Goal: Information Seeking & Learning: Learn about a topic

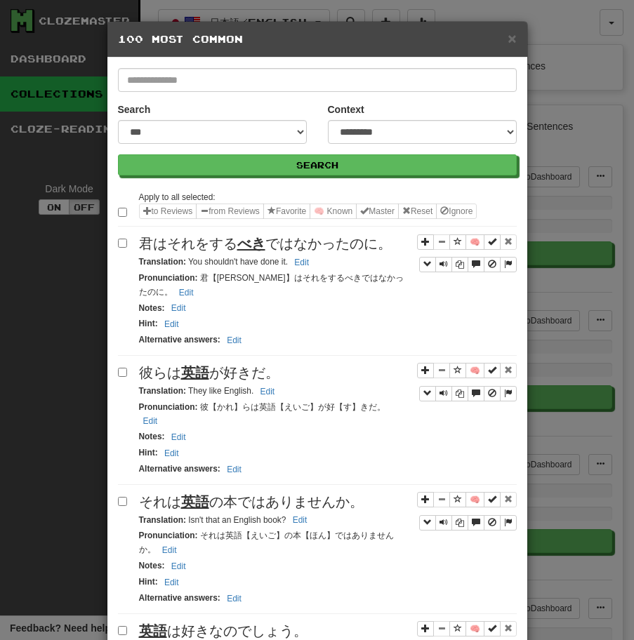
select select "**"
click at [215, 365] on span "彼らは 英語 が好きだ。" at bounding box center [209, 372] width 140 height 15
drag, startPoint x: 187, startPoint y: 376, endPoint x: 276, endPoint y: 376, distance: 89.1
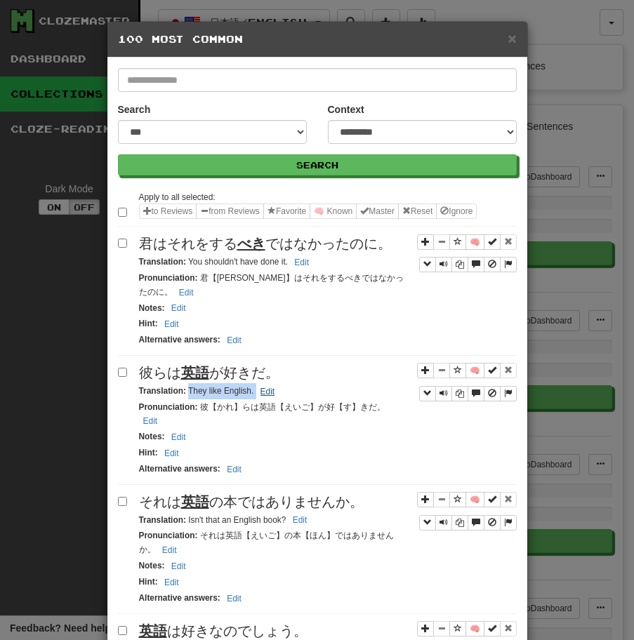
click at [275, 386] on small "Translation : They like English. Edit" at bounding box center [209, 391] width 140 height 10
copy small "They like English. Edit"
click at [175, 492] on div "それは 英語 の本ではありませんか。" at bounding box center [327, 502] width 377 height 20
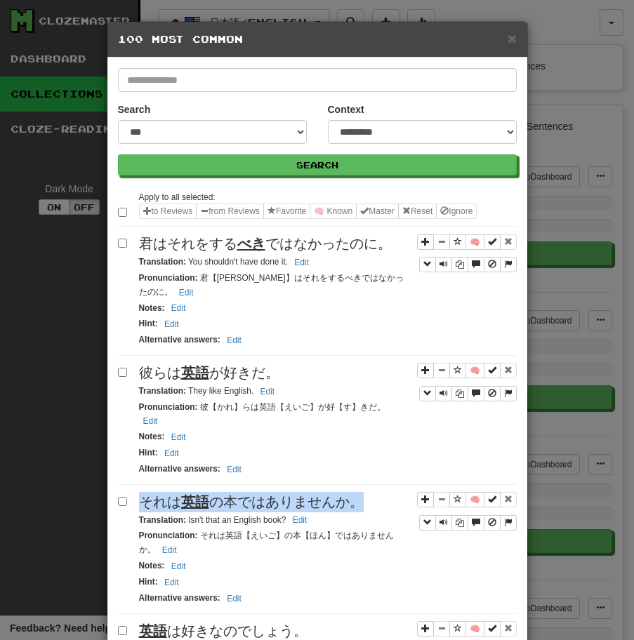
click at [175, 492] on div "それは 英語 の本ではありませんか。" at bounding box center [327, 502] width 377 height 20
copy span "それは 英語 の本ではありませんか。"
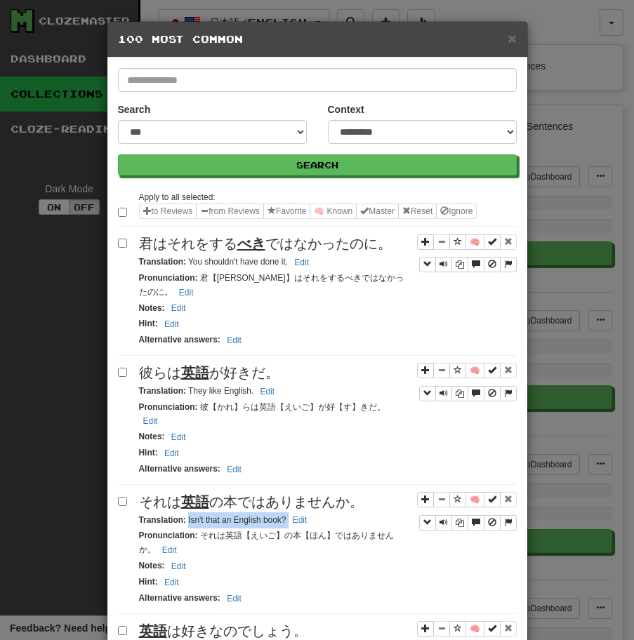
drag, startPoint x: 188, startPoint y: 493, endPoint x: 313, endPoint y: 492, distance: 124.9
click at [313, 512] on div "Translation : Isn't that an English book? Edit" at bounding box center [327, 520] width 377 height 16
copy small "Isn't that an English book? Edit"
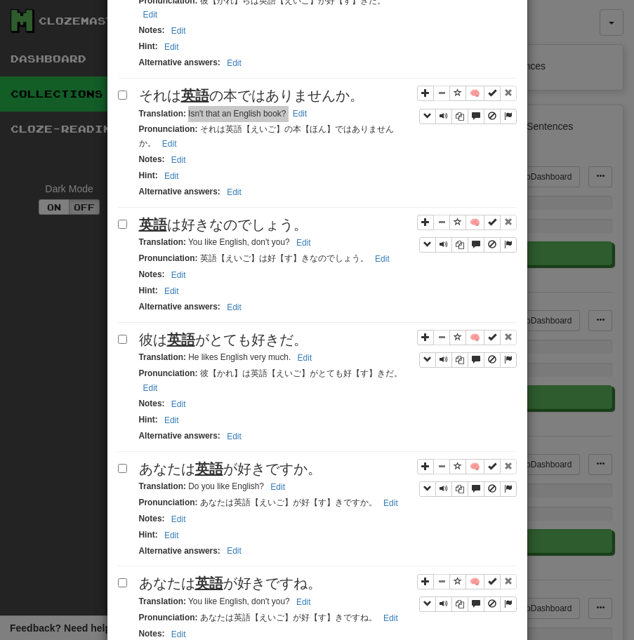
scroll to position [444, 0]
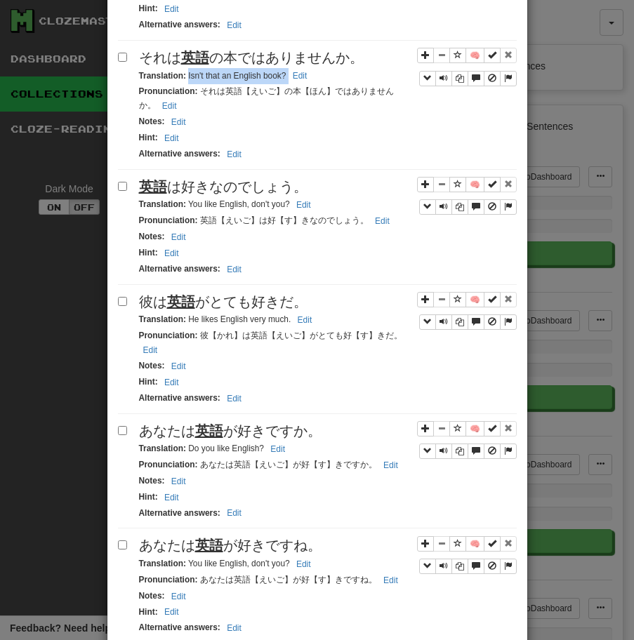
click at [220, 179] on span "英語 は好きなのでしょう。" at bounding box center [223, 186] width 168 height 15
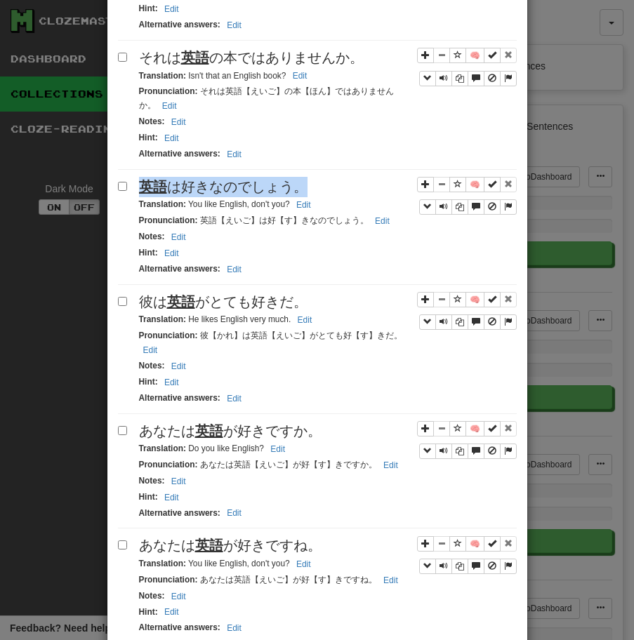
click at [220, 179] on span "英語 は好きなのでしょう。" at bounding box center [223, 186] width 168 height 15
copy span "英語 は好きなのでしょう。"
drag, startPoint x: 187, startPoint y: 177, endPoint x: 329, endPoint y: 175, distance: 141.7
click at [329, 196] on div "Translation : You like English, don't you? Edit" at bounding box center [327, 204] width 377 height 16
copy small "You like English, don't you? Edit"
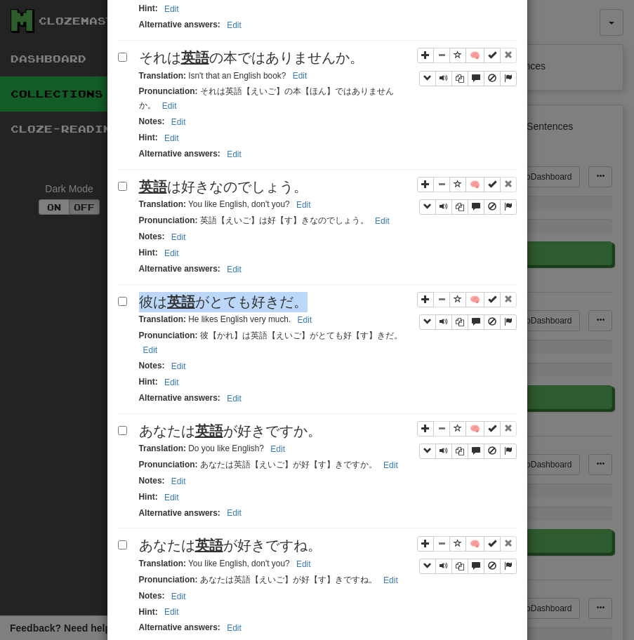
copy span "彼は 英語 がとても好きだ。"
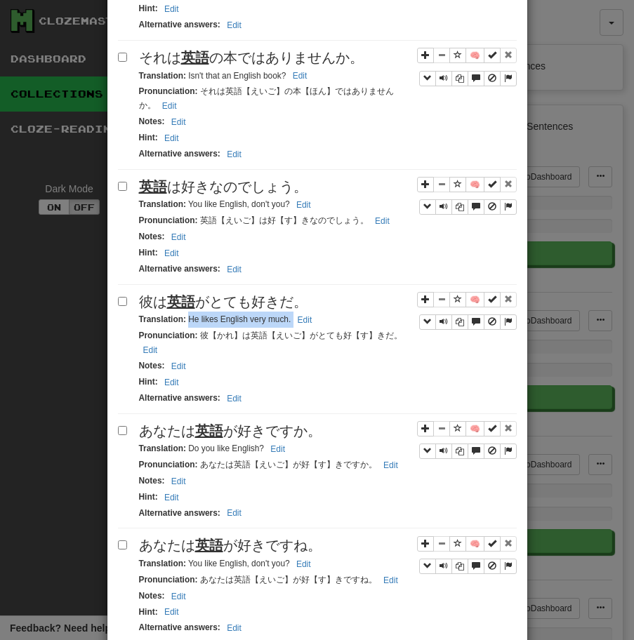
drag, startPoint x: 189, startPoint y: 294, endPoint x: 321, endPoint y: 293, distance: 132.6
click at [321, 312] on div "Translation : He likes English very much. Edit" at bounding box center [327, 320] width 377 height 16
copy small "He likes English very much. Edit"
click at [212, 384] on div "🧠 彼は 英語 がとても好きだ。 Translation : He likes English very much. Edit Pronunciation :…" at bounding box center [317, 353] width 399 height 122
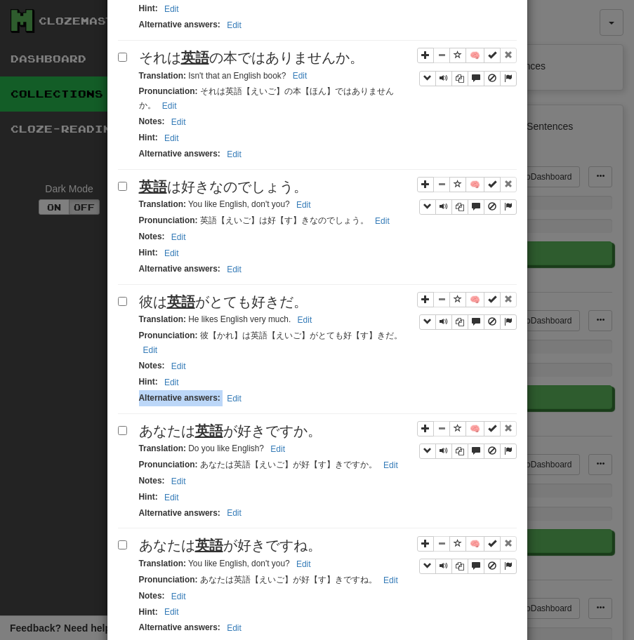
click at [212, 384] on div "🧠 彼は 英語 がとても好きだ。 Translation : He likes English very much. Edit Pronunciation :…" at bounding box center [317, 353] width 399 height 122
click at [203, 423] on u "英語" at bounding box center [209, 430] width 28 height 15
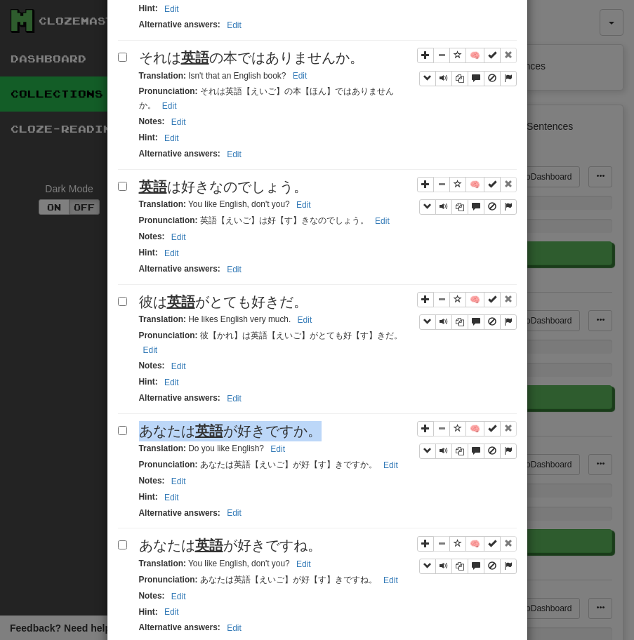
click at [203, 423] on u "英語" at bounding box center [209, 430] width 28 height 15
copy span "あなたは 英語 が好きですか。"
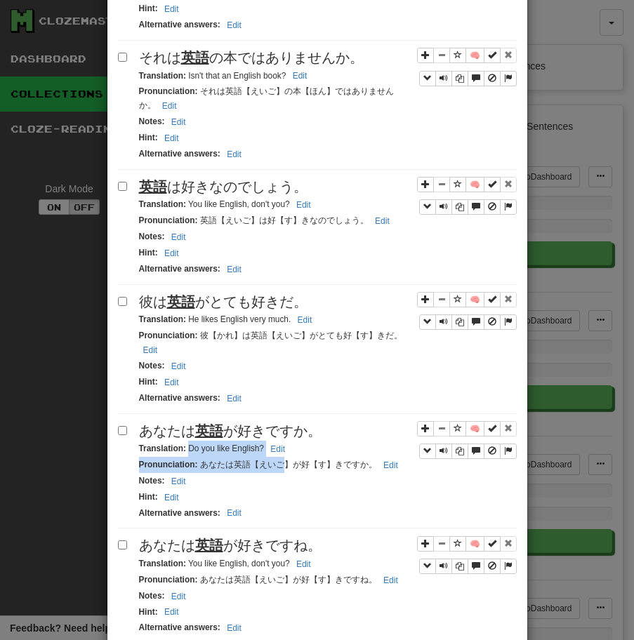
drag, startPoint x: 187, startPoint y: 420, endPoint x: 283, endPoint y: 432, distance: 96.9
click at [282, 433] on div "🧠 あなたは 英語 が好きですか。 Translation : Do you like English? Edit Pronunciation : あなたは英…" at bounding box center [317, 475] width 399 height 108
copy div "Do you like English? Edit Pronunciation : あなたは英語【えいご"
click at [239, 443] on small "Translation : Do you like English? Edit" at bounding box center [214, 448] width 150 height 10
drag, startPoint x: 187, startPoint y: 422, endPoint x: 290, endPoint y: 422, distance: 103.8
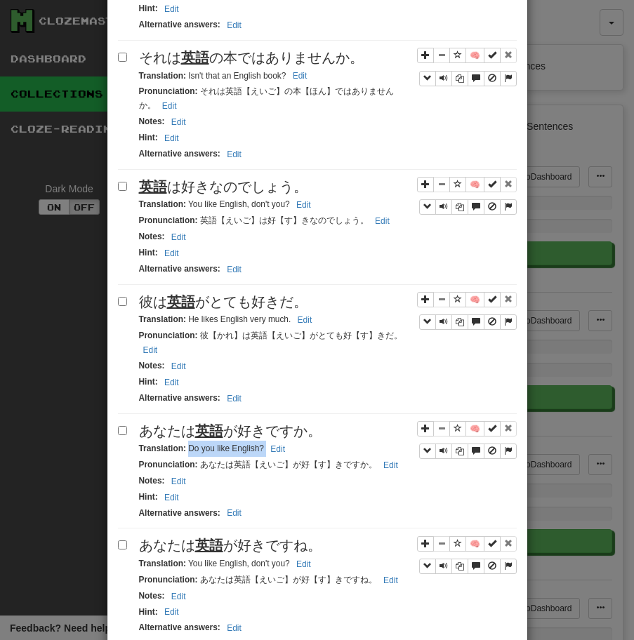
click at [290, 441] on div "Translation : Do you like English? Edit" at bounding box center [327, 449] width 377 height 16
copy small "Do you like English? Edit"
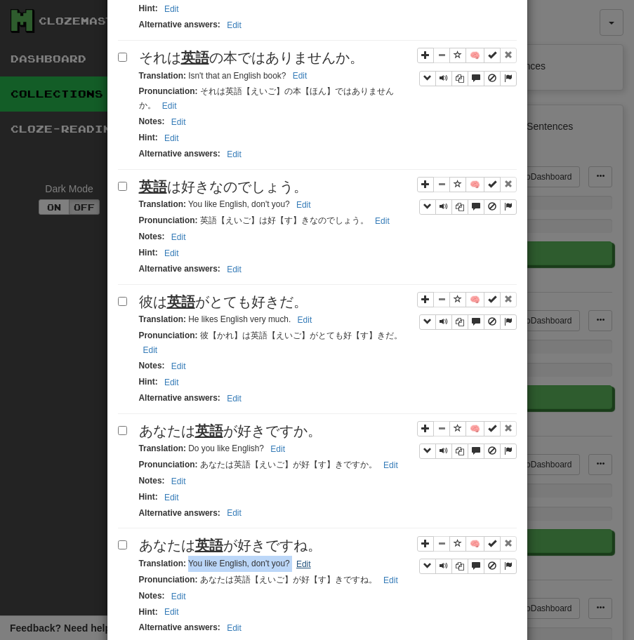
drag, startPoint x: 189, startPoint y: 537, endPoint x: 309, endPoint y: 536, distance: 120.0
click at [309, 558] on small "Translation : You like English, don't you? Edit" at bounding box center [227, 563] width 176 height 10
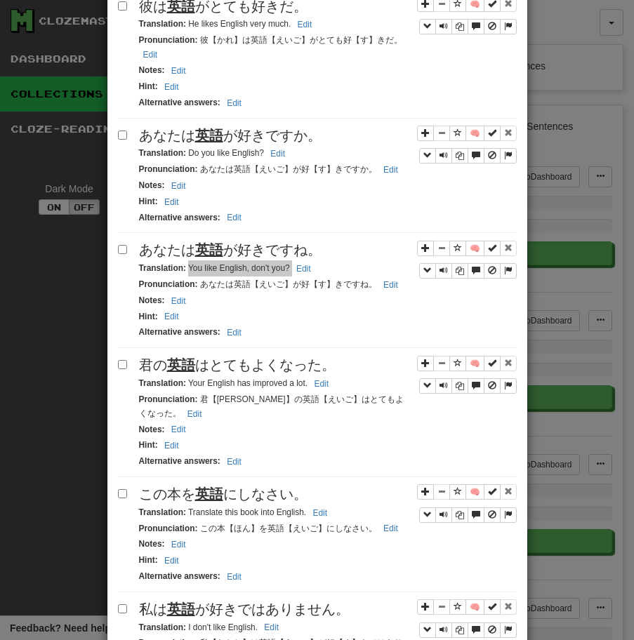
scroll to position [748, 0]
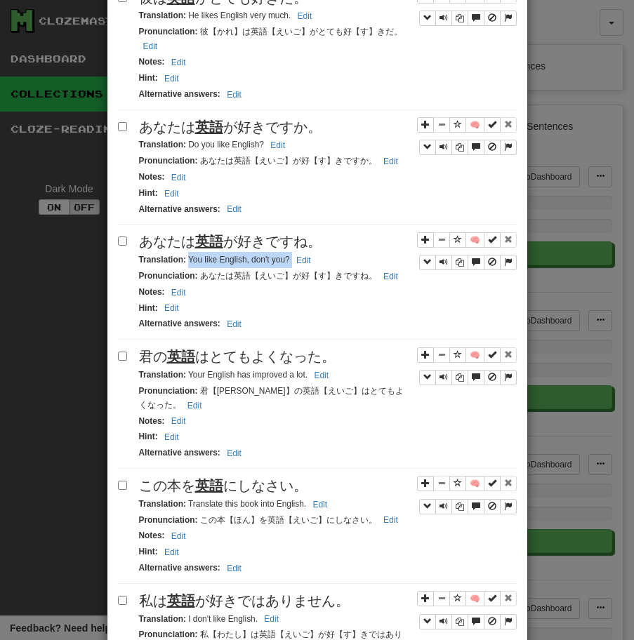
click at [279, 349] on span "君の 英語 はとてもよくなった。" at bounding box center [237, 356] width 196 height 15
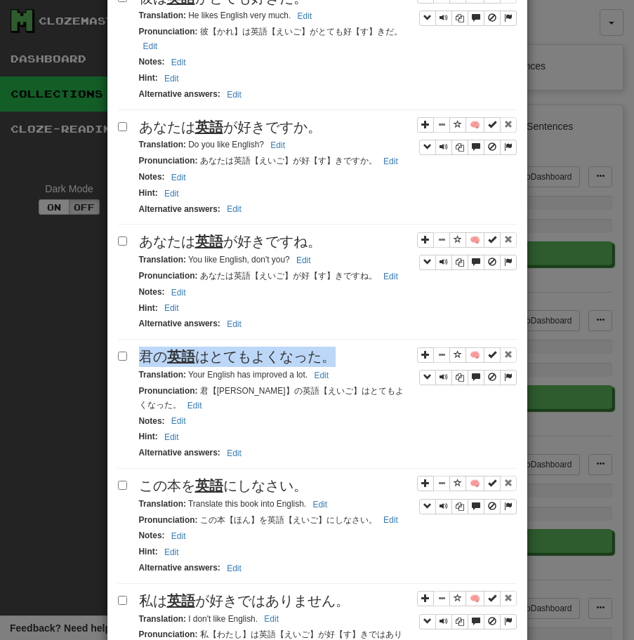
click at [279, 349] on span "君の 英語 はとてもよくなった。" at bounding box center [237, 356] width 196 height 15
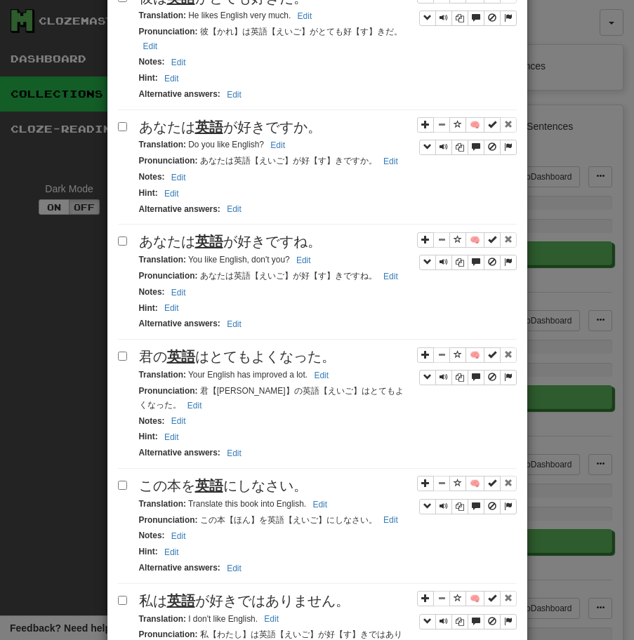
click at [186, 370] on small "Translation : Your English has improved a lot. Edit" at bounding box center [236, 375] width 194 height 10
drag, startPoint x: 187, startPoint y: 347, endPoint x: 335, endPoint y: 346, distance: 147.3
click at [334, 367] on div "Translation : Your English has improved a lot. Edit" at bounding box center [327, 375] width 377 height 16
click at [203, 478] on u "英語" at bounding box center [209, 485] width 28 height 15
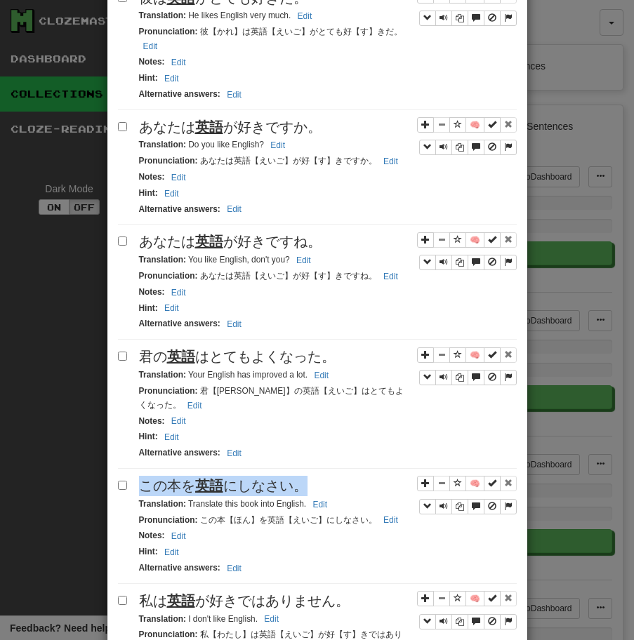
click at [203, 478] on u "英語" at bounding box center [209, 485] width 28 height 15
click at [186, 499] on small "Translation : Translate this book into English. Edit" at bounding box center [235, 504] width 193 height 10
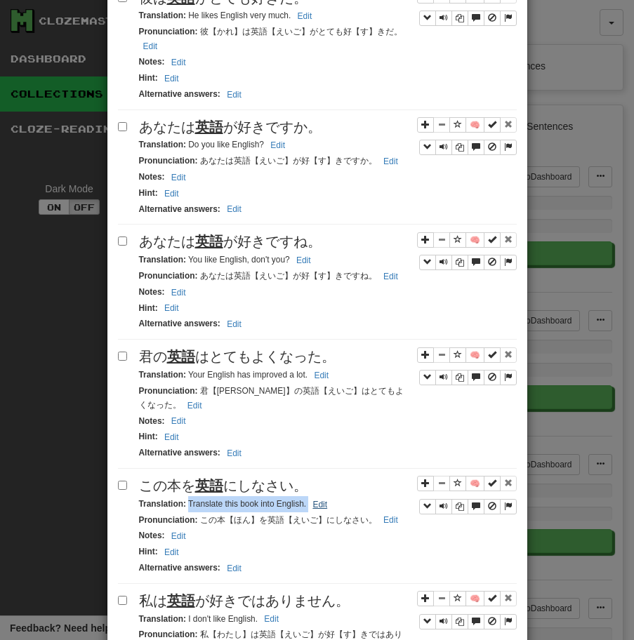
drag, startPoint x: 188, startPoint y: 480, endPoint x: 309, endPoint y: 479, distance: 120.7
click at [309, 499] on small "Translation : Translate this book into English. Edit" at bounding box center [235, 504] width 193 height 10
click at [254, 593] on span "私は 英語 が好きではありません。" at bounding box center [244, 600] width 210 height 15
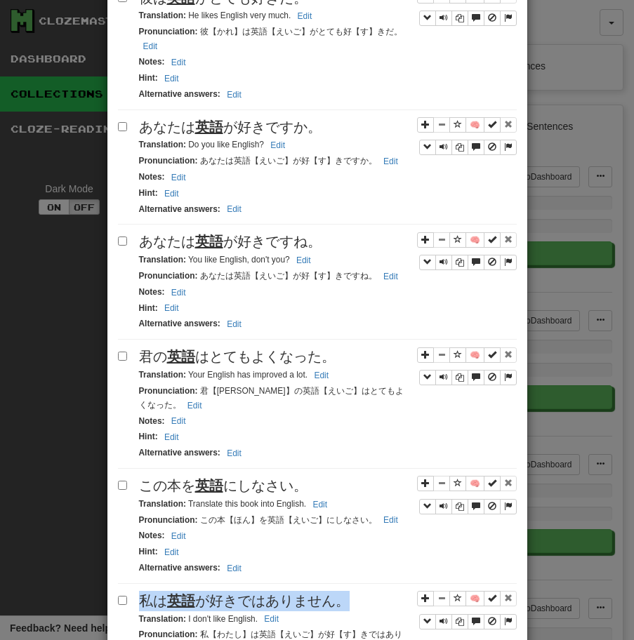
click at [254, 593] on span "私は 英語 が好きではありません。" at bounding box center [244, 600] width 210 height 15
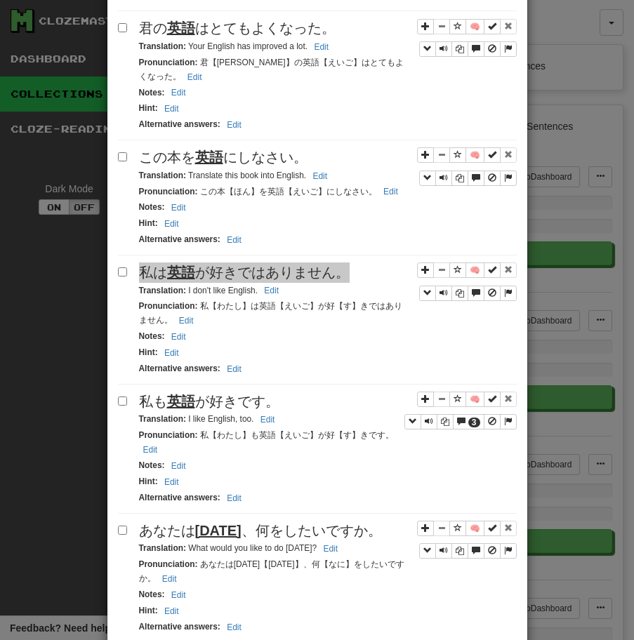
scroll to position [1116, 0]
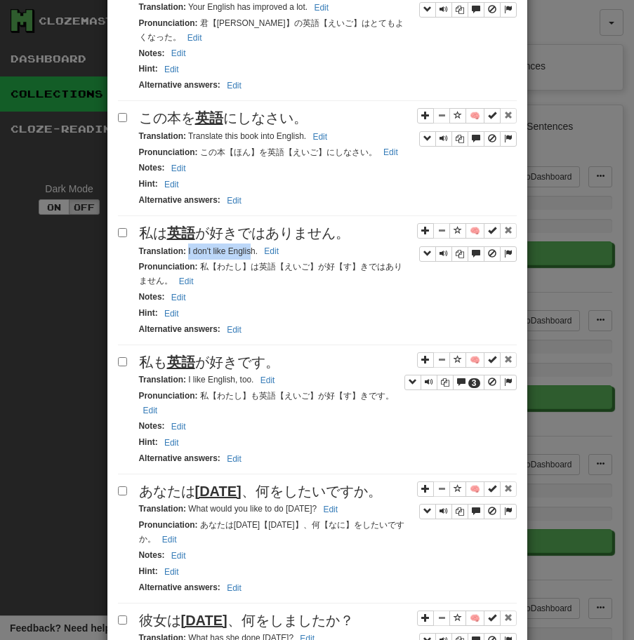
drag, startPoint x: 187, startPoint y: 226, endPoint x: 257, endPoint y: 224, distance: 70.2
click at [252, 246] on small "Translation : I don't like English. Edit" at bounding box center [211, 251] width 145 height 10
drag, startPoint x: 257, startPoint y: 224, endPoint x: 187, endPoint y: 225, distance: 70.9
click at [187, 246] on small "Translation : I don't like English. Edit" at bounding box center [211, 251] width 145 height 10
click at [231, 354] on span "私も 英語 が好きです。" at bounding box center [209, 361] width 140 height 15
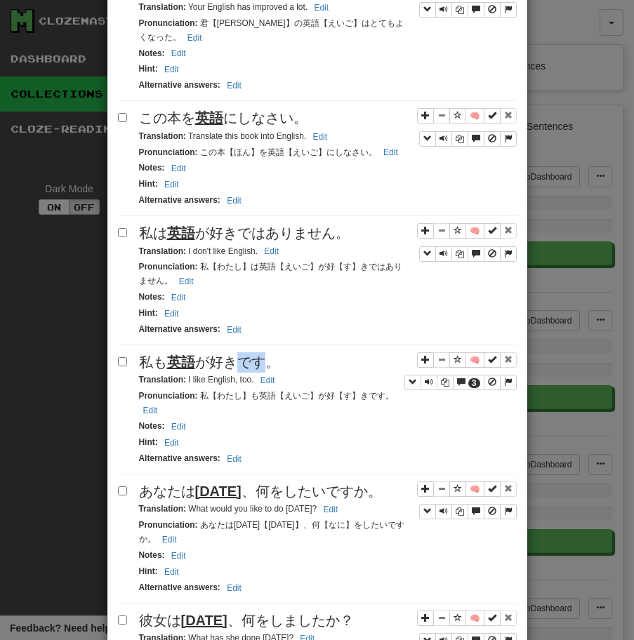
click at [231, 354] on span "私も 英語 が好きです。" at bounding box center [209, 361] width 140 height 15
drag, startPoint x: 187, startPoint y: 354, endPoint x: 302, endPoint y: 354, distance: 114.4
click at [300, 372] on div "Translation : I like English, too. Edit" at bounding box center [327, 380] width 377 height 16
click at [239, 483] on span "あなたは [DATE] 、何をしたいですか。" at bounding box center [260, 490] width 243 height 15
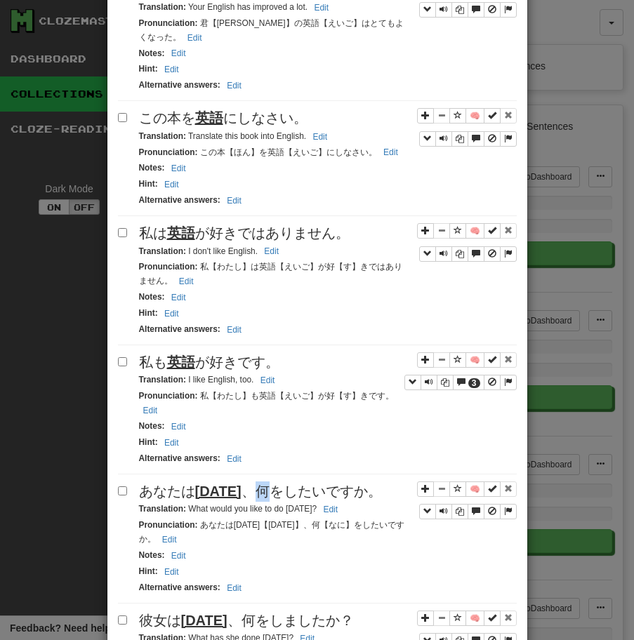
click at [239, 483] on span "あなたは [DATE] 、何をしたいですか。" at bounding box center [260, 490] width 243 height 15
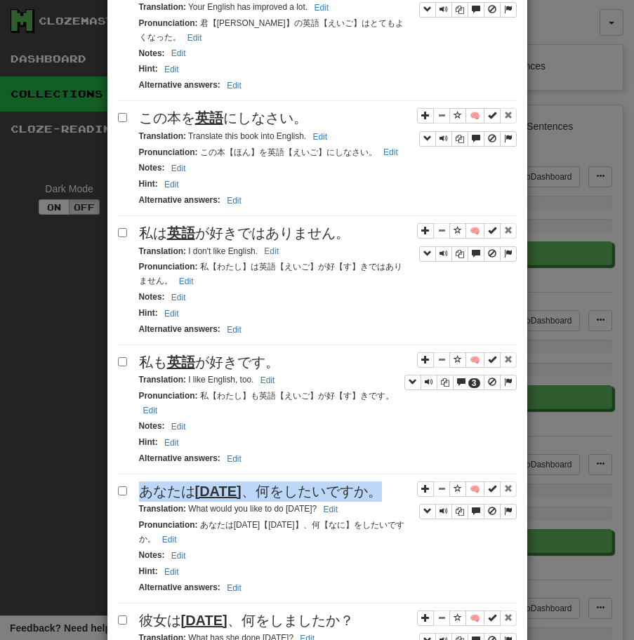
click at [239, 483] on span "あなたは [DATE] 、何をしたいですか。" at bounding box center [260, 490] width 243 height 15
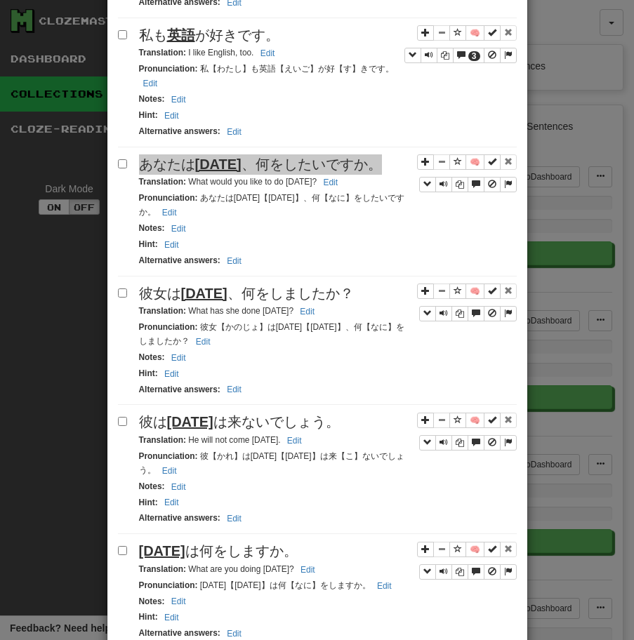
scroll to position [1494, 0]
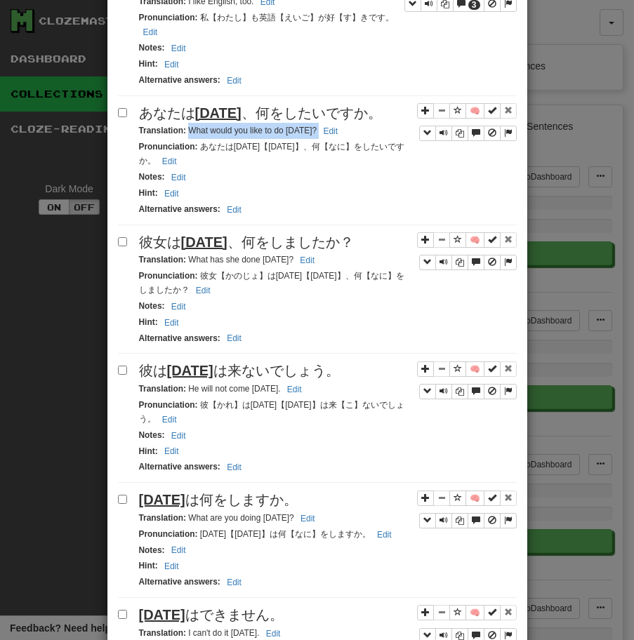
drag, startPoint x: 189, startPoint y: 106, endPoint x: 363, endPoint y: 100, distance: 174.1
click at [363, 123] on div "Translation : What would you like to do [DATE]? Edit" at bounding box center [327, 131] width 377 height 16
click at [216, 232] on div "彼女は [DATE] 、何をしましたか？" at bounding box center [327, 242] width 377 height 20
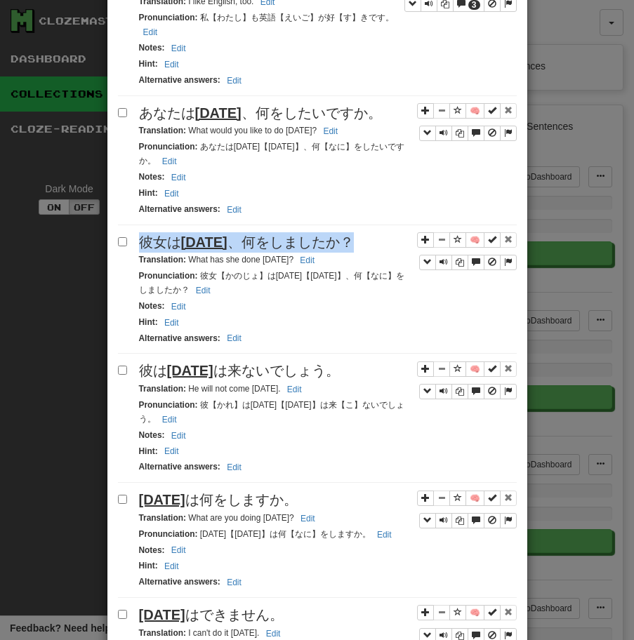
click at [216, 232] on div "彼女は [DATE] 、何をしましたか？" at bounding box center [327, 242] width 377 height 20
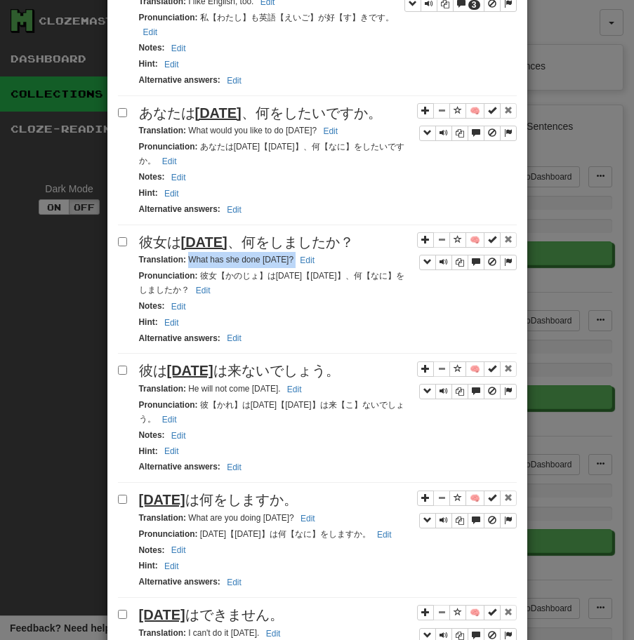
drag, startPoint x: 187, startPoint y: 235, endPoint x: 345, endPoint y: 233, distance: 158.6
click at [344, 252] on div "Translation : What has she done [DATE]? Edit" at bounding box center [327, 260] width 377 height 16
click at [295, 363] on span "彼は [DATE] は来ないでしょう。" at bounding box center [239, 370] width 201 height 15
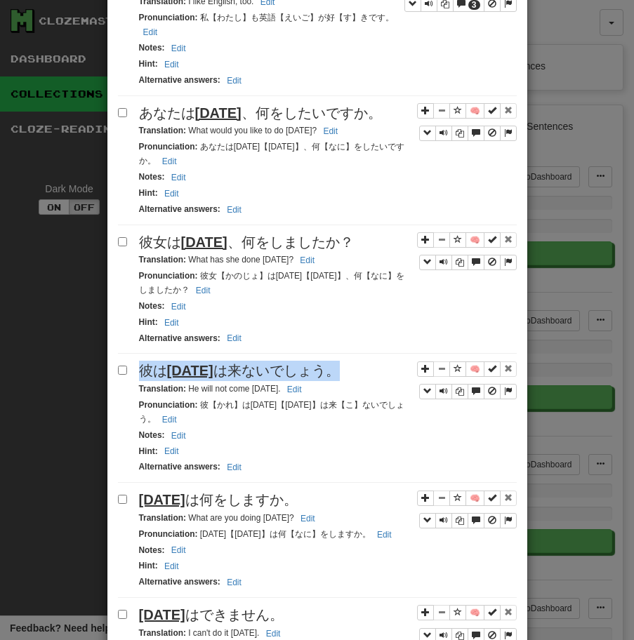
click at [295, 363] on span "彼は [DATE] は来ないでしょう。" at bounding box center [239, 370] width 201 height 15
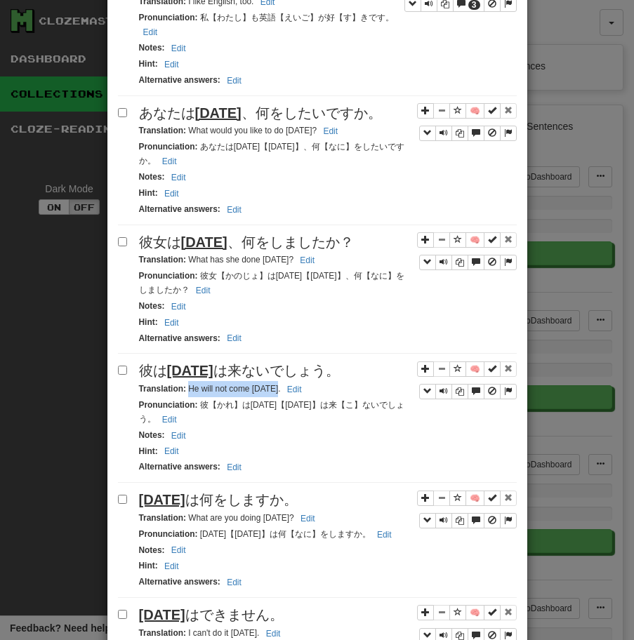
drag, startPoint x: 186, startPoint y: 366, endPoint x: 275, endPoint y: 369, distance: 89.2
click at [275, 381] on div "Translation : He will not come [DATE]. Edit" at bounding box center [327, 389] width 377 height 16
click at [177, 490] on div "[DATE] は何をしますか。" at bounding box center [327, 500] width 377 height 20
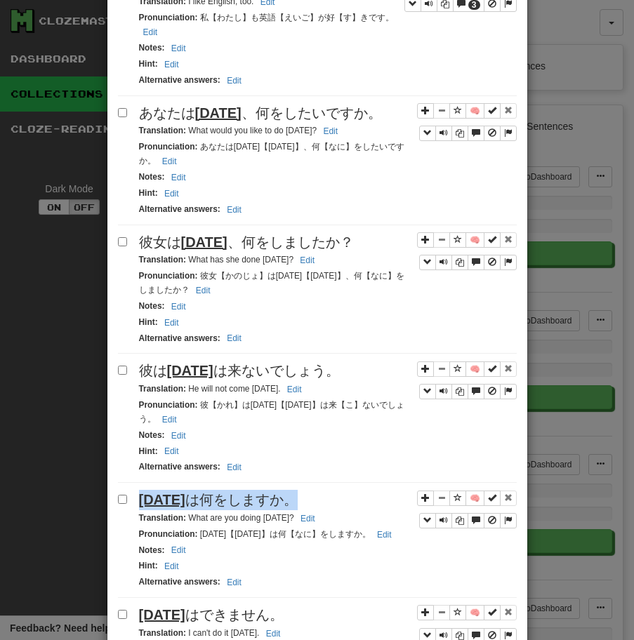
click at [177, 490] on div "[DATE] は何をしますか。" at bounding box center [327, 500] width 377 height 20
drag, startPoint x: 188, startPoint y: 493, endPoint x: 352, endPoint y: 493, distance: 164.2
click at [352, 510] on div "Translation : What are you doing [DATE]? Edit" at bounding box center [327, 518] width 377 height 16
click at [190, 607] on span "[DATE] はできません。" at bounding box center [211, 614] width 145 height 15
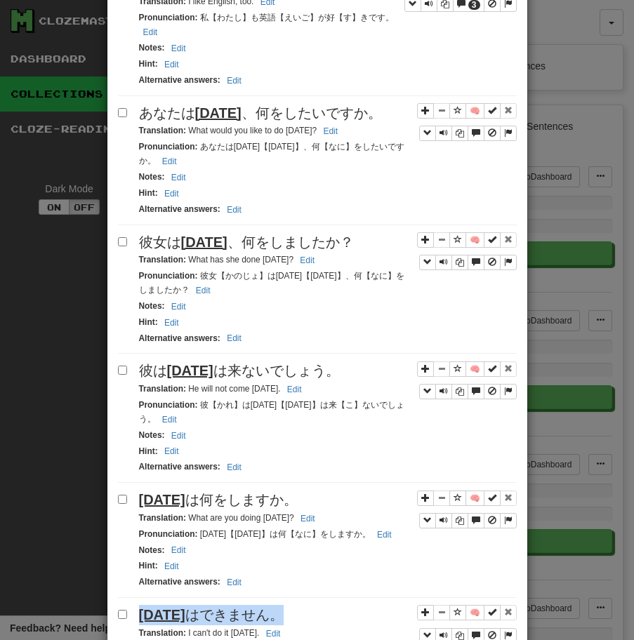
click at [190, 607] on span "[DATE] はできません。" at bounding box center [211, 614] width 145 height 15
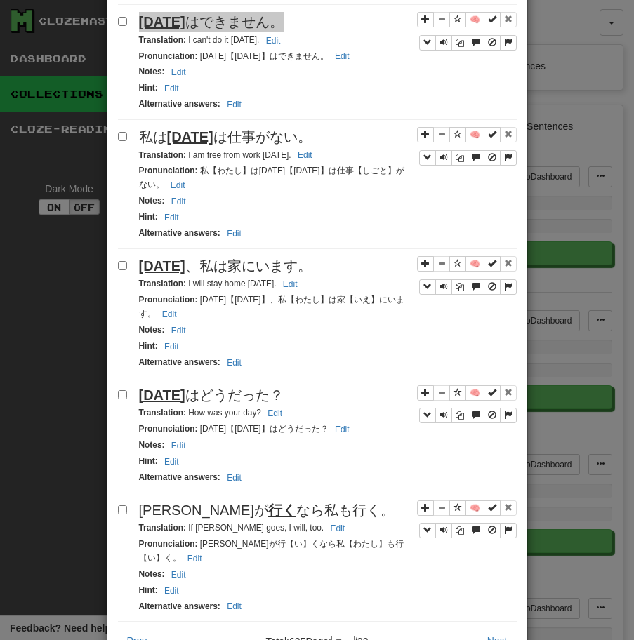
scroll to position [2084, 0]
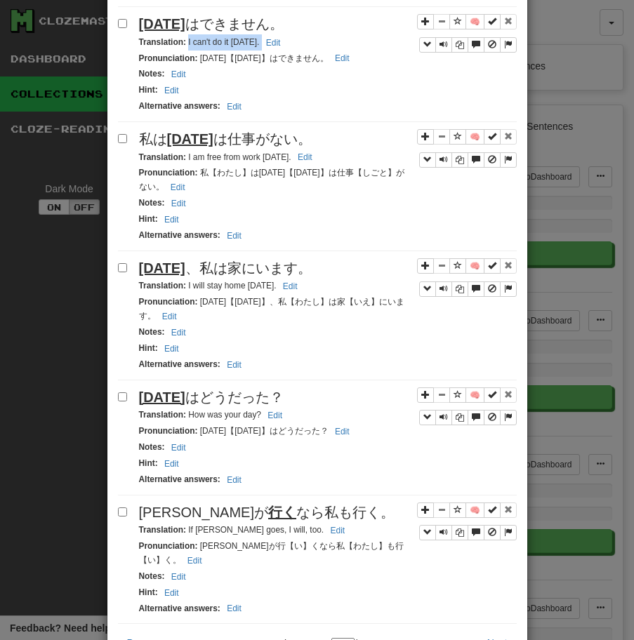
drag, startPoint x: 187, startPoint y: 15, endPoint x: 280, endPoint y: 15, distance: 93.3
click at [279, 37] on small "Translation : I can't do it [DATE]. Edit" at bounding box center [212, 42] width 146 height 10
click at [263, 131] on span "私は [DATE] は仕事がない。" at bounding box center [225, 138] width 173 height 15
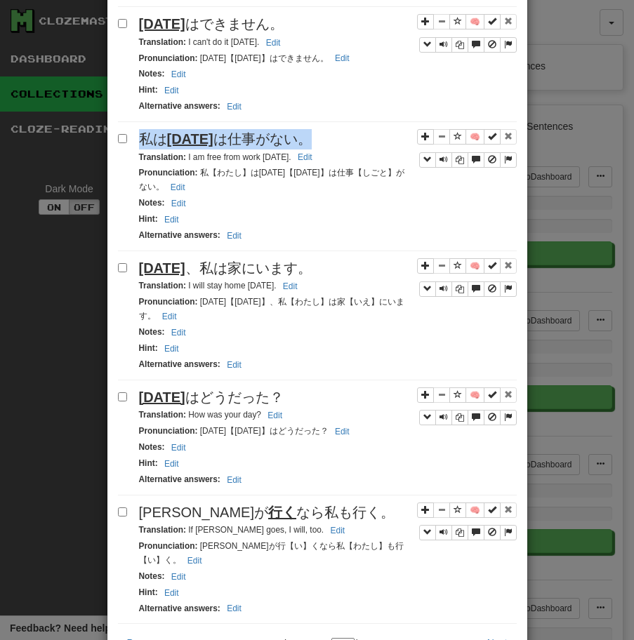
click at [263, 131] on span "私は [DATE] は仕事がない。" at bounding box center [225, 138] width 173 height 15
drag, startPoint x: 187, startPoint y: 133, endPoint x: 340, endPoint y: 135, distance: 153.0
click at [339, 149] on div "Translation : I am free from work [DATE]. Edit" at bounding box center [327, 157] width 377 height 16
click at [195, 260] on span "[DATE] 、私は家にいます。" at bounding box center [225, 267] width 173 height 15
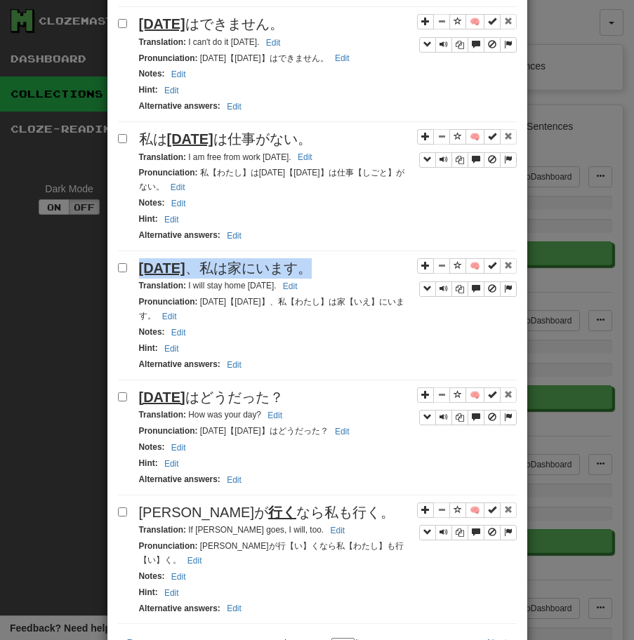
click at [195, 260] on span "[DATE] 、私は家にいます。" at bounding box center [225, 267] width 173 height 15
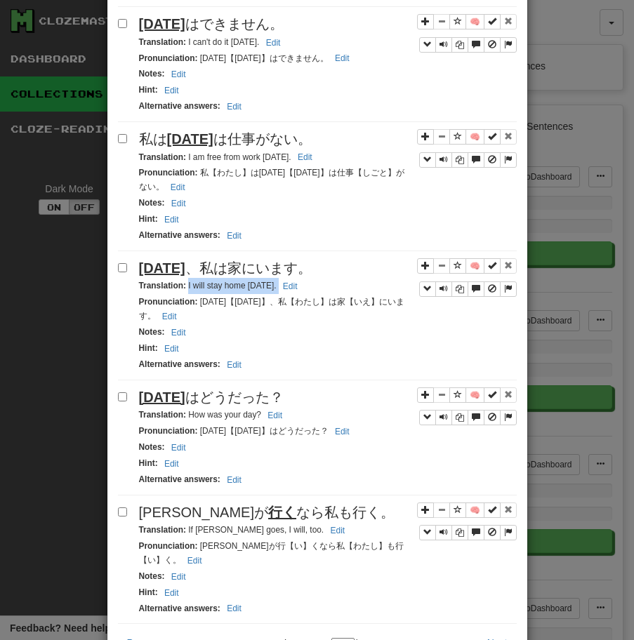
drag, startPoint x: 187, startPoint y: 260, endPoint x: 317, endPoint y: 263, distance: 130.5
click at [314, 278] on div "Translation : I will stay home [DATE]. Edit" at bounding box center [327, 286] width 377 height 16
click at [161, 389] on u "[DATE]" at bounding box center [162, 396] width 46 height 15
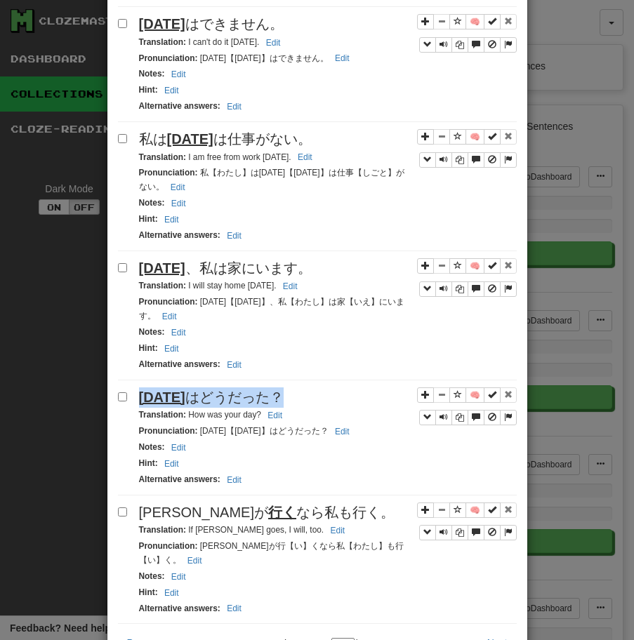
click at [161, 389] on u "[DATE]" at bounding box center [162, 396] width 46 height 15
drag, startPoint x: 188, startPoint y: 389, endPoint x: 293, endPoint y: 389, distance: 105.2
click at [288, 407] on div "Translation : How was your day? Edit" at bounding box center [327, 415] width 377 height 16
click at [175, 504] on span "[PERSON_NAME]が 行く なら私も行く。" at bounding box center [266, 511] width 255 height 15
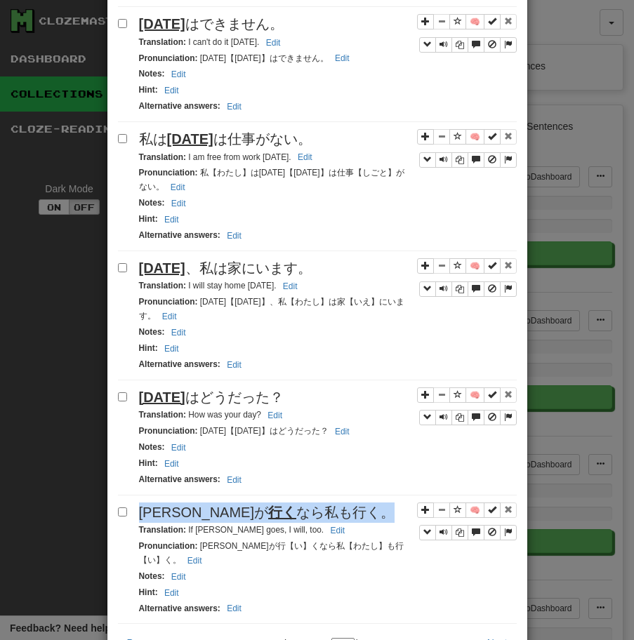
click at [175, 504] on span "[PERSON_NAME]が 行く なら私も行く。" at bounding box center [266, 511] width 255 height 15
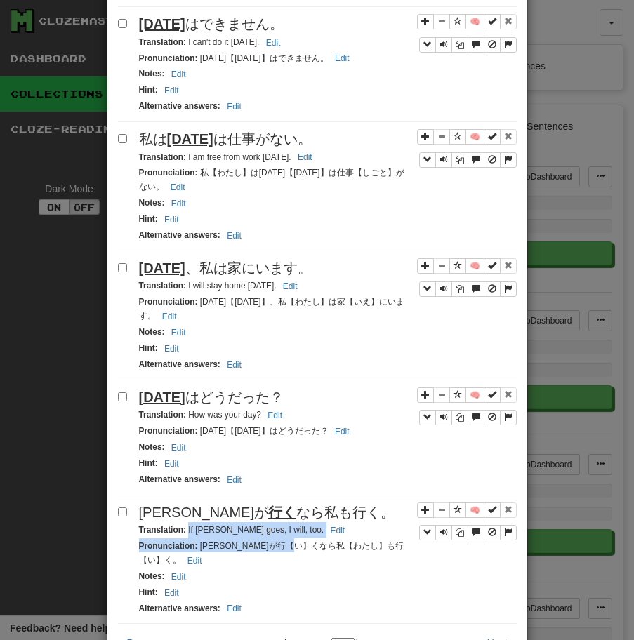
drag, startPoint x: 187, startPoint y: 507, endPoint x: 337, endPoint y: 518, distance: 151.3
click at [336, 519] on div "🧠 [PERSON_NAME]が 行く なら私も行く。 Translation : If [PERSON_NAME] goes, I will, too. E…" at bounding box center [317, 563] width 399 height 122
click at [243, 538] on div "Pronunciation : [PERSON_NAME]が行【い】くなら私【わたし】も行【い】く。 Edit" at bounding box center [327, 553] width 377 height 30
drag, startPoint x: 187, startPoint y: 505, endPoint x: 295, endPoint y: 504, distance: 108.1
click at [295, 525] on small "Translation : If [PERSON_NAME] goes, I will, too. Edit" at bounding box center [244, 530] width 210 height 10
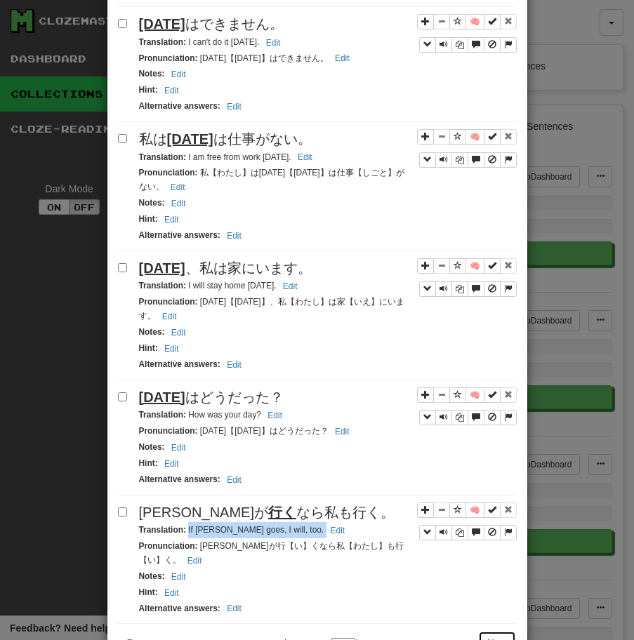
click at [506, 631] on button "Next" at bounding box center [497, 643] width 39 height 24
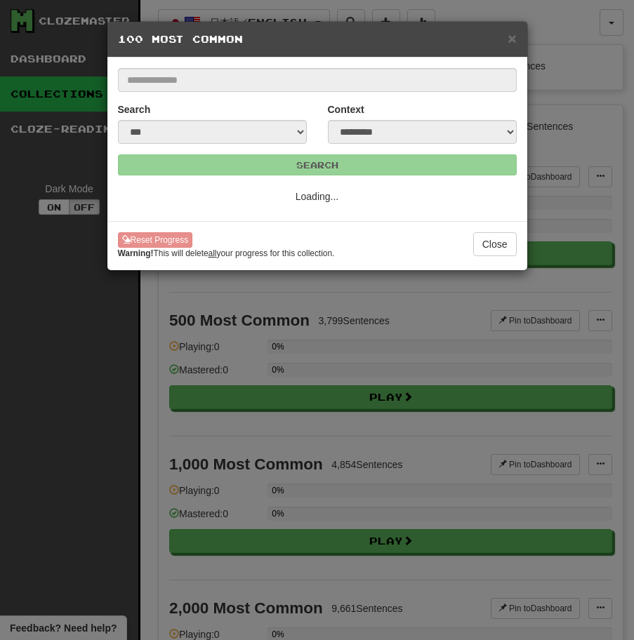
select select "**"
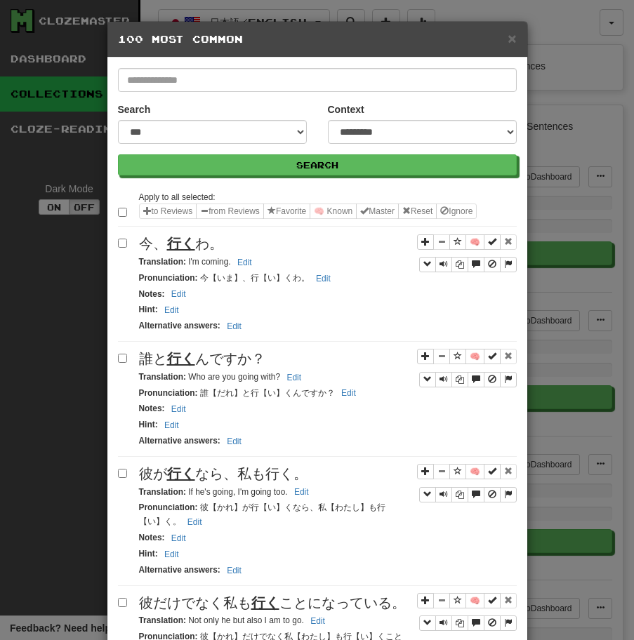
click at [240, 250] on div "今、 行く わ。" at bounding box center [327, 244] width 377 height 20
drag, startPoint x: 187, startPoint y: 262, endPoint x: 254, endPoint y: 262, distance: 66.7
click at [254, 262] on small "Translation : I'm coming. Edit" at bounding box center [197, 262] width 117 height 10
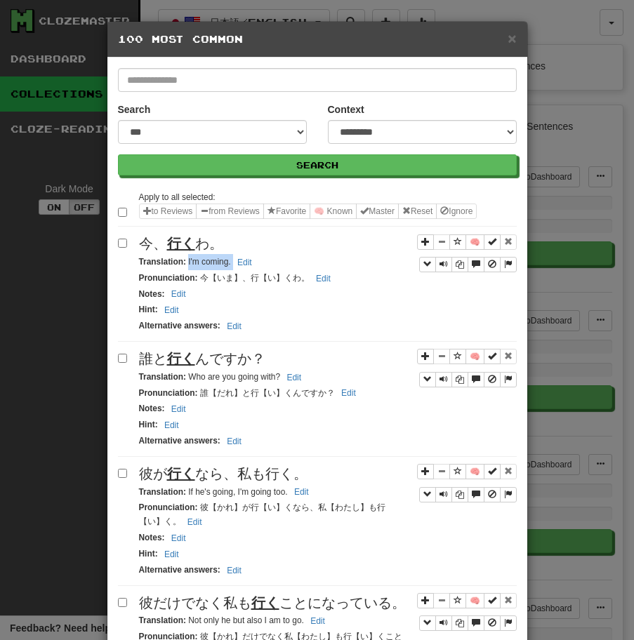
click at [248, 358] on span "誰と 行く んですか？" at bounding box center [202, 358] width 126 height 15
drag, startPoint x: 187, startPoint y: 375, endPoint x: 303, endPoint y: 380, distance: 116.5
click at [302, 380] on small "Translation : Who are you going with? Edit" at bounding box center [222, 377] width 167 height 10
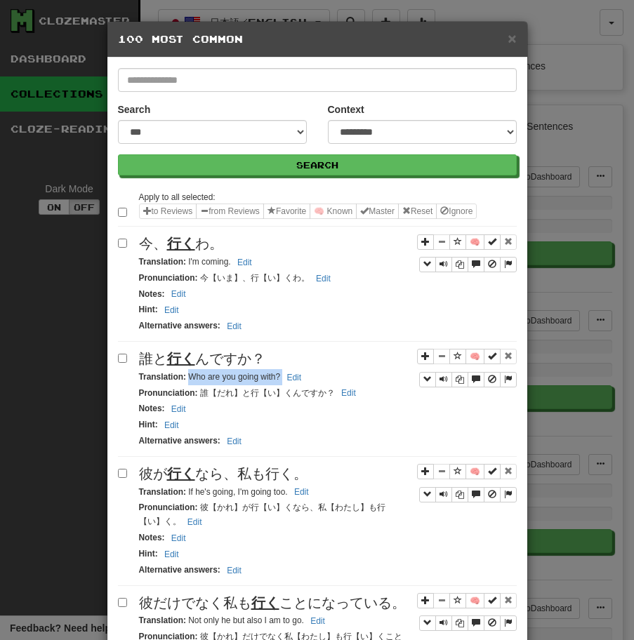
click at [196, 468] on span "彼が 行く なら、私も行く。" at bounding box center [223, 473] width 168 height 15
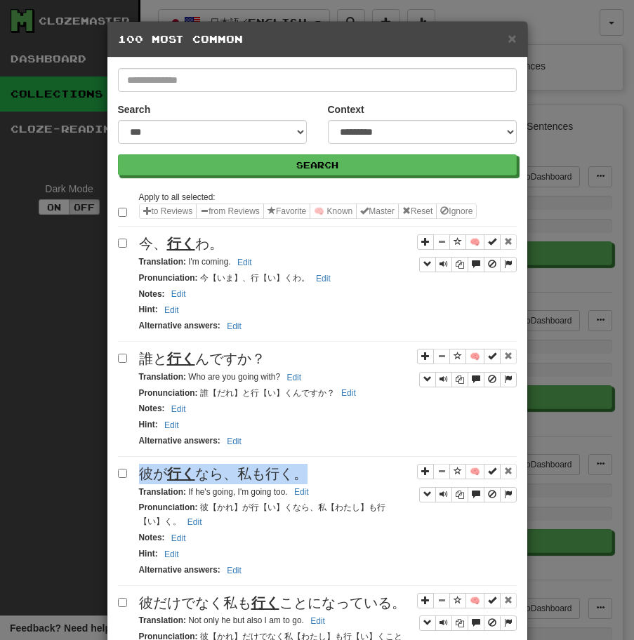
click at [196, 468] on span "彼が 行く なら、私も行く。" at bounding box center [223, 473] width 168 height 15
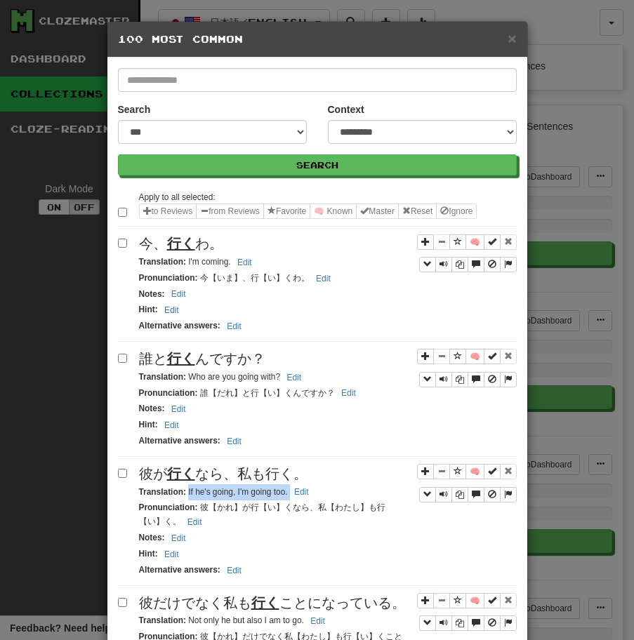
drag, startPoint x: 187, startPoint y: 490, endPoint x: 326, endPoint y: 493, distance: 139.0
click at [325, 493] on div "Translation : If he's going, I'm going too. Edit" at bounding box center [327, 492] width 377 height 16
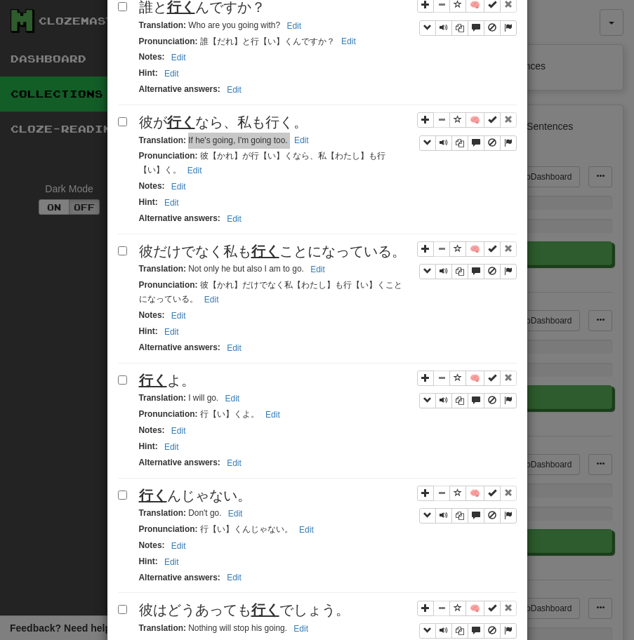
scroll to position [370, 0]
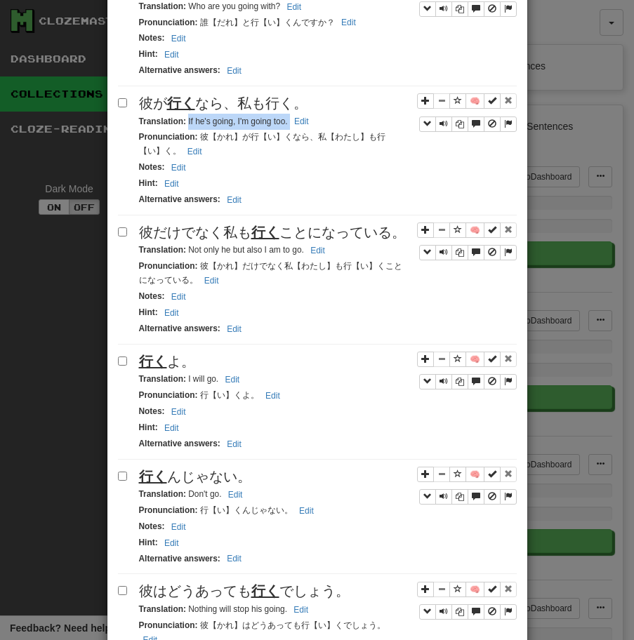
click at [241, 229] on span "彼だけでなく私も 行く ことになっている。" at bounding box center [272, 232] width 267 height 15
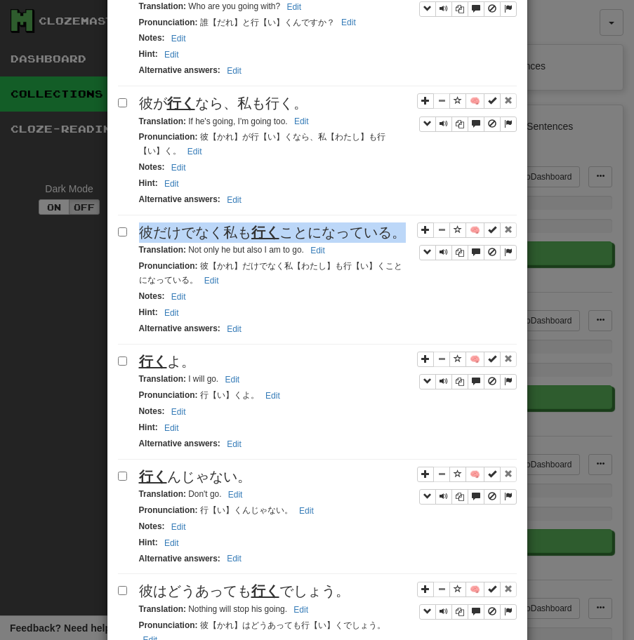
click at [241, 229] on span "彼だけでなく私も 行く ことになっている。" at bounding box center [272, 232] width 267 height 15
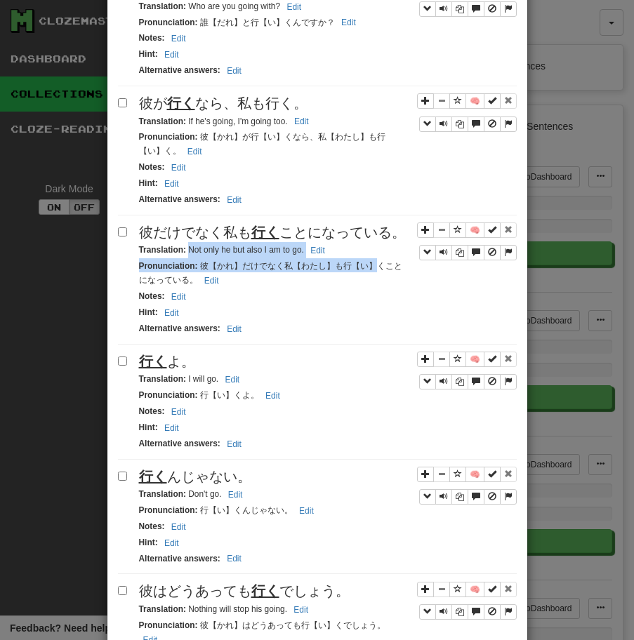
drag, startPoint x: 187, startPoint y: 250, endPoint x: 375, endPoint y: 262, distance: 188.4
click at [374, 262] on div "🧠 彼だけでなく私も 行く ことになっている。 Translation : Not only he but also I am to go. Edit Pro…" at bounding box center [317, 283] width 399 height 122
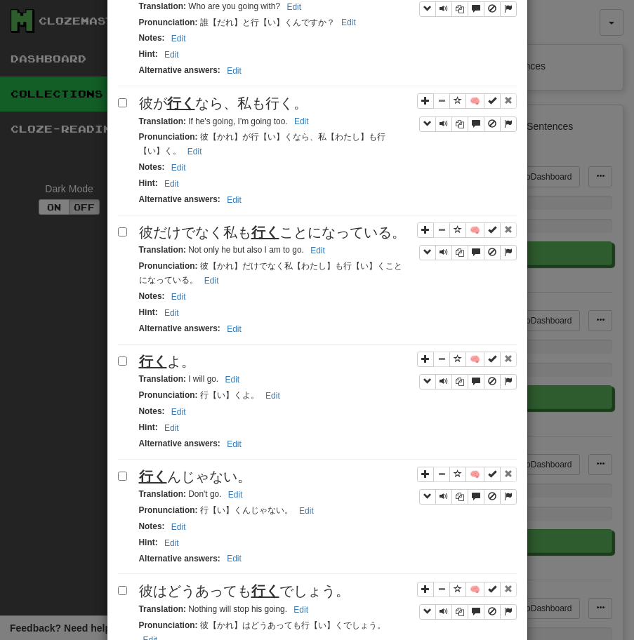
click at [255, 380] on div "Translation : I will go. Edit" at bounding box center [327, 379] width 377 height 16
drag, startPoint x: 187, startPoint y: 249, endPoint x: 359, endPoint y: 249, distance: 171.9
click at [358, 249] on div "Translation : Not only he but also I am to go. Edit" at bounding box center [327, 250] width 377 height 16
click at [144, 356] on u "行く" at bounding box center [153, 361] width 28 height 15
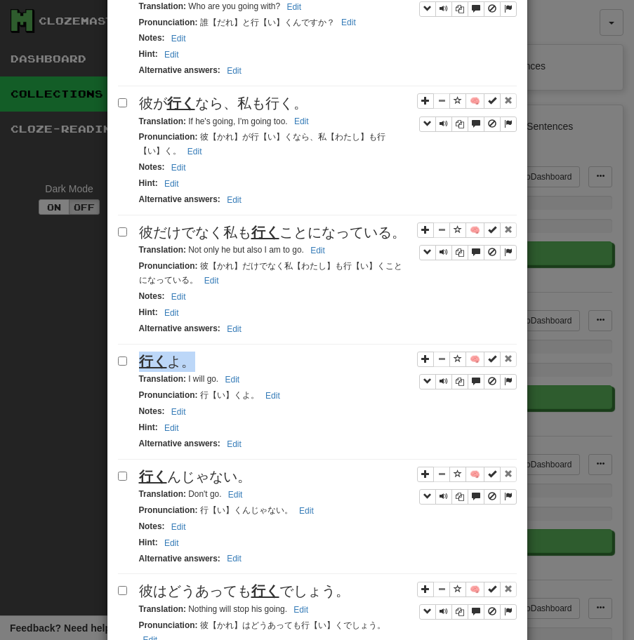
click at [144, 356] on u "行く" at bounding box center [153, 361] width 28 height 15
drag, startPoint x: 187, startPoint y: 377, endPoint x: 247, endPoint y: 380, distance: 59.7
click at [247, 380] on div "Translation : I will go. Edit" at bounding box center [327, 379] width 377 height 16
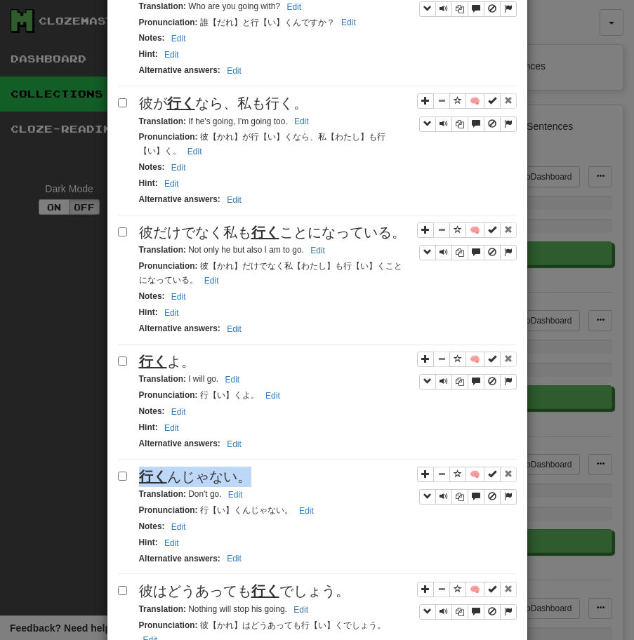
drag, startPoint x: 189, startPoint y: 496, endPoint x: 246, endPoint y: 496, distance: 56.1
click at [246, 496] on small "Translation : Don't go. Edit" at bounding box center [193, 494] width 108 height 10
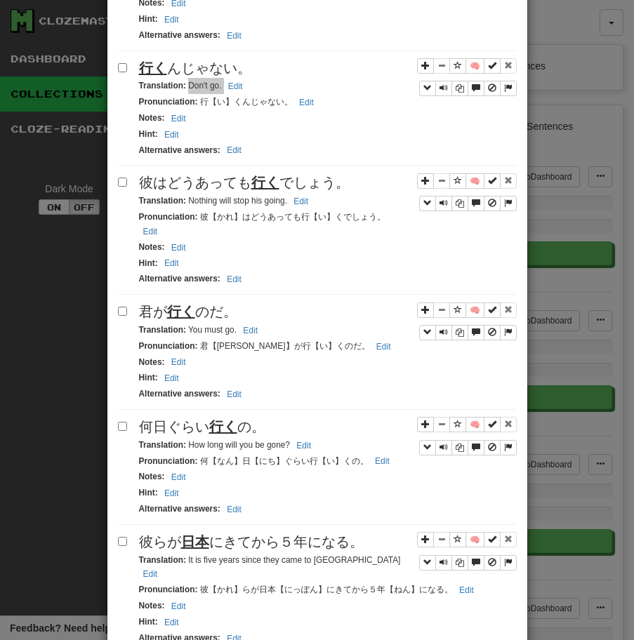
scroll to position [798, 0]
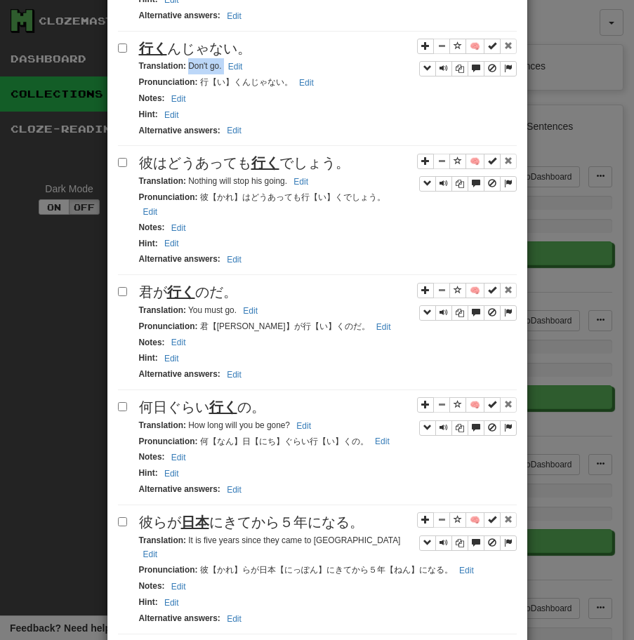
click at [240, 173] on div "彼はどうあっても 行く でしょう。" at bounding box center [327, 163] width 377 height 20
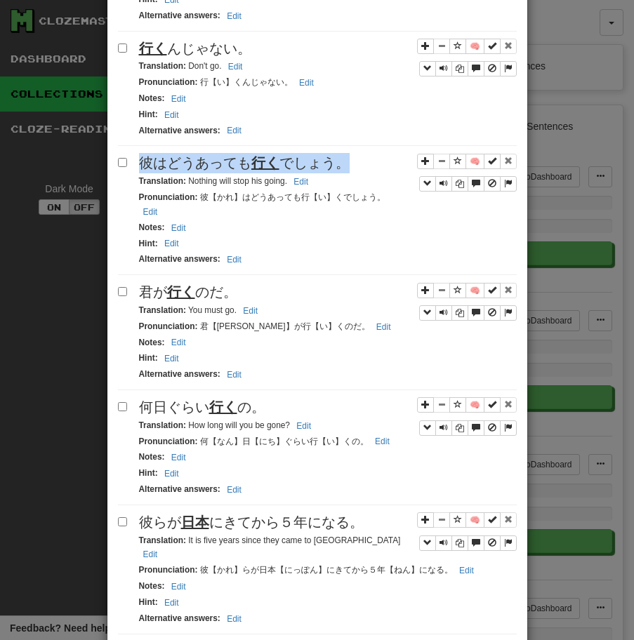
click at [240, 173] on div "彼はどうあっても 行く でしょう。" at bounding box center [327, 163] width 377 height 20
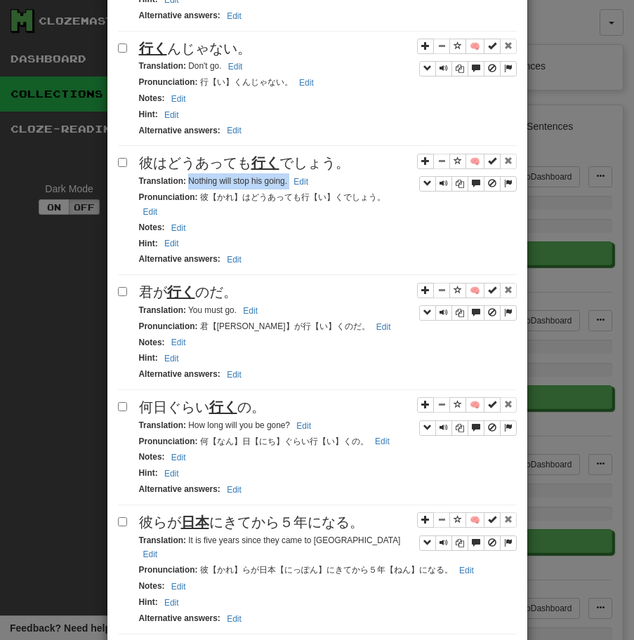
drag, startPoint x: 187, startPoint y: 180, endPoint x: 353, endPoint y: 180, distance: 166.3
click at [353, 180] on div "Translation : Nothing will stop his going. Edit" at bounding box center [327, 181] width 377 height 16
click at [208, 287] on span "君が 行く のだ。" at bounding box center [188, 291] width 98 height 15
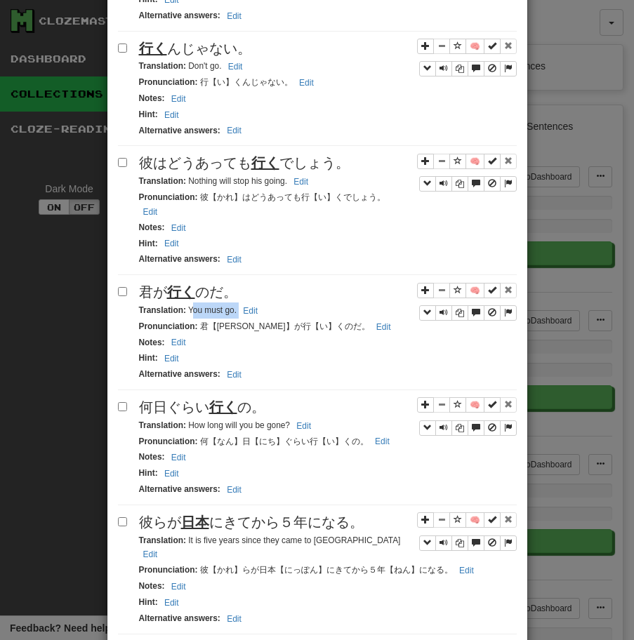
drag, startPoint x: 190, startPoint y: 295, endPoint x: 267, endPoint y: 293, distance: 76.5
click at [267, 302] on div "Translation : You must go. Edit" at bounding box center [327, 310] width 377 height 16
drag, startPoint x: 187, startPoint y: 299, endPoint x: 254, endPoint y: 299, distance: 67.4
click at [253, 305] on small "Translation : You must go. Edit" at bounding box center [200, 310] width 123 height 10
click at [231, 399] on u "行く" at bounding box center [223, 406] width 28 height 15
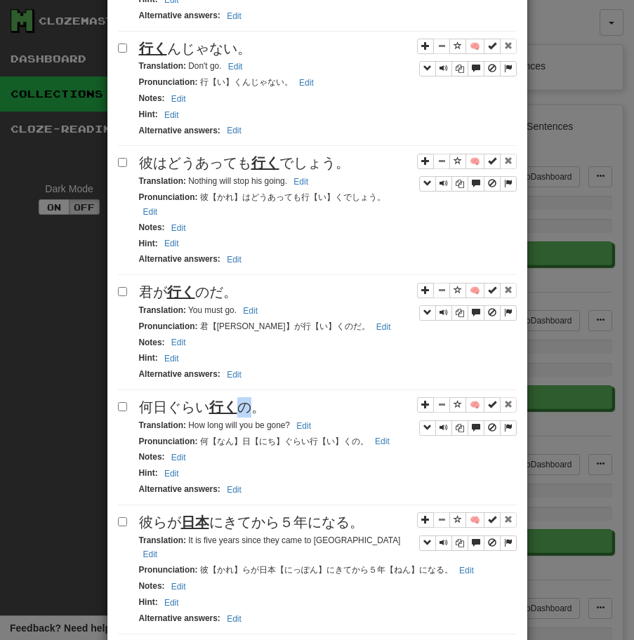
click at [231, 399] on u "行く" at bounding box center [223, 406] width 28 height 15
drag, startPoint x: 187, startPoint y: 413, endPoint x: 366, endPoint y: 419, distance: 179.0
click at [365, 418] on div "Translation : How long will you be gone? Edit" at bounding box center [327, 425] width 377 height 16
click at [199, 514] on u "日本" at bounding box center [195, 521] width 28 height 15
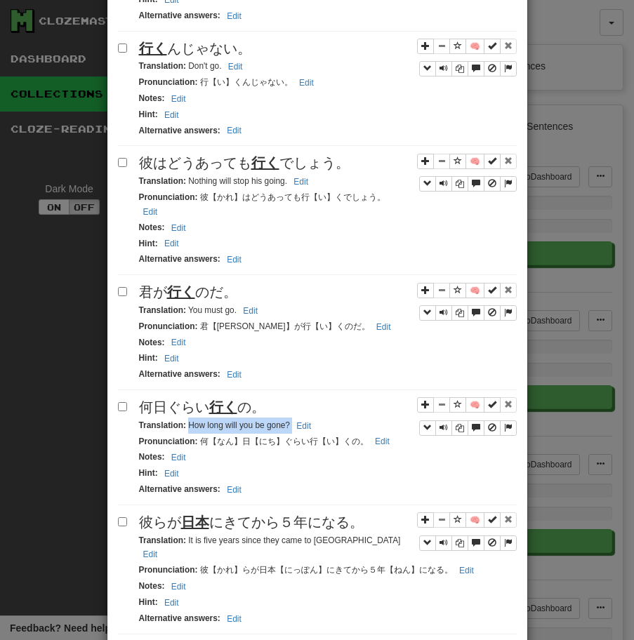
click at [199, 514] on u "日本" at bounding box center [195, 521] width 28 height 15
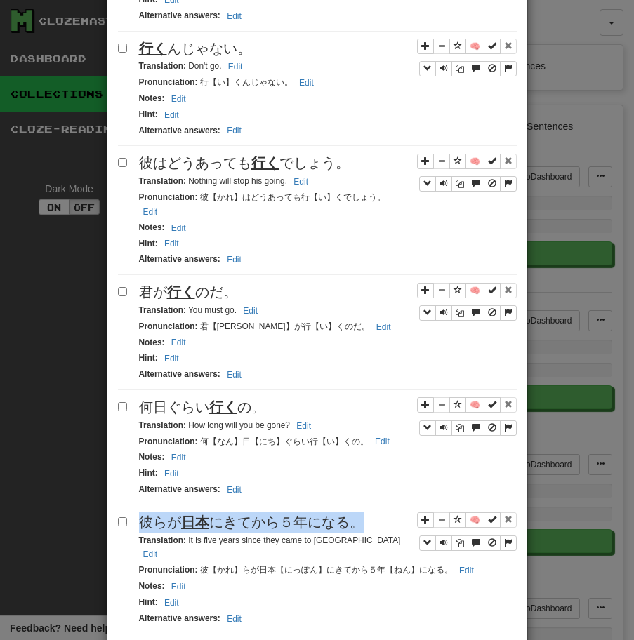
click at [199, 514] on u "日本" at bounding box center [195, 521] width 28 height 15
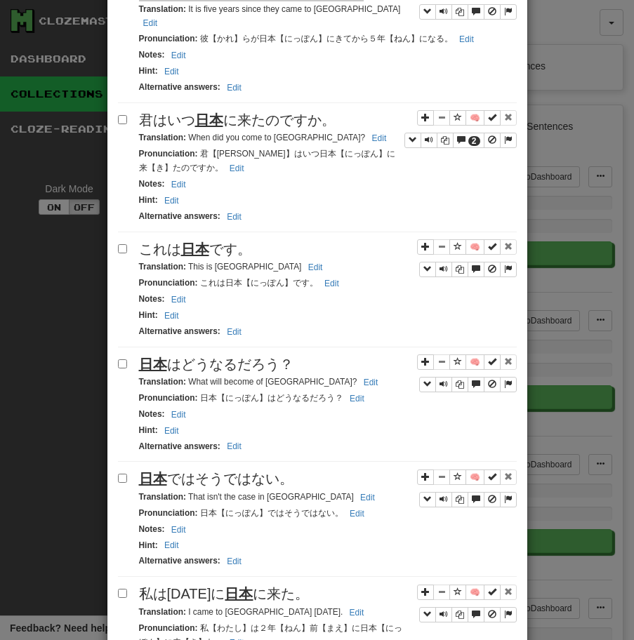
scroll to position [1297, 0]
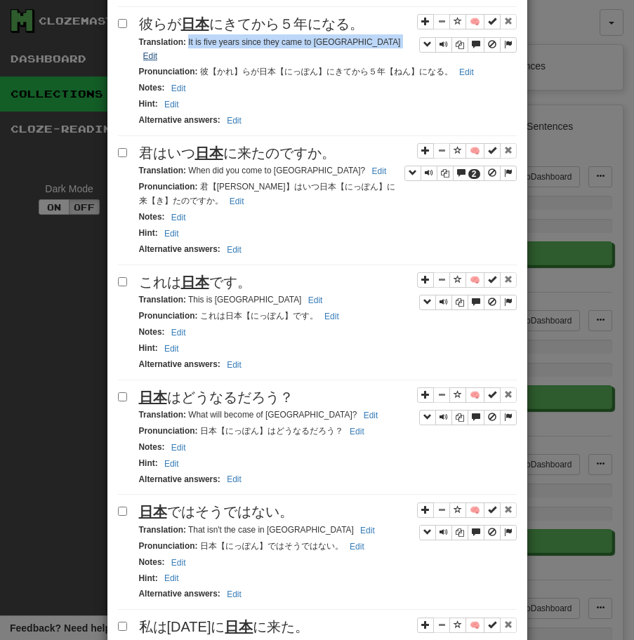
drag, startPoint x: 187, startPoint y: 31, endPoint x: 349, endPoint y: 31, distance: 162.8
click at [349, 37] on small "Translation : It is five years since they came to [GEOGRAPHIC_DATA]. Edit" at bounding box center [270, 49] width 262 height 24
click at [238, 145] on span "君はいつ 日本 に来たのですか。" at bounding box center [237, 152] width 196 height 15
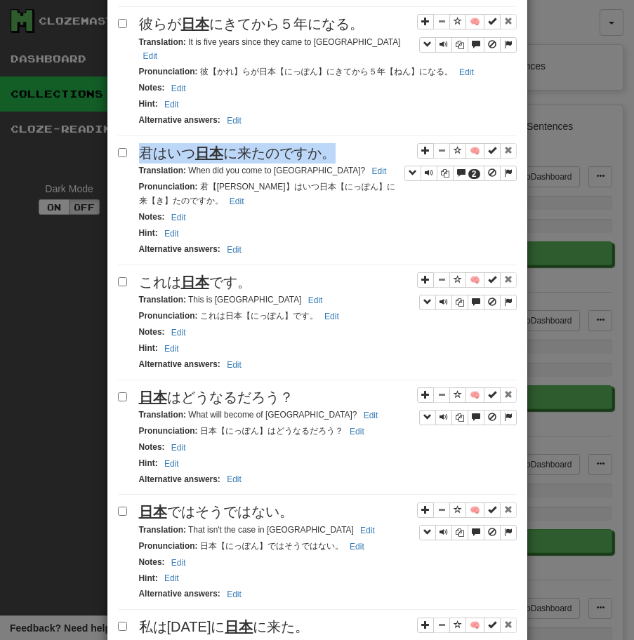
click at [238, 145] on span "君はいつ 日本 に来たのですか。" at bounding box center [237, 152] width 196 height 15
click at [190, 166] on small "Translation : When did you come to [GEOGRAPHIC_DATA]? Edit" at bounding box center [265, 171] width 252 height 10
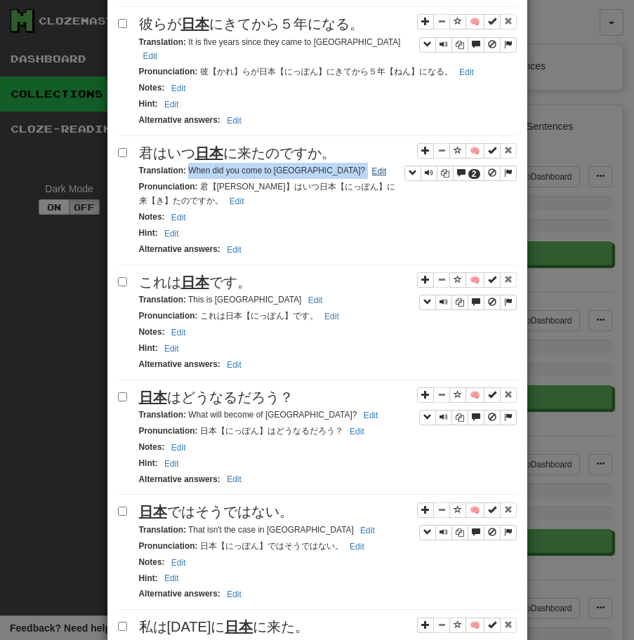
drag, startPoint x: 188, startPoint y: 159, endPoint x: 318, endPoint y: 159, distance: 129.8
click at [316, 166] on small "Translation : When did you come to [GEOGRAPHIC_DATA]? Edit" at bounding box center [265, 171] width 252 height 10
click at [220, 272] on div "これは 日本 です。" at bounding box center [327, 282] width 377 height 20
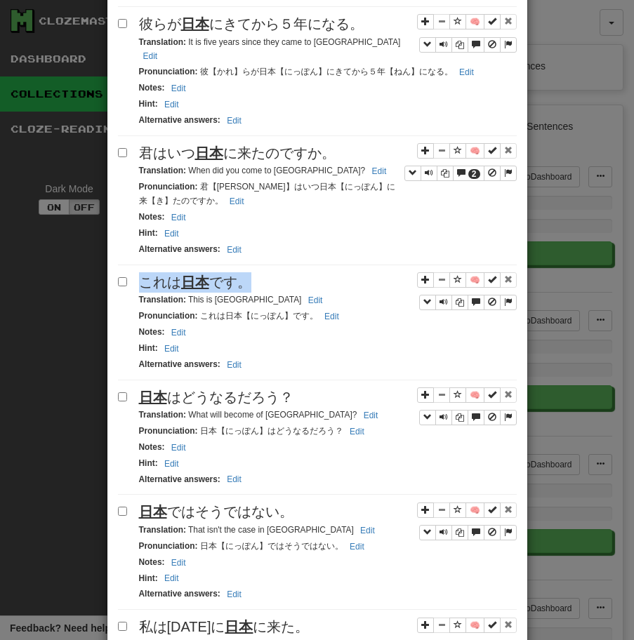
click at [220, 272] on div "これは 日本 です。" at bounding box center [327, 282] width 377 height 20
drag, startPoint x: 188, startPoint y: 288, endPoint x: 250, endPoint y: 289, distance: 62.5
click at [250, 295] on small "Translation : This is [GEOGRAPHIC_DATA]. Edit" at bounding box center [233, 300] width 188 height 10
click at [161, 389] on u "日本" at bounding box center [153, 396] width 28 height 15
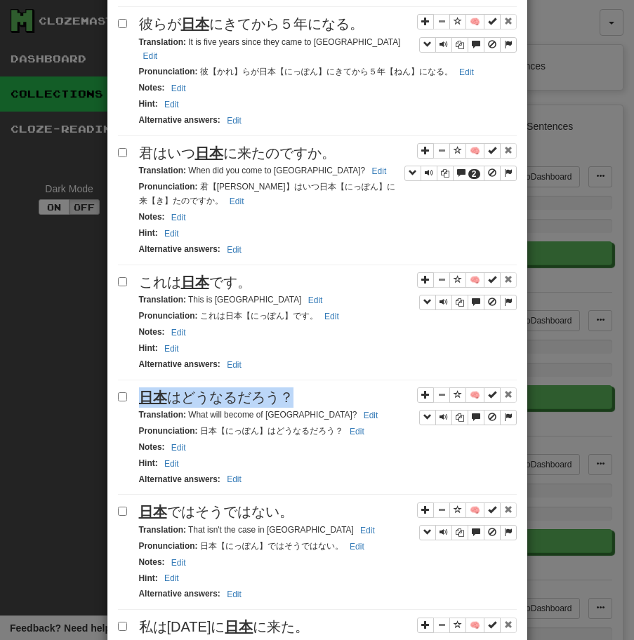
click at [161, 389] on u "日本" at bounding box center [153, 396] width 28 height 15
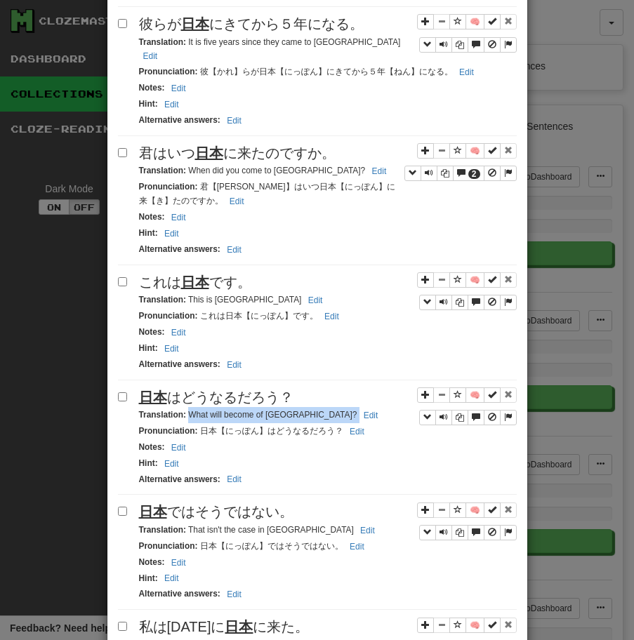
drag, startPoint x: 187, startPoint y: 400, endPoint x: 330, endPoint y: 403, distance: 143.9
click at [330, 407] on div "Translation : What will become of [GEOGRAPHIC_DATA]? Edit" at bounding box center [327, 415] width 377 height 16
click at [265, 504] on span "日本 ではそうではない。" at bounding box center [216, 511] width 154 height 15
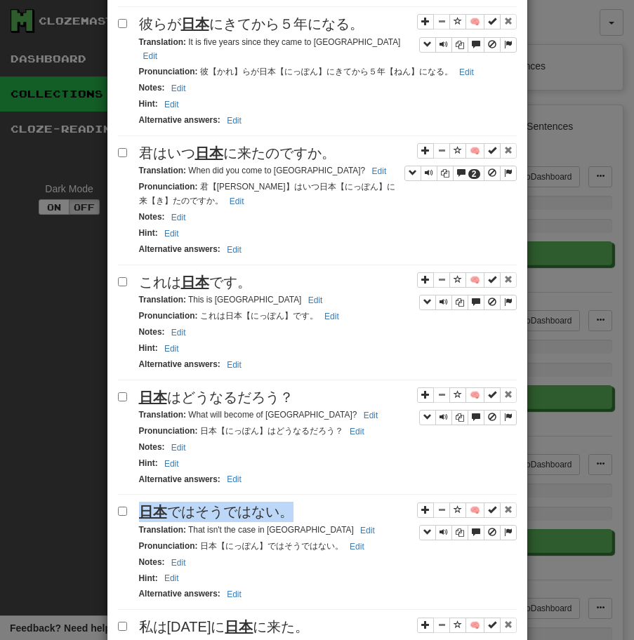
click at [265, 504] on span "日本 ではそうではない。" at bounding box center [216, 511] width 154 height 15
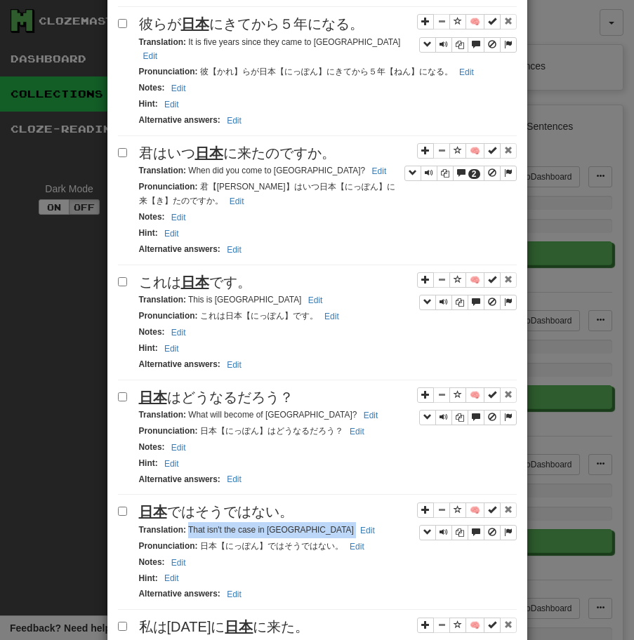
drag, startPoint x: 187, startPoint y: 518, endPoint x: 354, endPoint y: 512, distance: 167.1
click at [354, 522] on div "Translation : That isn't the case in [GEOGRAPHIC_DATA]. Edit" at bounding box center [327, 530] width 377 height 16
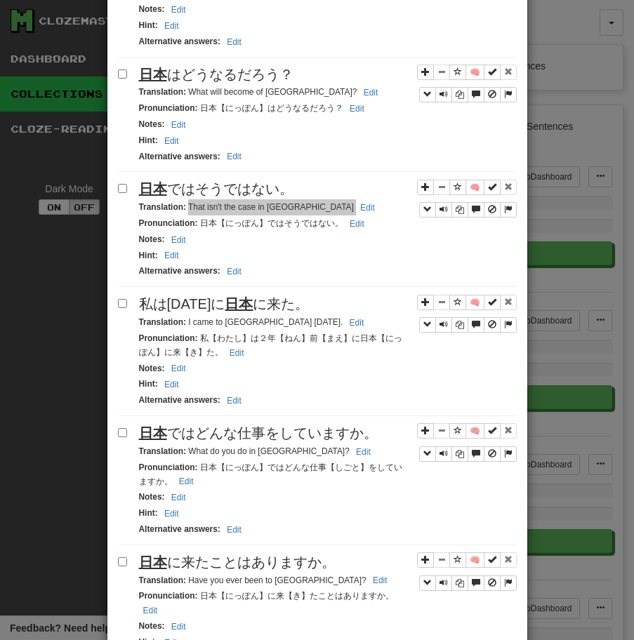
scroll to position [1630, 0]
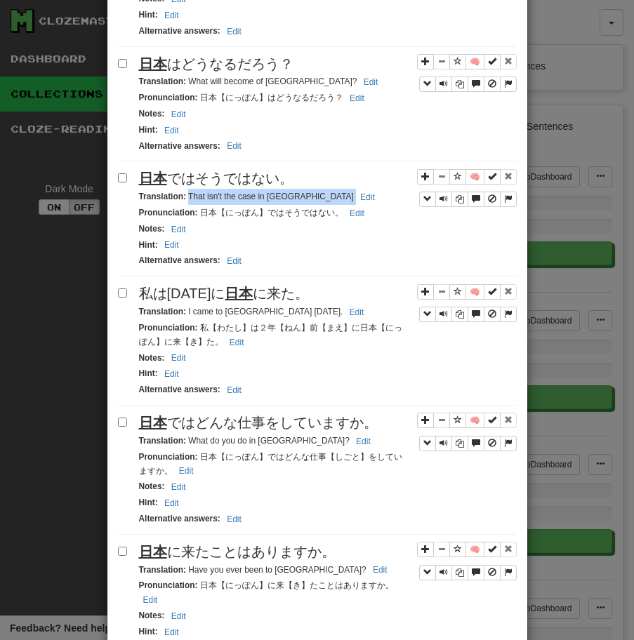
click at [155, 286] on span "私は[DATE]に 日本 に来た。" at bounding box center [224, 293] width 170 height 15
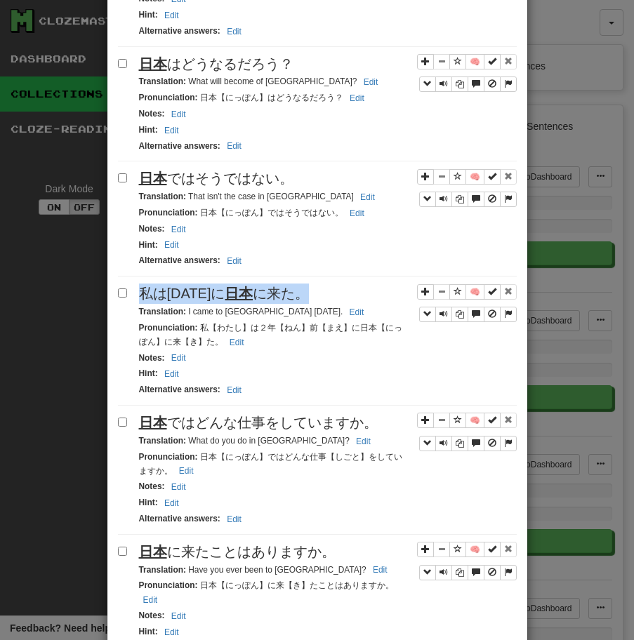
click at [155, 286] on span "私は[DATE]に 日本 に来た。" at bounding box center [224, 293] width 170 height 15
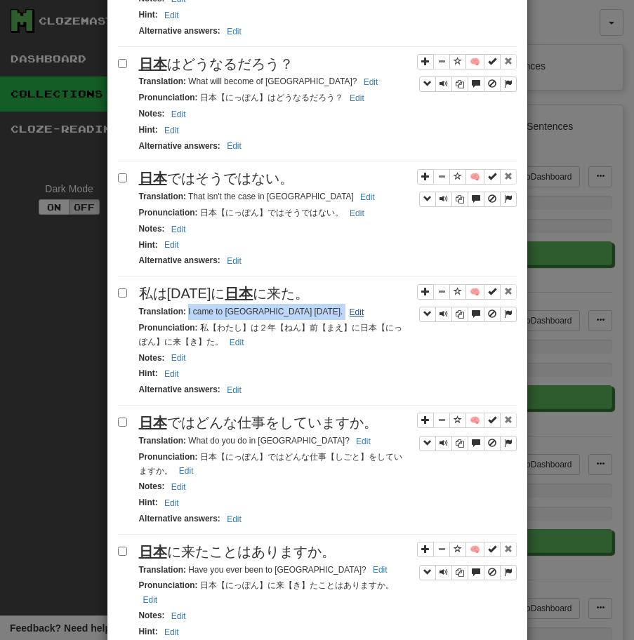
drag, startPoint x: 187, startPoint y: 302, endPoint x: 327, endPoint y: 302, distance: 139.6
click at [327, 307] on small "Translation : I came to [GEOGRAPHIC_DATA] [DATE]. Edit" at bounding box center [253, 312] width 229 height 10
click at [239, 415] on span "日本 ではどんな仕事をしていますか。" at bounding box center [258, 422] width 239 height 15
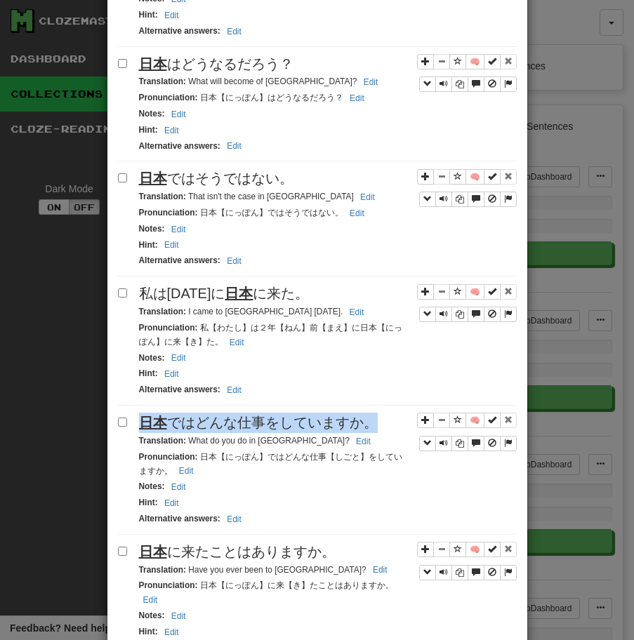
click at [239, 415] on span "日本 ではどんな仕事をしていますか。" at bounding box center [258, 422] width 239 height 15
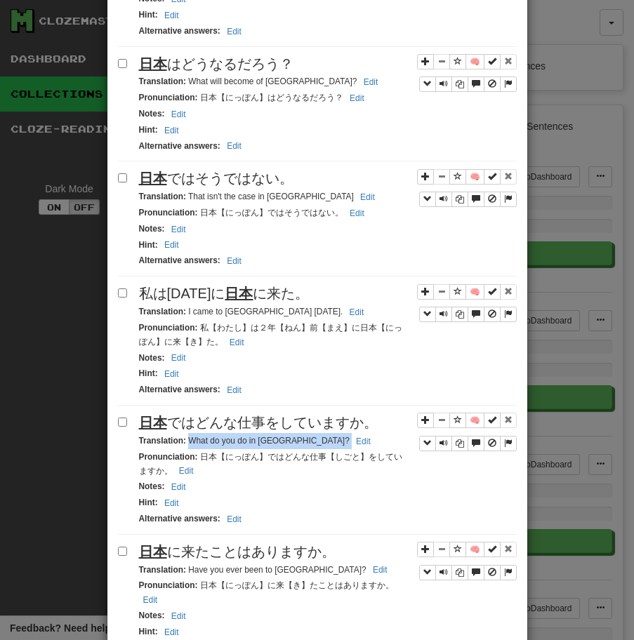
drag, startPoint x: 188, startPoint y: 429, endPoint x: 386, endPoint y: 431, distance: 197.9
click at [386, 433] on div "Translation : What do you do in [GEOGRAPHIC_DATA]? Edit" at bounding box center [327, 441] width 377 height 16
click at [182, 544] on span "日本 に来たことはありますか。" at bounding box center [237, 551] width 196 height 15
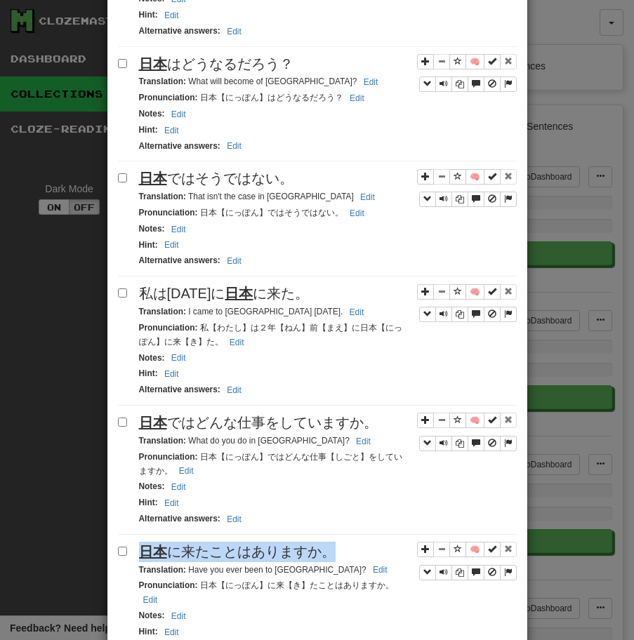
click at [182, 544] on span "日本 に来たことはありますか。" at bounding box center [237, 551] width 196 height 15
click at [190, 565] on small "Translation : Have you ever been to [GEOGRAPHIC_DATA]? Edit" at bounding box center [265, 570] width 253 height 10
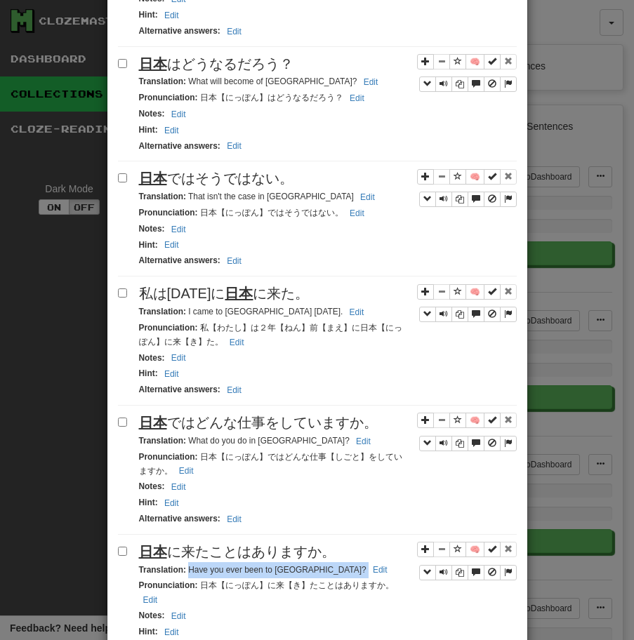
drag, startPoint x: 188, startPoint y: 558, endPoint x: 354, endPoint y: 561, distance: 166.3
click at [354, 562] on div "Translation : Have you ever been to [GEOGRAPHIC_DATA]? Edit" at bounding box center [327, 570] width 377 height 16
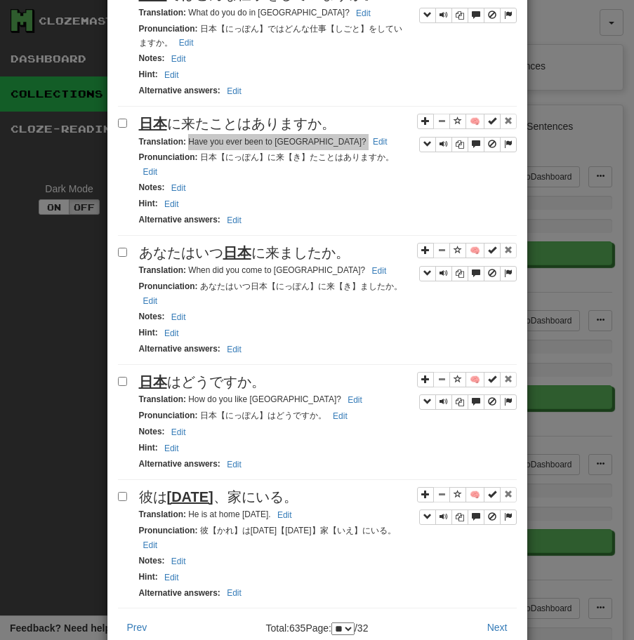
scroll to position [2091, 0]
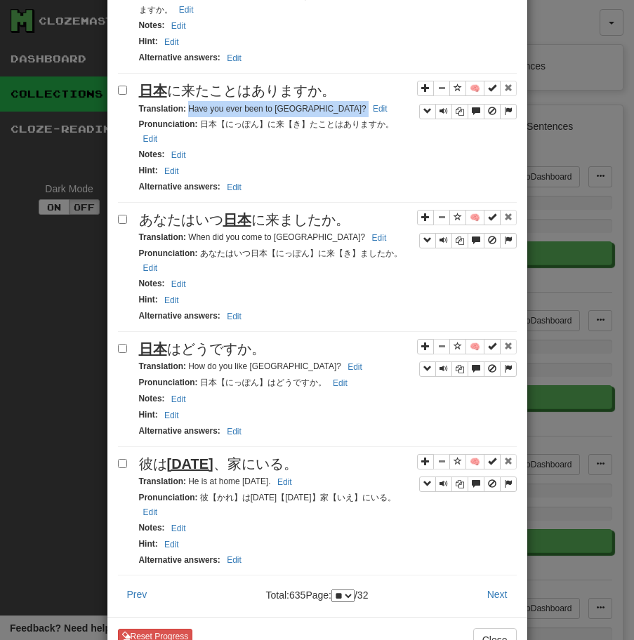
click at [239, 212] on u "日本" at bounding box center [237, 219] width 28 height 15
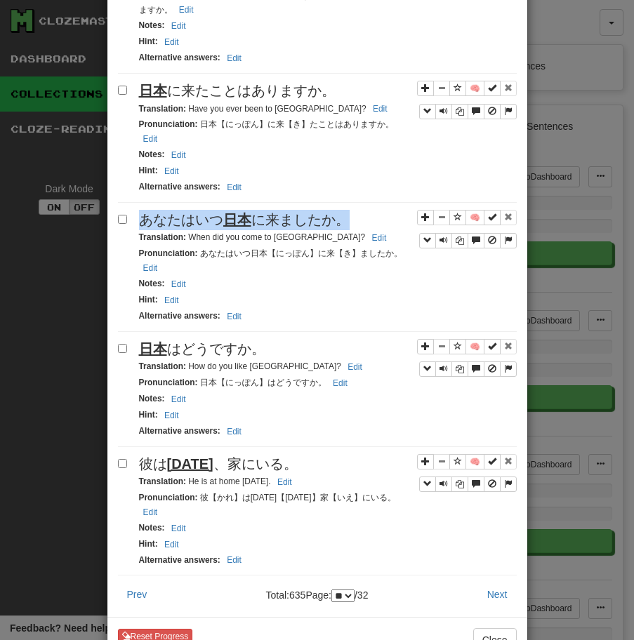
click at [239, 212] on u "日本" at bounding box center [237, 219] width 28 height 15
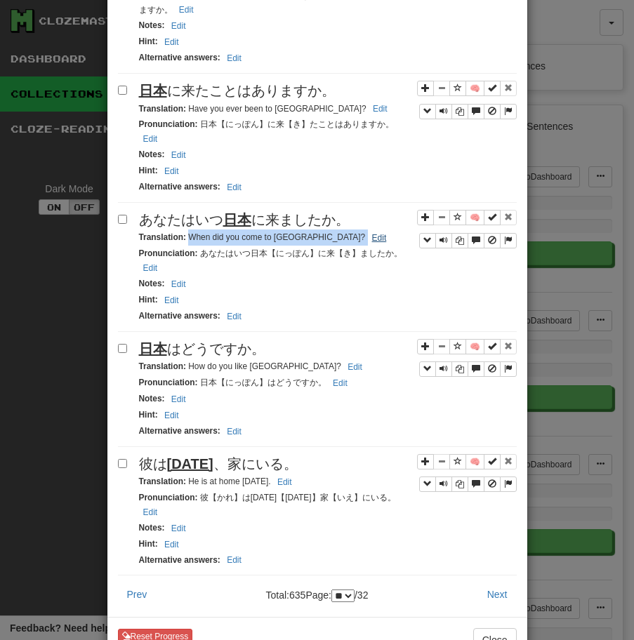
drag, startPoint x: 189, startPoint y: 227, endPoint x: 305, endPoint y: 228, distance: 116.5
click at [305, 232] on small "Translation : When did you come to [GEOGRAPHIC_DATA]? Edit" at bounding box center [265, 237] width 252 height 10
click at [165, 347] on div "日本 はどうですか。" at bounding box center [327, 349] width 377 height 20
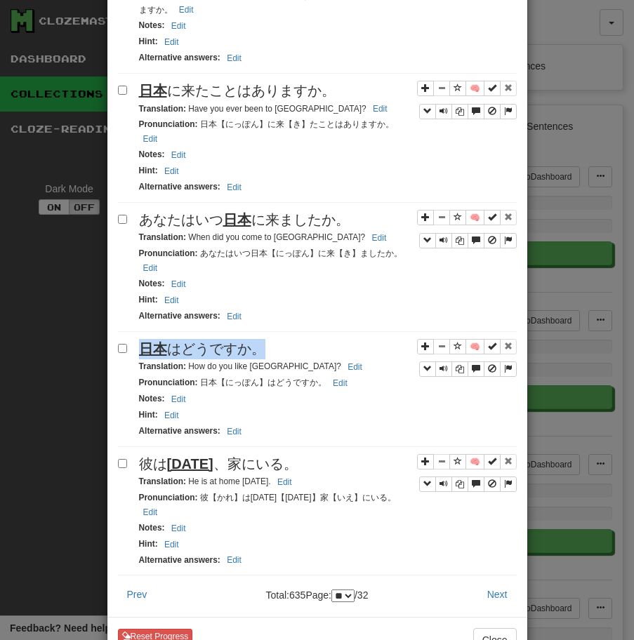
click at [165, 347] on div "日本 はどうですか。" at bounding box center [327, 349] width 377 height 20
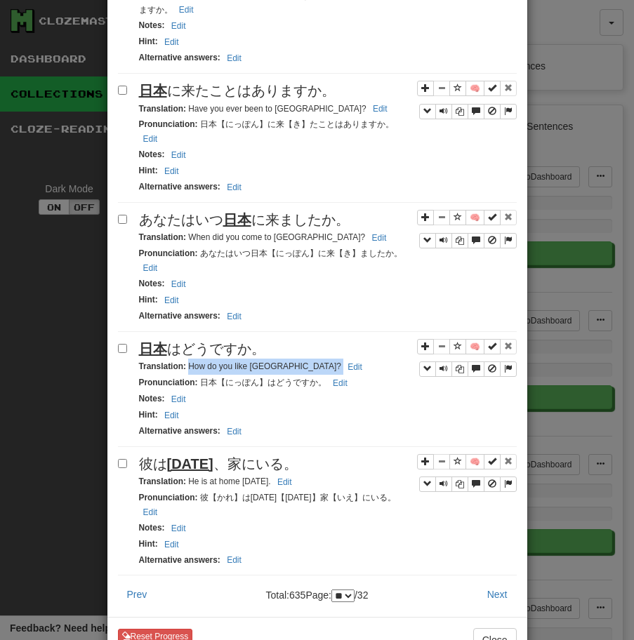
drag, startPoint x: 187, startPoint y: 354, endPoint x: 342, endPoint y: 356, distance: 154.4
click at [342, 359] on div "Translation : How do you like [GEOGRAPHIC_DATA]? Edit" at bounding box center [327, 367] width 377 height 16
click at [228, 476] on small "Translation : He is at home [DATE]. Edit" at bounding box center [217, 481] width 157 height 10
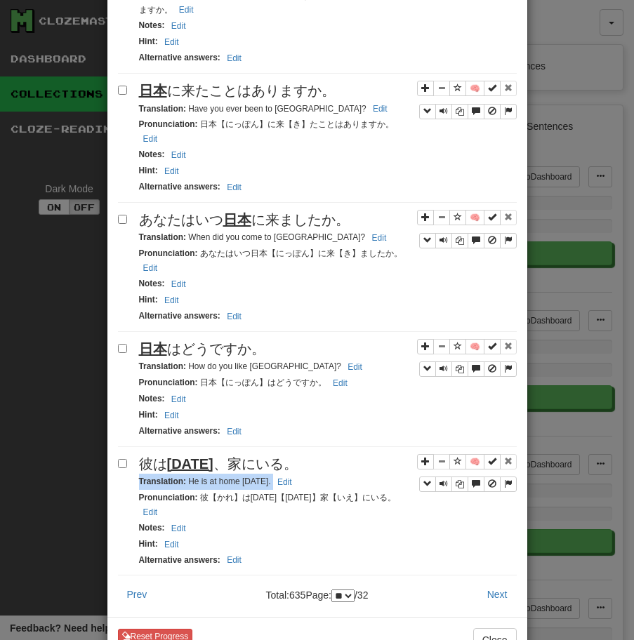
click at [228, 476] on small "Translation : He is at home [DATE]. Edit" at bounding box center [217, 481] width 157 height 10
click at [222, 457] on span "彼は [DATE] 、家にいる。" at bounding box center [218, 463] width 159 height 15
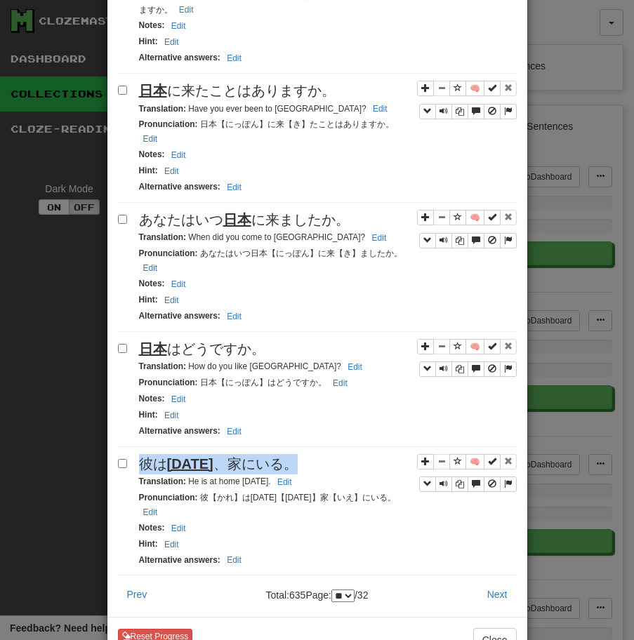
click at [222, 457] on span "彼は [DATE] 、家にいる。" at bounding box center [218, 463] width 159 height 15
drag, startPoint x: 190, startPoint y: 472, endPoint x: 289, endPoint y: 466, distance: 99.1
click at [289, 476] on small "Translation : He is at home [DATE]. Edit" at bounding box center [217, 481] width 157 height 10
drag, startPoint x: 187, startPoint y: 472, endPoint x: 281, endPoint y: 471, distance: 94.0
click at [281, 476] on small "Translation : He is at home [DATE]. Edit" at bounding box center [217, 481] width 157 height 10
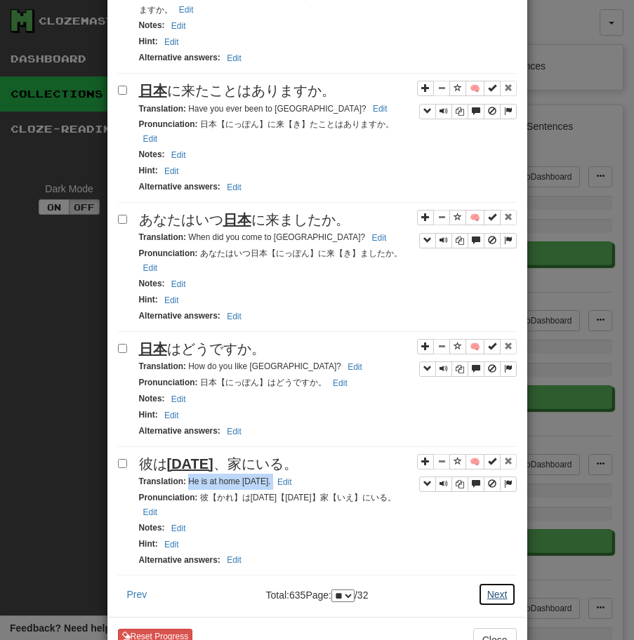
click at [501, 582] on button "Next" at bounding box center [497, 594] width 39 height 24
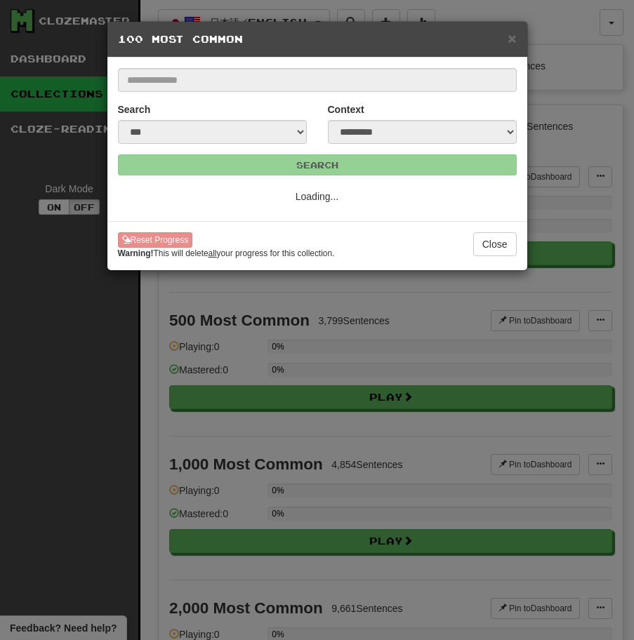
select select "**"
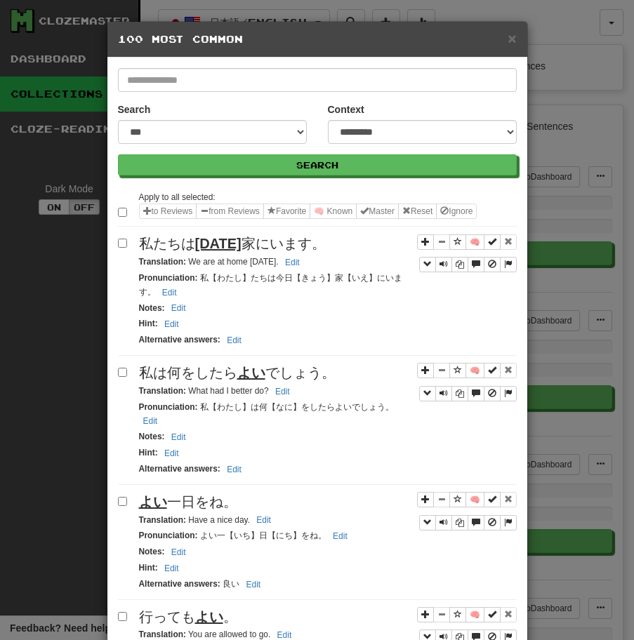
click at [285, 251] on span "私たちは [DATE] 家にいます。" at bounding box center [232, 243] width 187 height 15
drag, startPoint x: 189, startPoint y: 262, endPoint x: 281, endPoint y: 262, distance: 91.2
click at [281, 262] on small "Translation : We are at home [DATE]. Edit" at bounding box center [221, 262] width 165 height 10
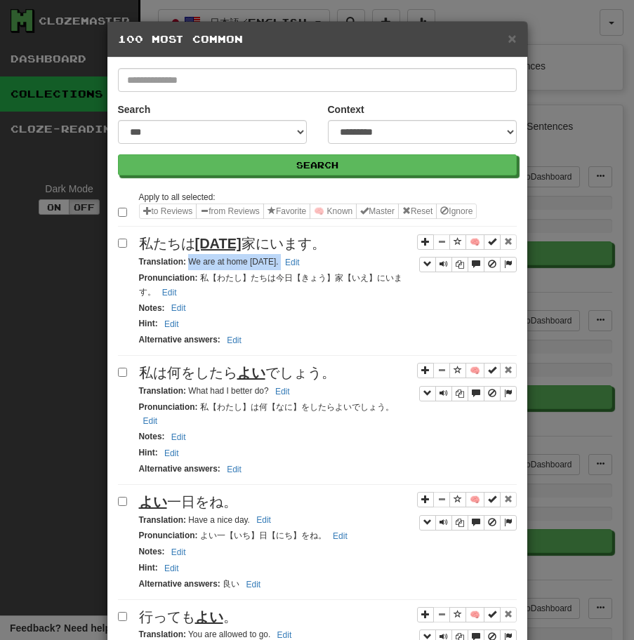
click at [155, 370] on span "私は何をしたら よい でしょう。" at bounding box center [237, 372] width 196 height 15
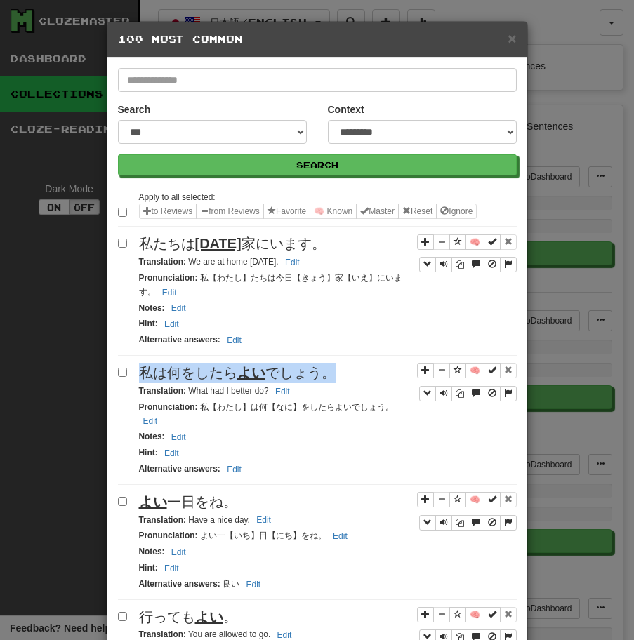
click at [155, 370] on span "私は何をしたら よい でしょう。" at bounding box center [237, 372] width 196 height 15
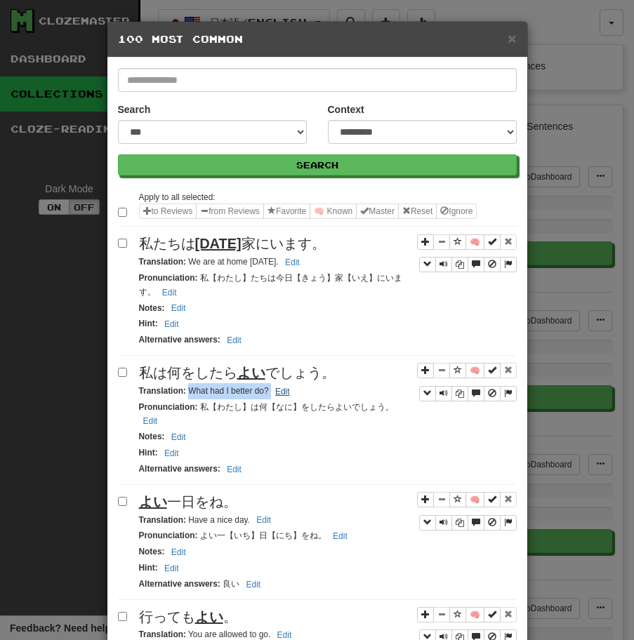
drag, startPoint x: 187, startPoint y: 391, endPoint x: 283, endPoint y: 389, distance: 96.1
click at [283, 389] on small "Translation : What had I better do? Edit" at bounding box center [216, 391] width 155 height 10
click at [247, 500] on div "よい 一日をね。" at bounding box center [327, 502] width 377 height 20
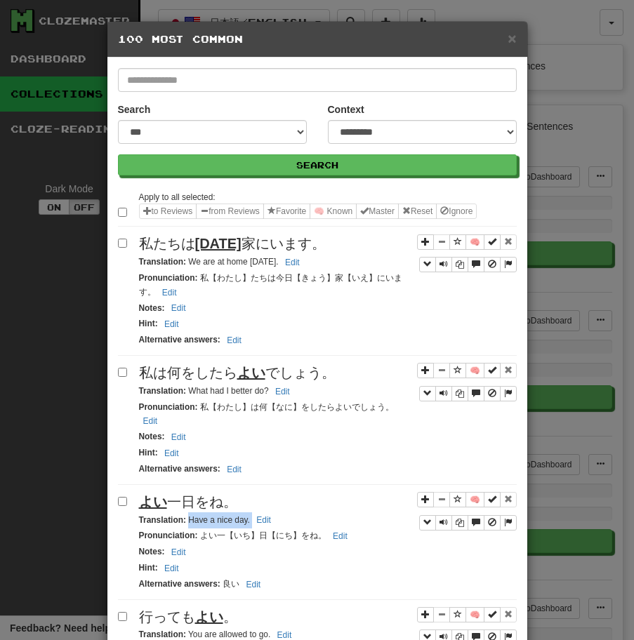
drag, startPoint x: 187, startPoint y: 521, endPoint x: 285, endPoint y: 521, distance: 97.5
click at [285, 521] on div "Translation : Have a nice day. Edit" at bounding box center [327, 520] width 377 height 16
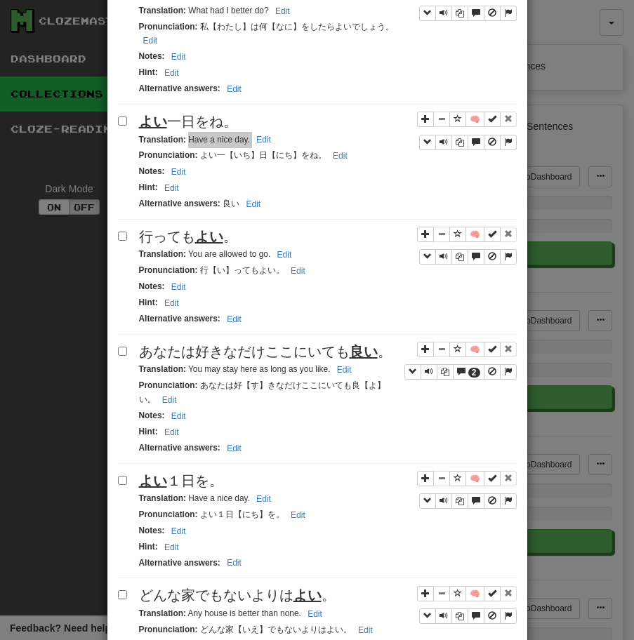
scroll to position [401, 0]
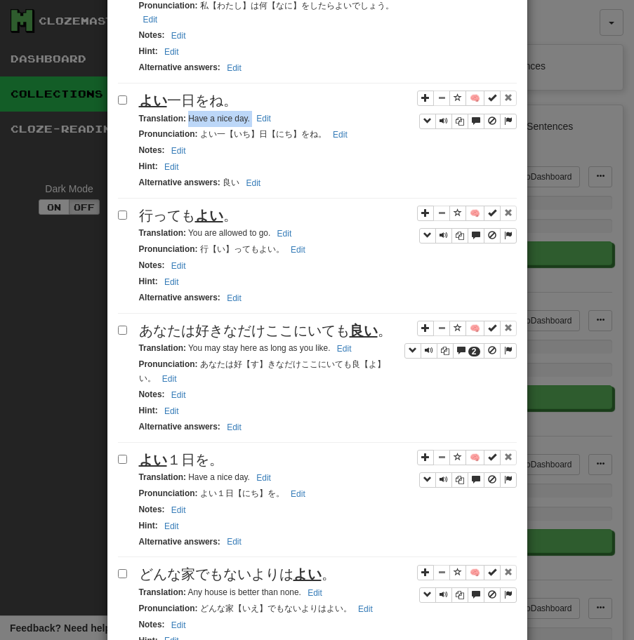
click at [198, 210] on u "よい" at bounding box center [209, 215] width 28 height 15
drag, startPoint x: 188, startPoint y: 232, endPoint x: 300, endPoint y: 232, distance: 112.3
click at [300, 232] on div "Translation : You are allowed to go. Edit" at bounding box center [327, 233] width 377 height 16
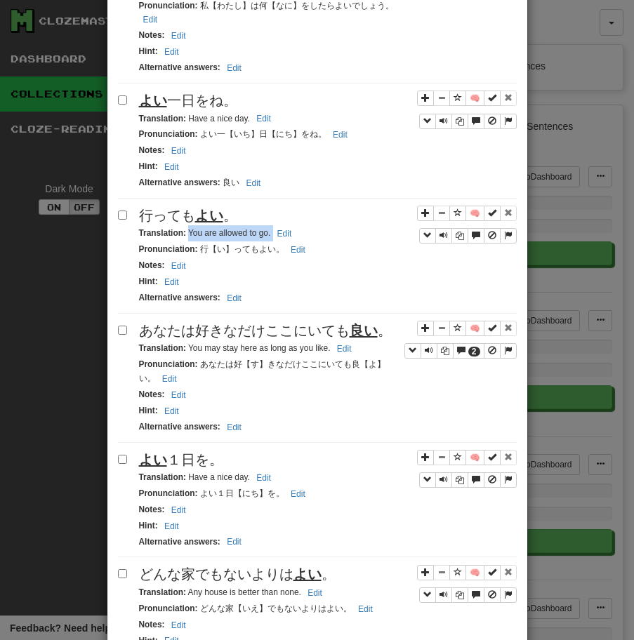
click at [171, 328] on span "あなたは好きなだけここにいても 良い 。" at bounding box center [265, 330] width 253 height 15
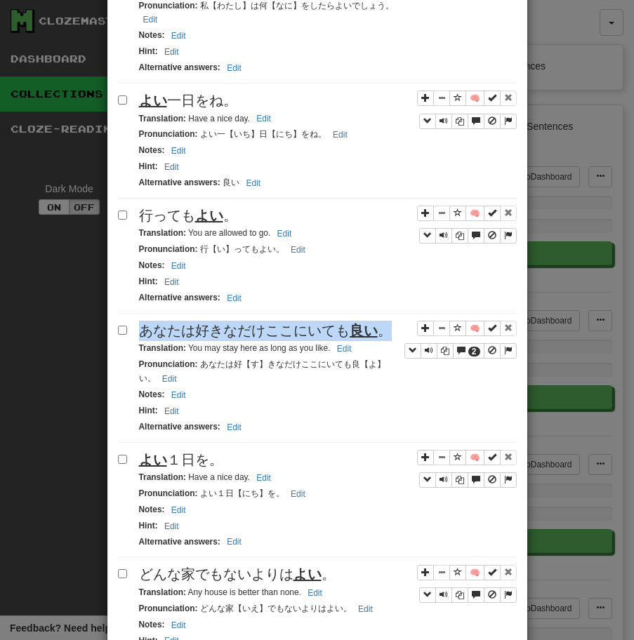
click at [171, 328] on span "あなたは好きなだけここにいても 良い 。" at bounding box center [265, 330] width 253 height 15
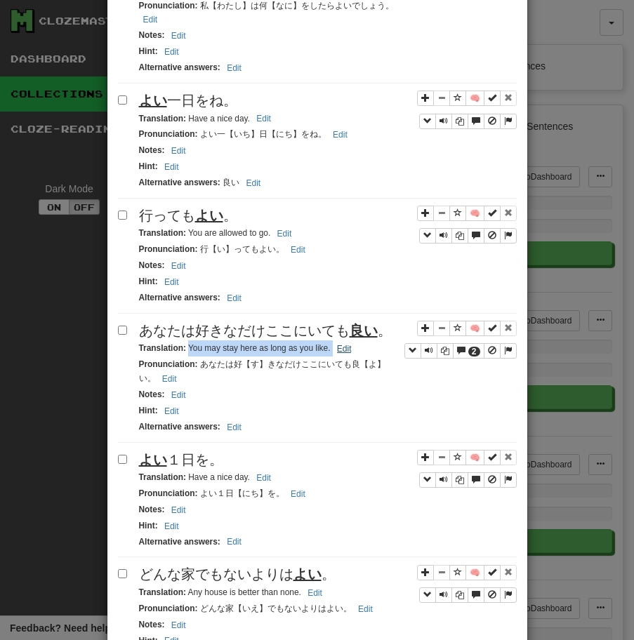
drag, startPoint x: 189, startPoint y: 349, endPoint x: 342, endPoint y: 351, distance: 153.7
click at [342, 351] on small "Translation : You may stay here as long as you like. Edit" at bounding box center [247, 348] width 217 height 10
click at [152, 462] on u "よい" at bounding box center [153, 459] width 28 height 15
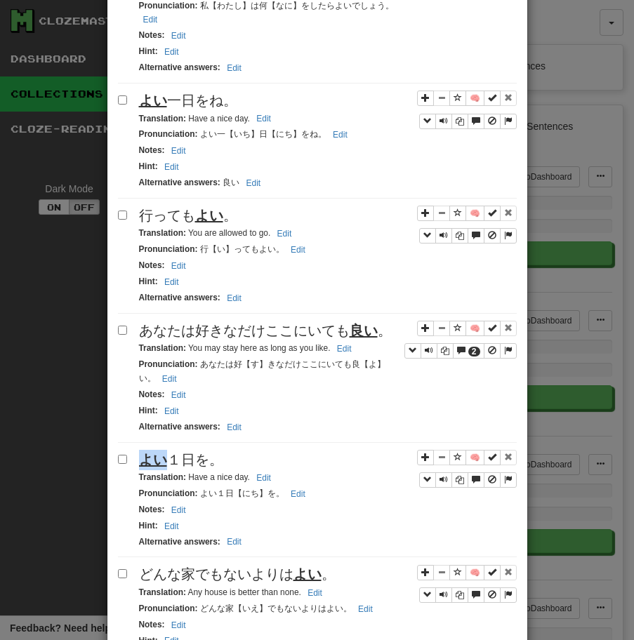
click at [152, 462] on u "よい" at bounding box center [153, 459] width 28 height 15
drag, startPoint x: 189, startPoint y: 480, endPoint x: 290, endPoint y: 481, distance: 101.0
click at [290, 481] on div "Translation : Have a nice day. Edit" at bounding box center [327, 477] width 377 height 16
click at [296, 573] on u "よい" at bounding box center [307, 573] width 28 height 15
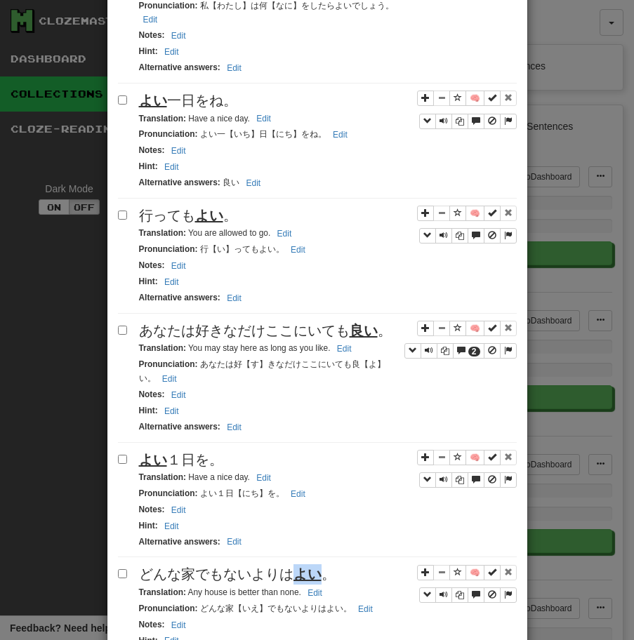
click at [296, 573] on u "よい" at bounding box center [307, 573] width 28 height 15
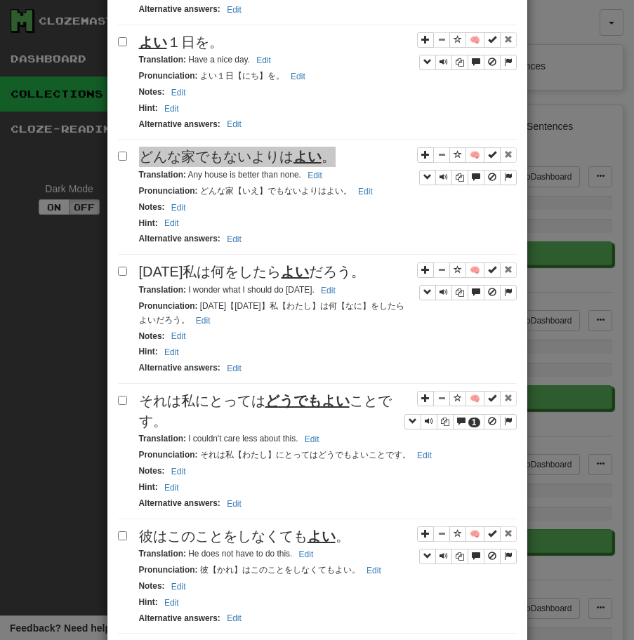
scroll to position [839, 0]
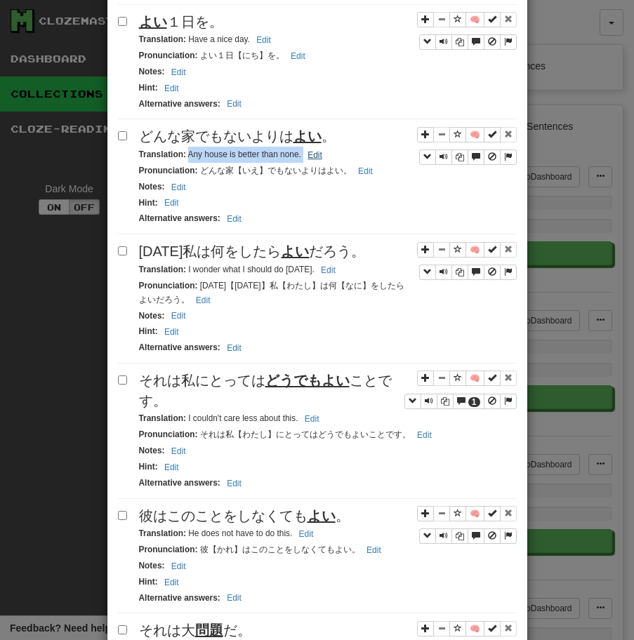
drag, startPoint x: 188, startPoint y: 154, endPoint x: 316, endPoint y: 155, distance: 127.7
click at [316, 155] on small "Translation : Any house is better than none. Edit" at bounding box center [232, 154] width 187 height 10
click at [197, 250] on span "[DATE]私は何をしたら よい だろう。" at bounding box center [252, 250] width 227 height 15
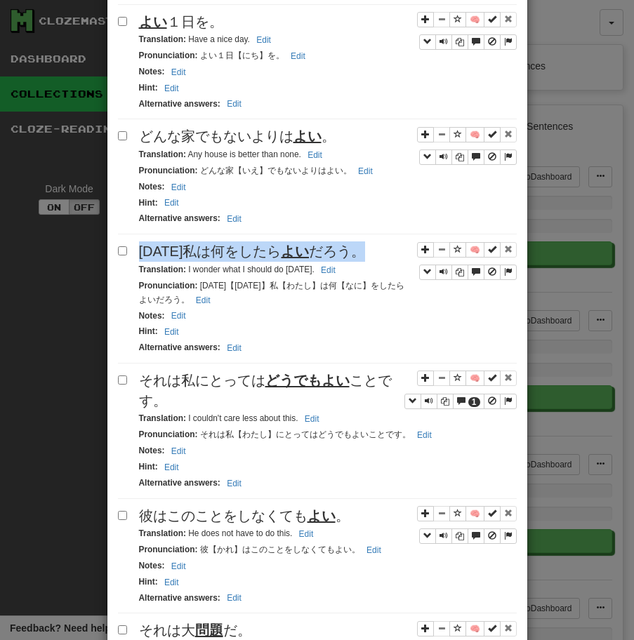
click at [197, 250] on span "[DATE]私は何をしたら よい だろう。" at bounding box center [252, 250] width 227 height 15
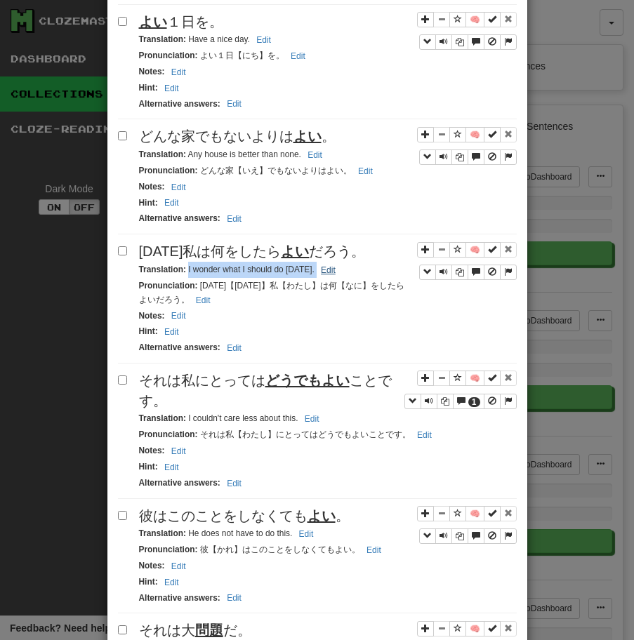
drag, startPoint x: 187, startPoint y: 272, endPoint x: 320, endPoint y: 270, distance: 133.3
click at [320, 270] on small "Translation : I wonder what I should do [DATE]. Edit" at bounding box center [239, 270] width 201 height 10
click at [185, 388] on span "それは私にとっては どうでもよい ことです。" at bounding box center [265, 391] width 253 height 36
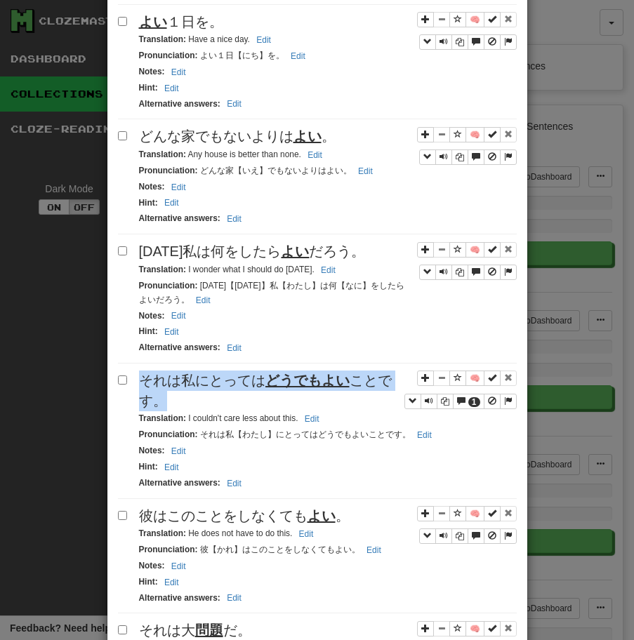
click at [185, 388] on span "それは私にとっては どうでもよい ことです。" at bounding box center [265, 391] width 253 height 36
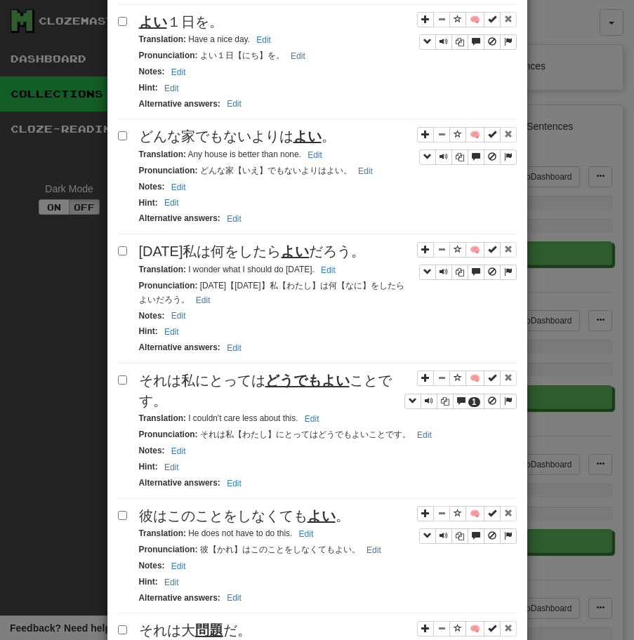
drag, startPoint x: 188, startPoint y: 419, endPoint x: 290, endPoint y: 420, distance: 102.4
click at [290, 420] on small "Translation : I couldn't care less about this. Edit" at bounding box center [231, 418] width 185 height 10
drag, startPoint x: 187, startPoint y: 420, endPoint x: 319, endPoint y: 417, distance: 131.9
click at [319, 418] on small "Translation : I couldn't care less about this. Edit" at bounding box center [231, 418] width 185 height 10
click at [149, 518] on span "彼はこのことをしなくても よい 。" at bounding box center [244, 515] width 210 height 15
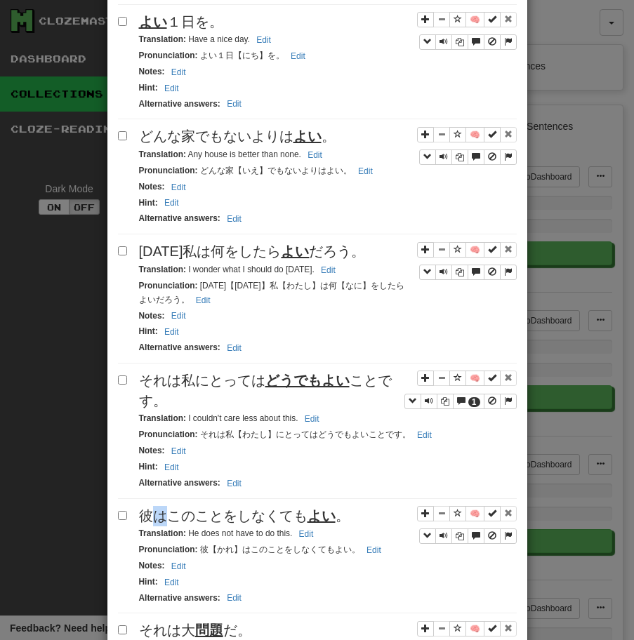
click at [149, 518] on span "彼はこのことをしなくても よい 。" at bounding box center [244, 515] width 210 height 15
drag, startPoint x: 188, startPoint y: 534, endPoint x: 331, endPoint y: 535, distance: 143.1
click at [331, 535] on div "Translation : He does not have to do this. Edit" at bounding box center [327, 533] width 377 height 16
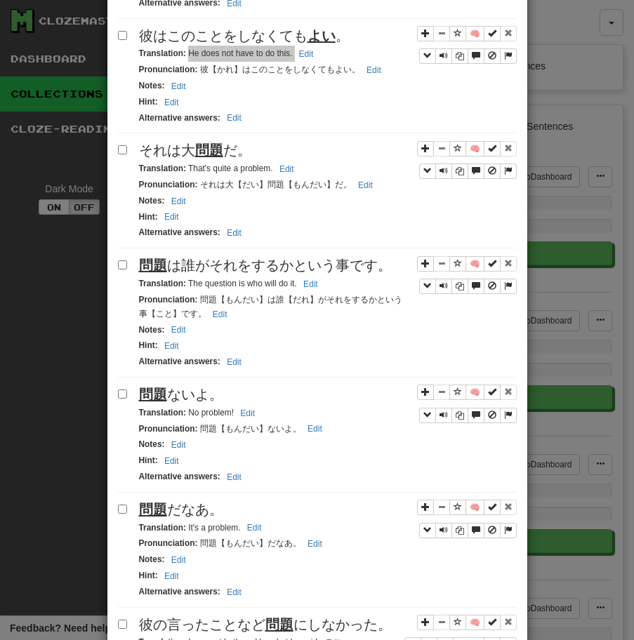
scroll to position [1363, 0]
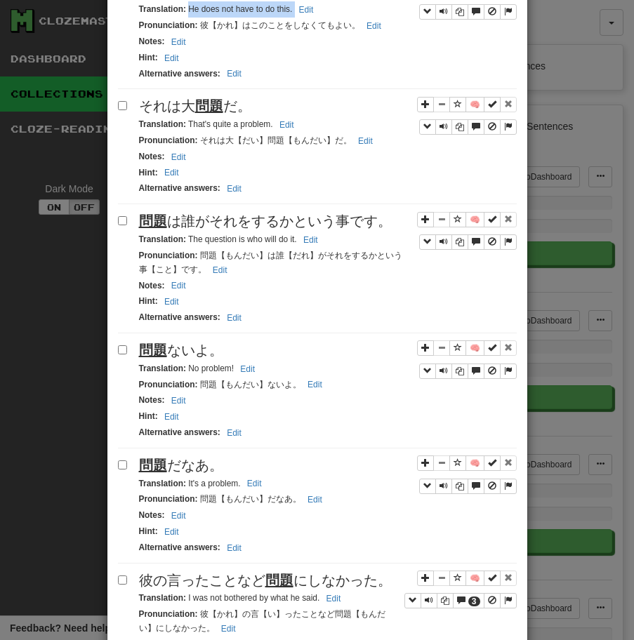
click at [208, 114] on u "問題" at bounding box center [209, 105] width 28 height 15
drag, startPoint x: 187, startPoint y: 127, endPoint x: 320, endPoint y: 127, distance: 132.6
click at [320, 127] on div "Translation : That's quite a problem. Edit" at bounding box center [327, 124] width 377 height 16
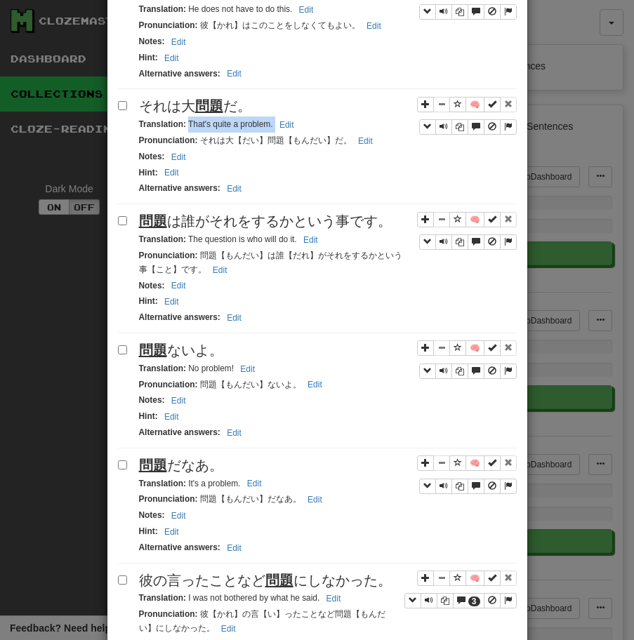
click at [198, 222] on span "問題 は誰がそれをするかという事です。" at bounding box center [265, 220] width 253 height 15
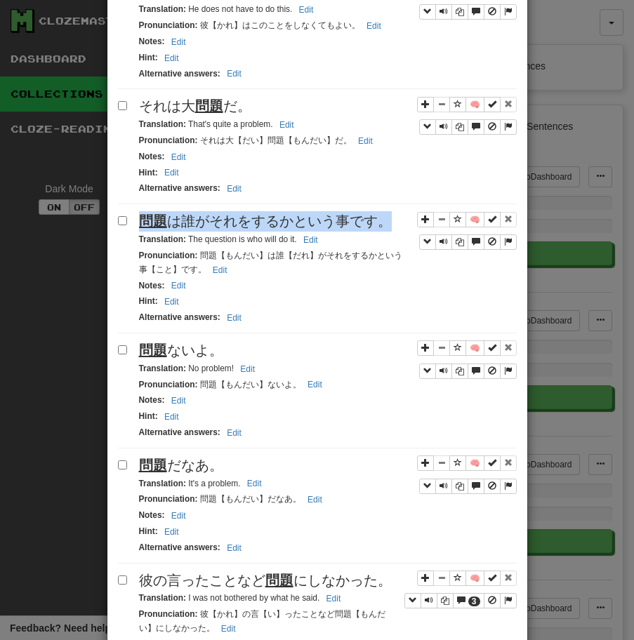
click at [198, 222] on span "問題 は誰がそれをするかという事です。" at bounding box center [265, 220] width 253 height 15
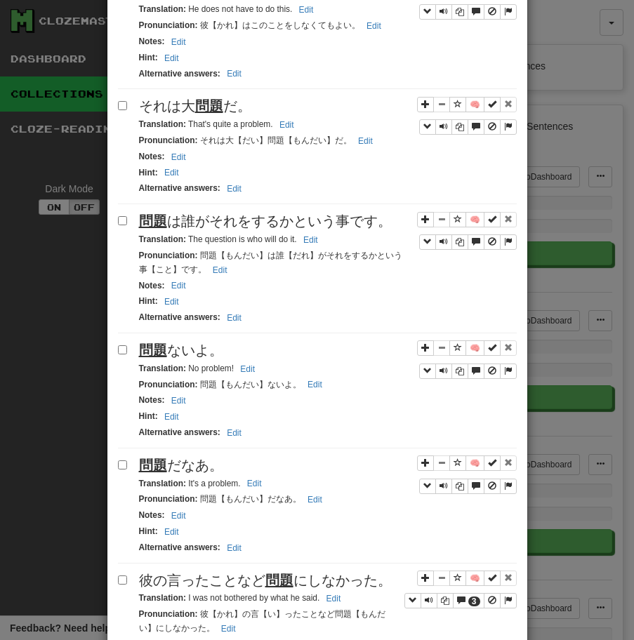
click at [186, 239] on small "Translation : The question is who will do it. Edit" at bounding box center [230, 239] width 183 height 10
drag, startPoint x: 188, startPoint y: 242, endPoint x: 330, endPoint y: 242, distance: 142.4
click at [330, 242] on div "Translation : The question is who will do it. Edit" at bounding box center [327, 240] width 377 height 16
click at [203, 336] on div "Apply to all selected: to Reviews from Reviews Favorite 🧠 Known Master Reset Ig…" at bounding box center [317, 93] width 399 height 2534
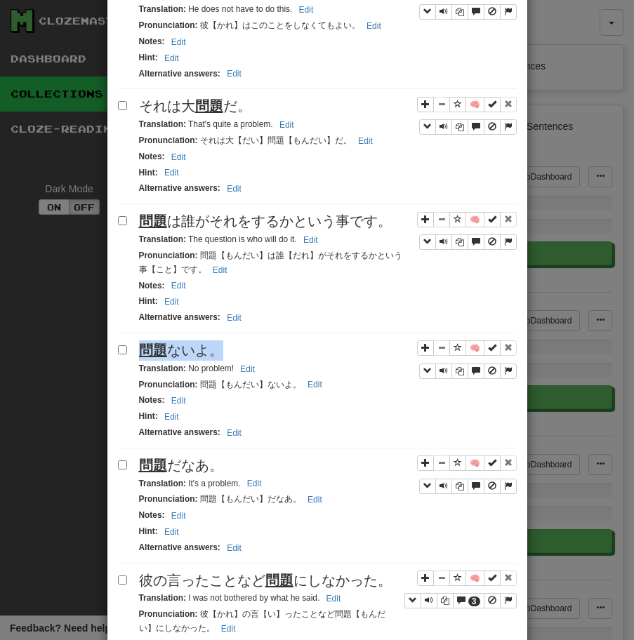
click at [203, 336] on div "Apply to all selected: to Reviews from Reviews Favorite 🧠 Known Master Reset Ig…" at bounding box center [317, 93] width 399 height 2534
drag, startPoint x: 186, startPoint y: 370, endPoint x: 267, endPoint y: 370, distance: 80.7
click at [265, 370] on div "Translation : No problem! Edit" at bounding box center [327, 369] width 377 height 16
drag, startPoint x: 189, startPoint y: 368, endPoint x: 246, endPoint y: 370, distance: 56.9
click at [246, 370] on small "Translation : No problem! Edit" at bounding box center [199, 368] width 121 height 10
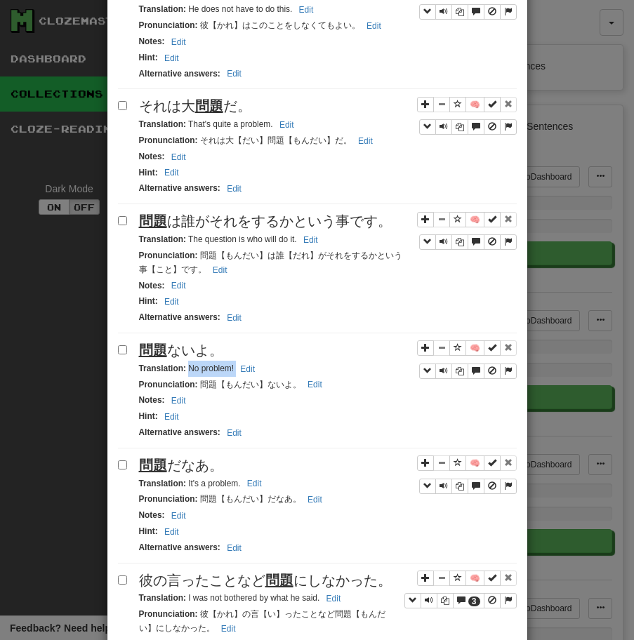
click at [182, 460] on div "問題 だなあ。" at bounding box center [327, 465] width 377 height 20
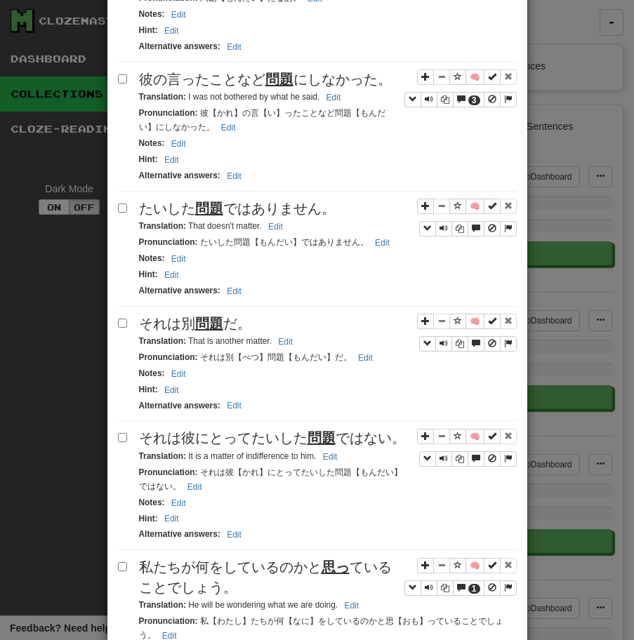
scroll to position [1821, 0]
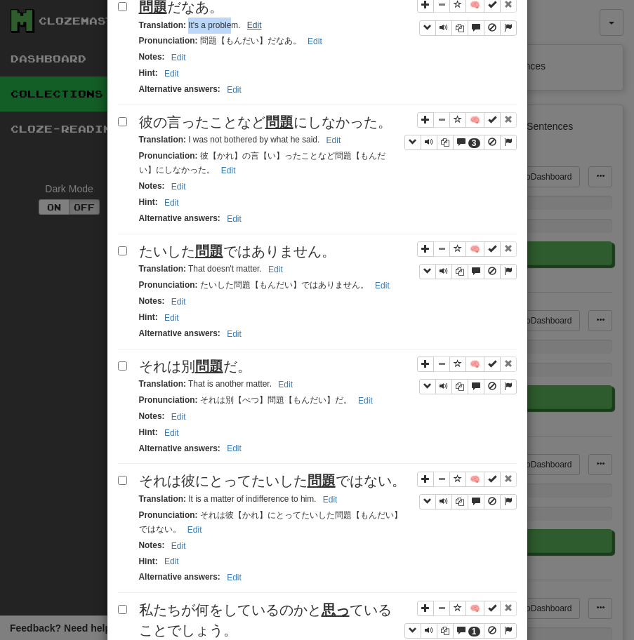
drag, startPoint x: 187, startPoint y: 26, endPoint x: 244, endPoint y: 26, distance: 57.5
click at [241, 26] on small "Translation : It's a problem. Edit" at bounding box center [202, 25] width 127 height 10
click at [217, 126] on span "彼の言ったことなど 問題 にしなかった。" at bounding box center [265, 121] width 253 height 15
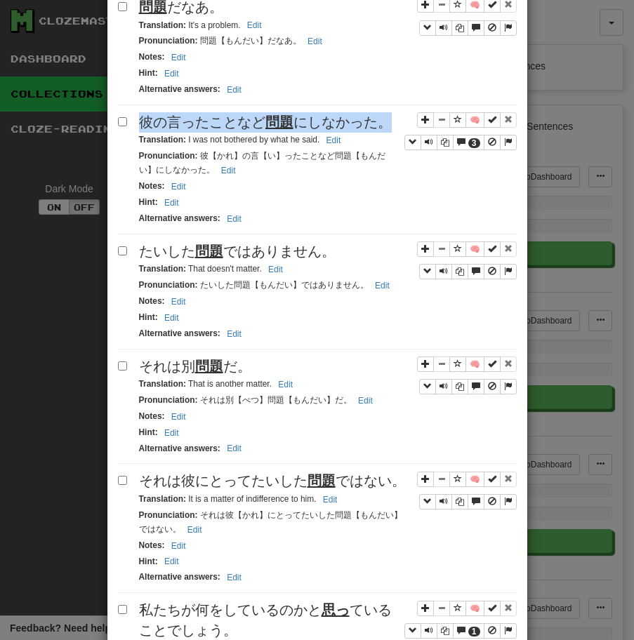
click at [217, 126] on span "彼の言ったことなど 問題 にしなかった。" at bounding box center [265, 121] width 253 height 15
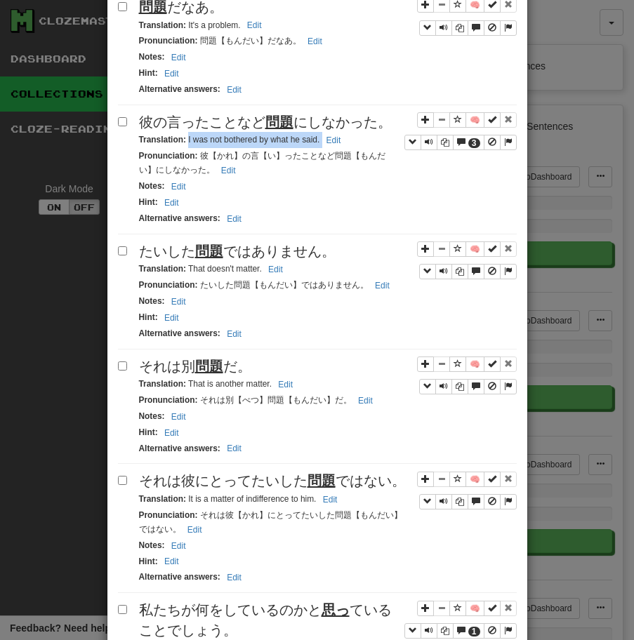
drag, startPoint x: 187, startPoint y: 142, endPoint x: 373, endPoint y: 138, distance: 186.7
click at [373, 138] on div "Translation : I was not bothered by what he said. Edit" at bounding box center [327, 140] width 377 height 16
click at [243, 245] on div "たいした 問題 ではありません。" at bounding box center [327, 251] width 377 height 20
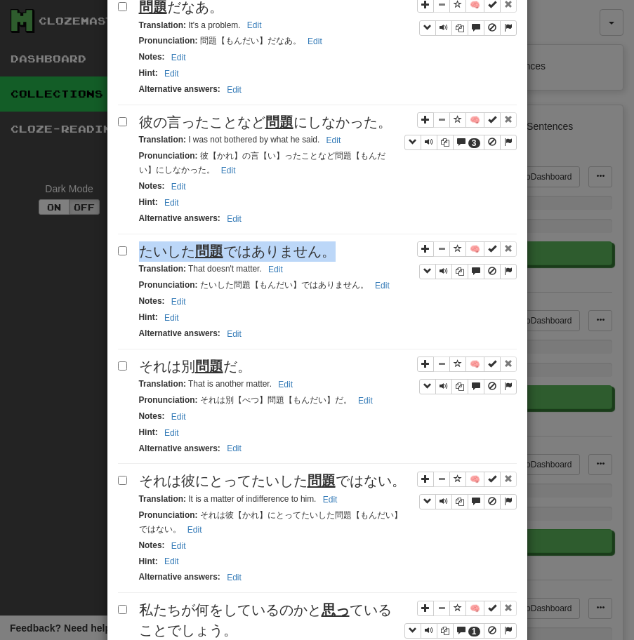
click at [243, 245] on div "たいした 問題 ではありません。" at bounding box center [327, 251] width 377 height 20
click at [189, 272] on small "Translation : That doesn't matter. Edit" at bounding box center [213, 269] width 148 height 10
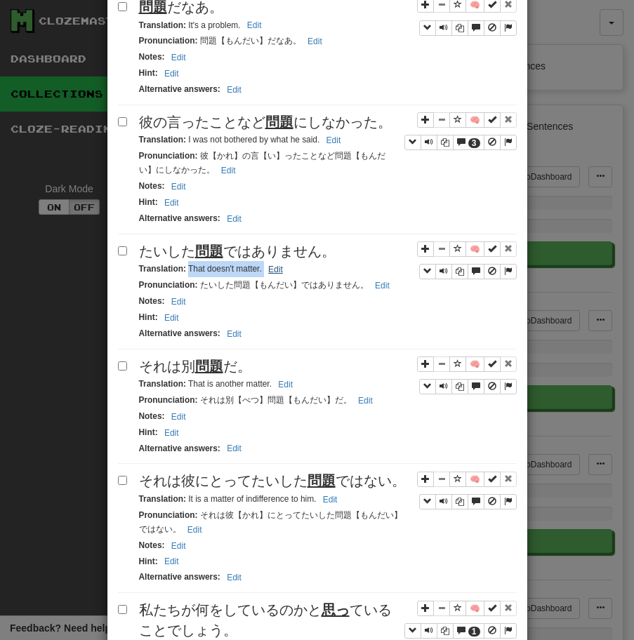
drag, startPoint x: 187, startPoint y: 272, endPoint x: 283, endPoint y: 271, distance: 96.1
click at [281, 271] on small "Translation : That doesn't matter. Edit" at bounding box center [213, 269] width 148 height 10
click at [149, 368] on span "それは別 問題 だ。" at bounding box center [195, 366] width 112 height 15
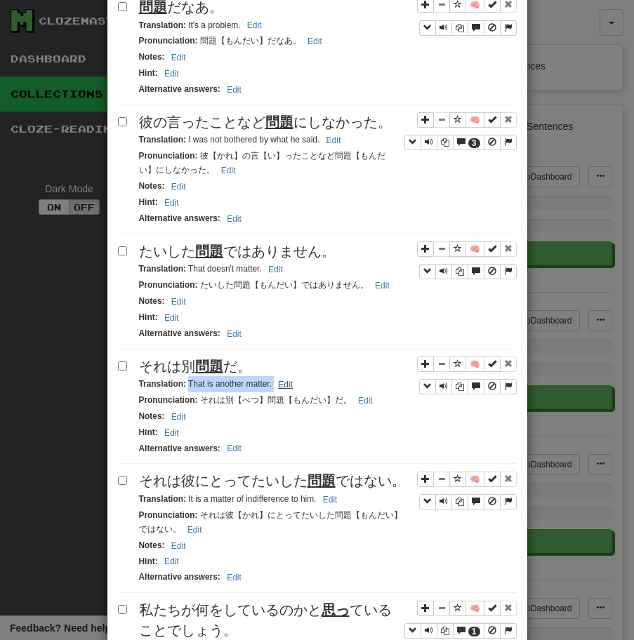
drag, startPoint x: 187, startPoint y: 387, endPoint x: 293, endPoint y: 389, distance: 106.0
click at [293, 389] on small "Translation : That is another matter. Edit" at bounding box center [218, 384] width 158 height 10
click at [210, 486] on span "それは彼にとってたいした 問題 ではない。" at bounding box center [272, 480] width 267 height 15
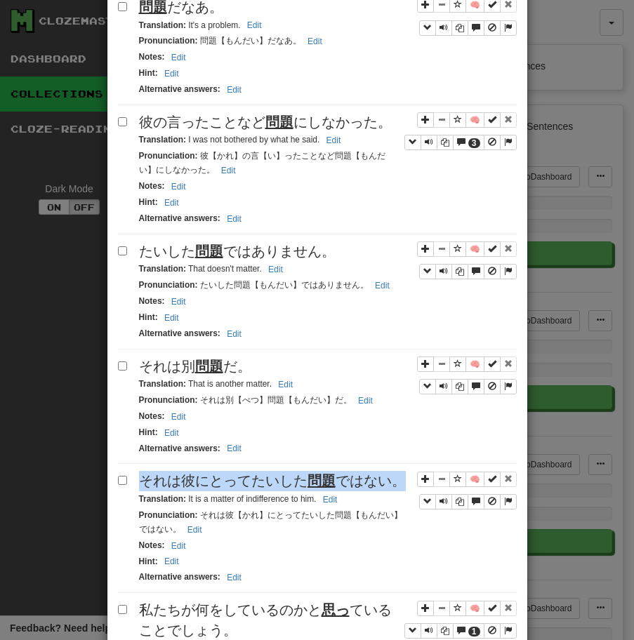
click at [210, 486] on span "それは彼にとってたいした 問題 ではない。" at bounding box center [272, 480] width 267 height 15
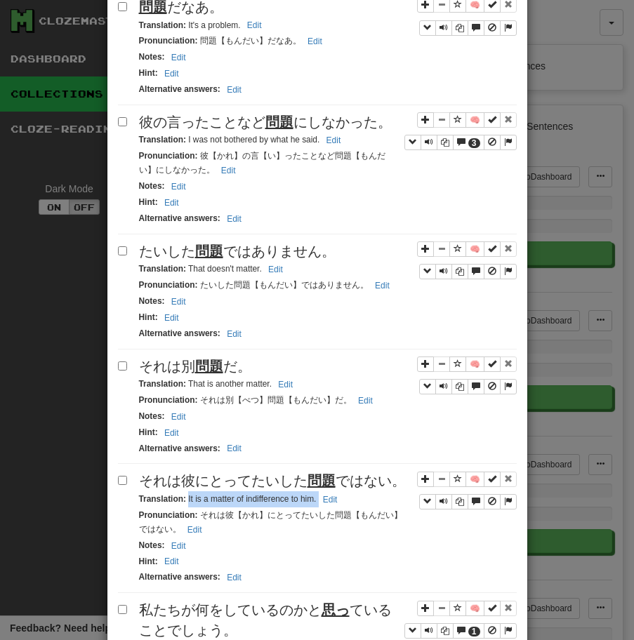
drag, startPoint x: 187, startPoint y: 502, endPoint x: 373, endPoint y: 503, distance: 185.9
click at [373, 503] on div "Translation : It is a matter of indifference to him. Edit" at bounding box center [327, 499] width 377 height 16
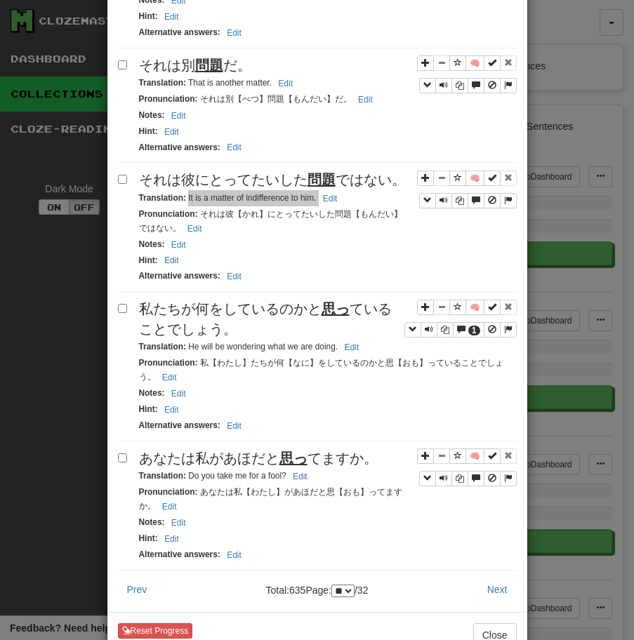
scroll to position [2180, 0]
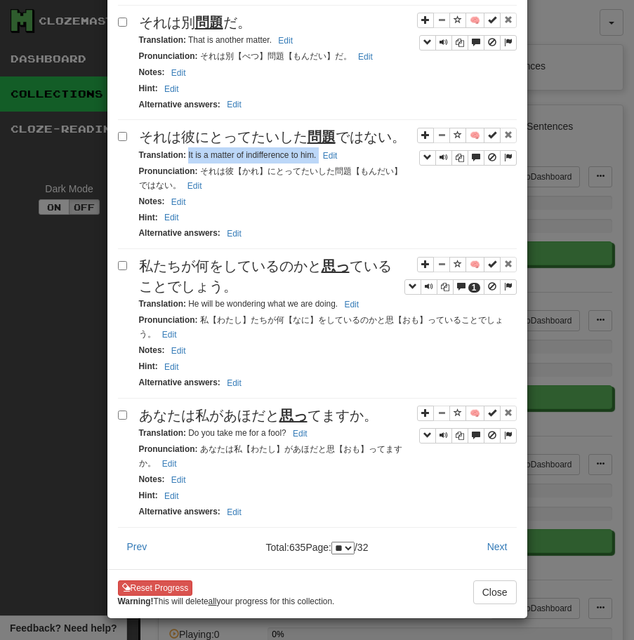
click at [236, 258] on span "私たちが何をしているのかと 思っ ていることでしょう。" at bounding box center [265, 276] width 253 height 36
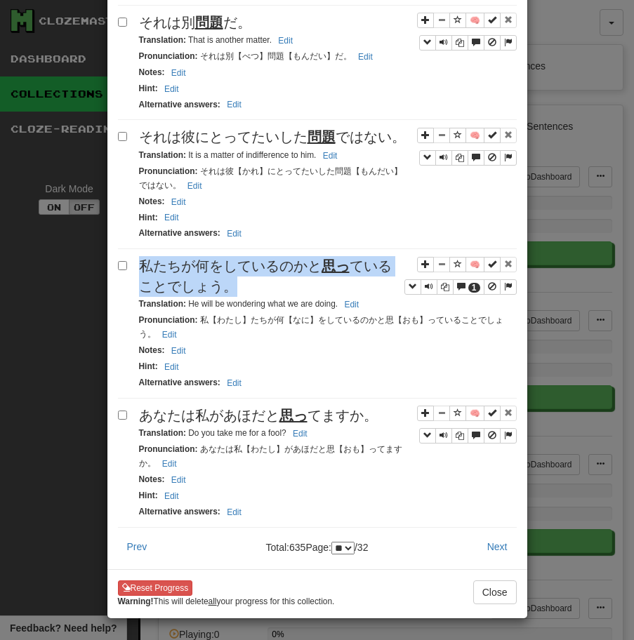
click at [236, 258] on span "私たちが何をしているのかと 思っ ていることでしょう。" at bounding box center [265, 276] width 253 height 36
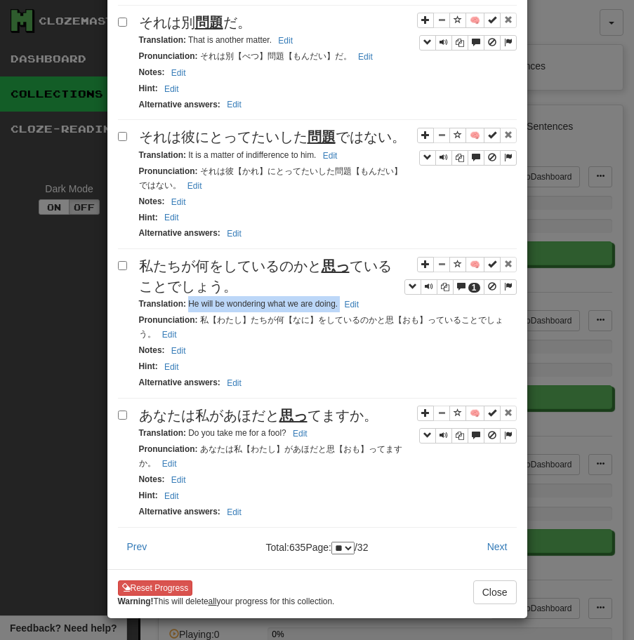
drag, startPoint x: 187, startPoint y: 293, endPoint x: 367, endPoint y: 294, distance: 179.6
click at [367, 296] on div "Translation : He will be wondering what we are doing. Edit" at bounding box center [327, 304] width 377 height 16
click at [222, 408] on span "あなたは私があほだと 思っ てますか。" at bounding box center [258, 415] width 239 height 15
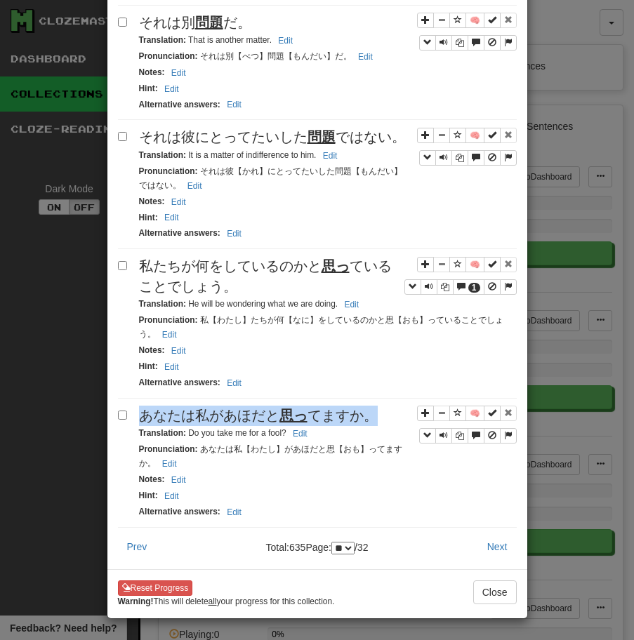
click at [222, 408] on span "あなたは私があほだと 思っ てますか。" at bounding box center [258, 415] width 239 height 15
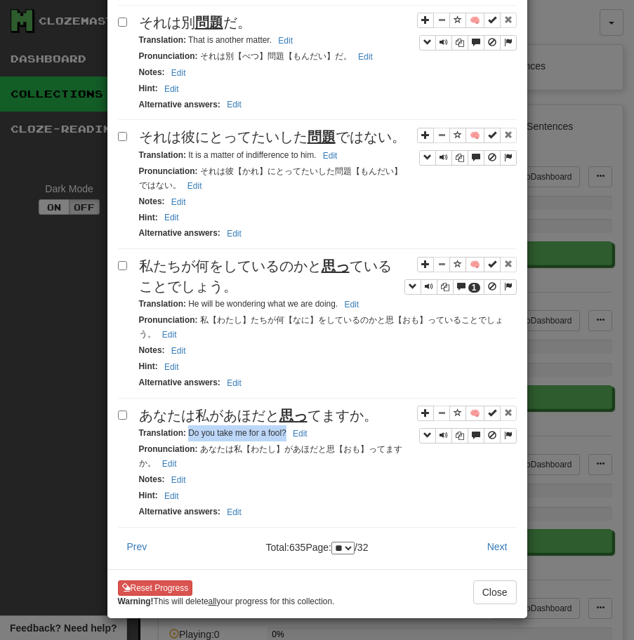
drag, startPoint x: 188, startPoint y: 421, endPoint x: 286, endPoint y: 424, distance: 97.6
click at [286, 428] on small "Translation : Do you take me for a fool? Edit" at bounding box center [225, 433] width 173 height 10
click at [508, 543] on button "Next" at bounding box center [497, 547] width 39 height 24
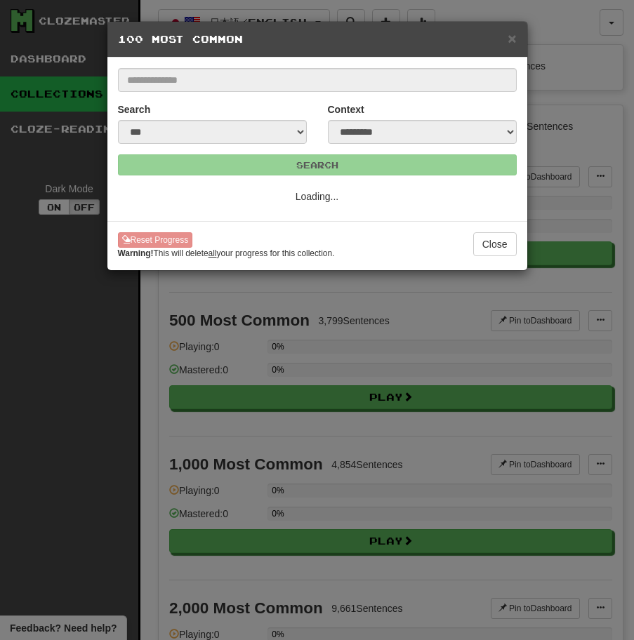
scroll to position [0, 0]
select select "**"
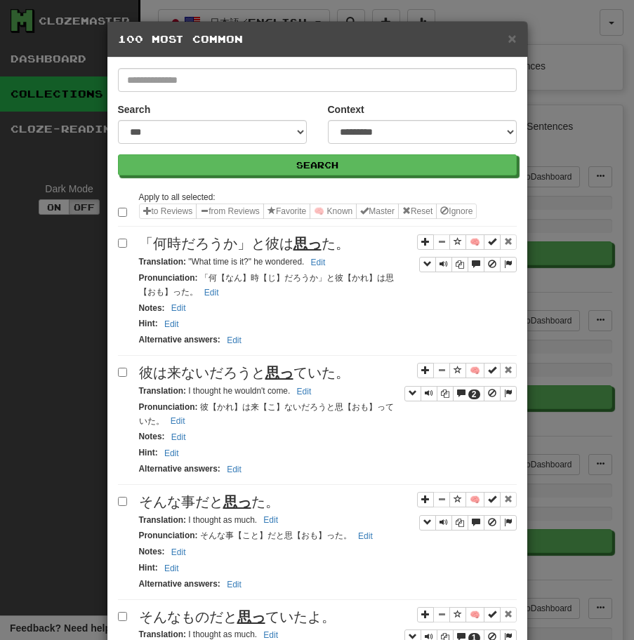
click at [236, 238] on span "「何時だろうか」と彼は 思っ た。" at bounding box center [244, 243] width 210 height 15
drag, startPoint x: 189, startPoint y: 260, endPoint x: 348, endPoint y: 259, distance: 159.3
click at [347, 260] on div "Translation : "What time is it?" he wondered. Edit" at bounding box center [327, 262] width 377 height 16
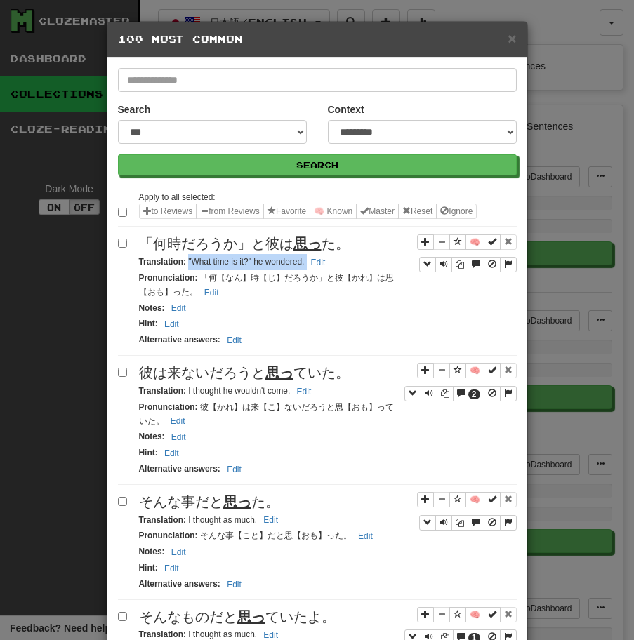
drag, startPoint x: 187, startPoint y: 262, endPoint x: 346, endPoint y: 261, distance: 159.3
click at [345, 261] on div "Translation : "What time is it?" he wondered. Edit" at bounding box center [327, 262] width 377 height 16
click at [228, 371] on span "彼は来ないだろうと 思っ ていた。" at bounding box center [244, 372] width 210 height 15
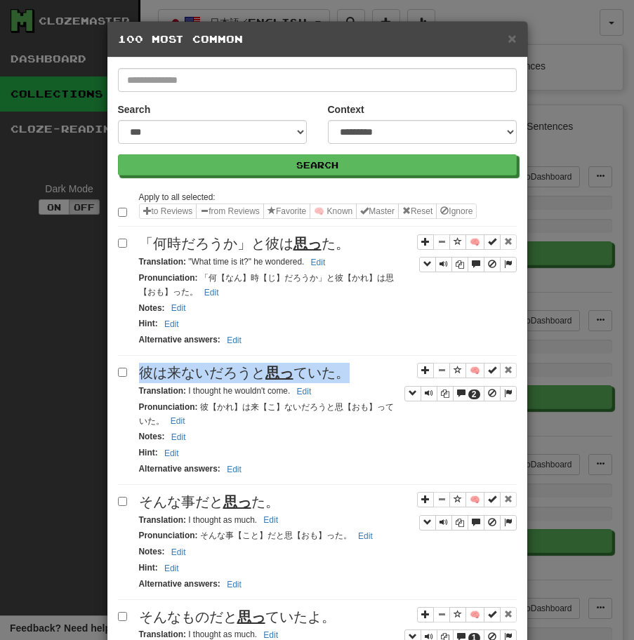
click at [228, 371] on span "彼は来ないだろうと 思っ ていた。" at bounding box center [244, 372] width 210 height 15
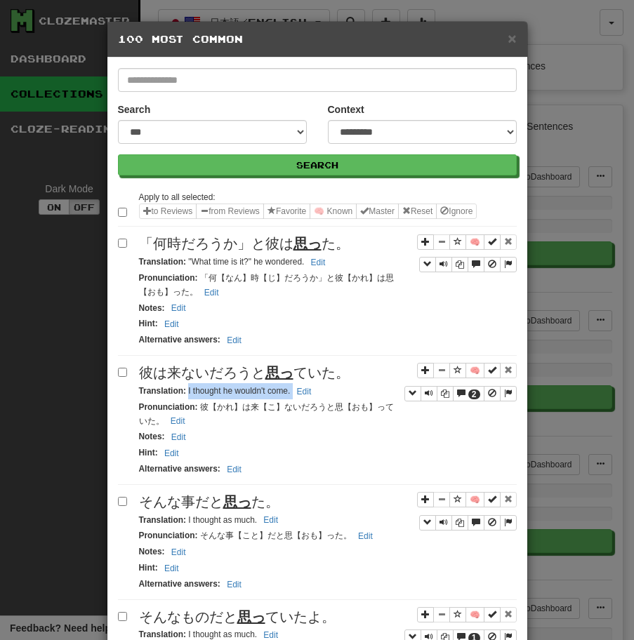
drag, startPoint x: 188, startPoint y: 390, endPoint x: 332, endPoint y: 397, distance: 144.0
click at [332, 397] on div "Translation : I thought he wouldn't come. Edit" at bounding box center [327, 391] width 377 height 16
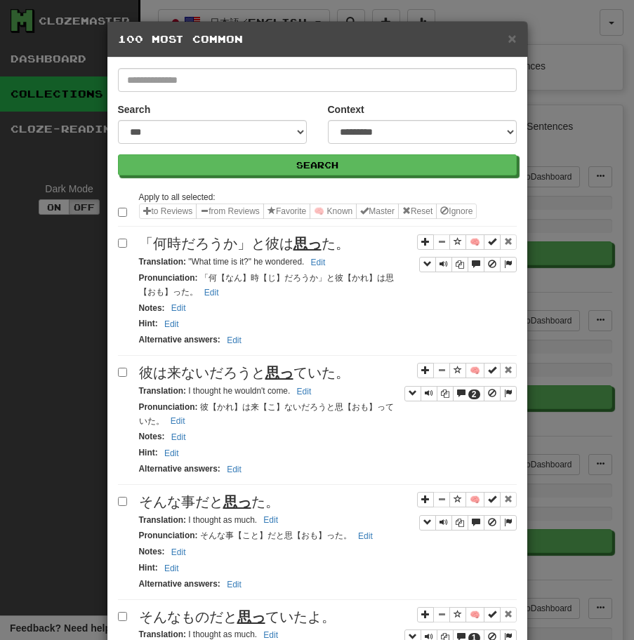
drag, startPoint x: 186, startPoint y: 521, endPoint x: 299, endPoint y: 518, distance: 113.0
click at [298, 518] on div "Translation : I thought as much. Edit" at bounding box center [327, 520] width 377 height 16
drag, startPoint x: 187, startPoint y: 521, endPoint x: 280, endPoint y: 523, distance: 93.3
click at [280, 523] on small "Translation : I thought as much. Edit" at bounding box center [211, 520] width 144 height 10
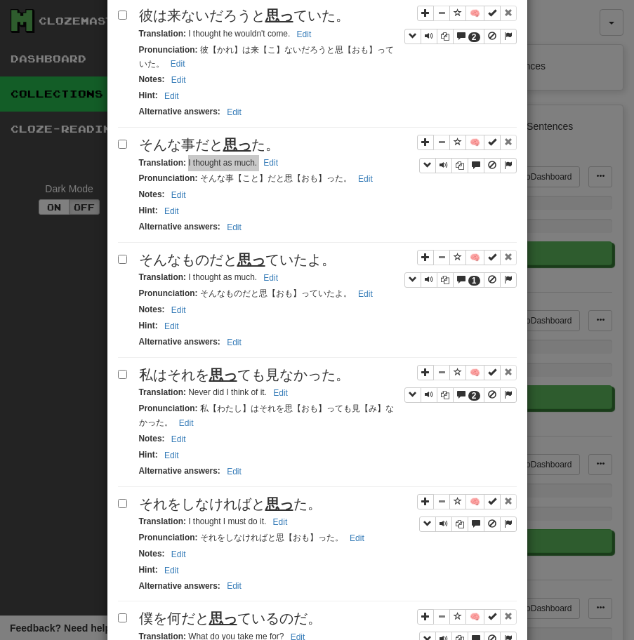
scroll to position [436, 0]
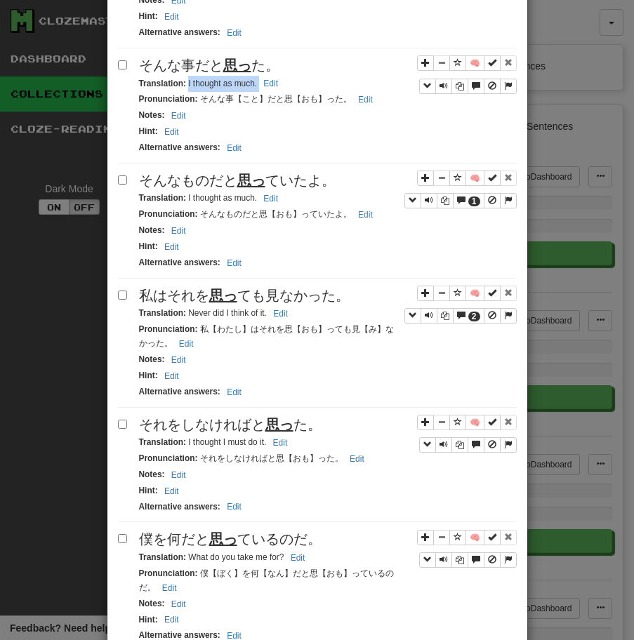
click at [195, 180] on span "そんなものだと 思っ ていたよ。" at bounding box center [237, 180] width 196 height 15
click at [264, 196] on button "Edit" at bounding box center [270, 198] width 23 height 15
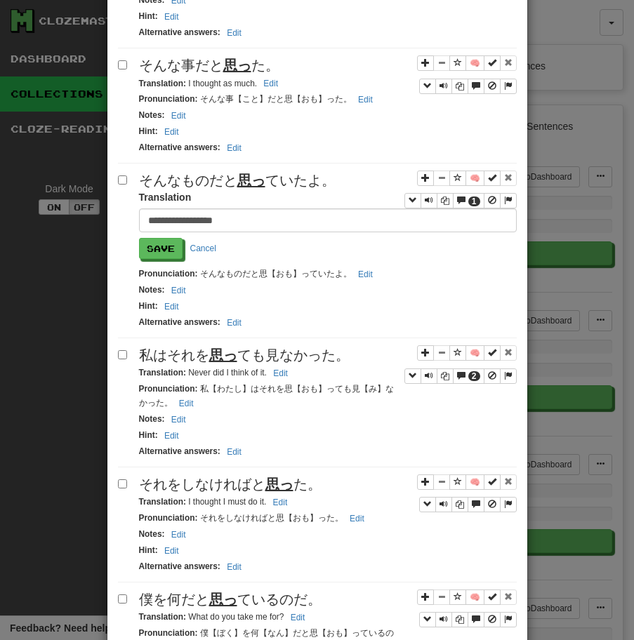
click at [254, 180] on u "思っ" at bounding box center [251, 180] width 28 height 15
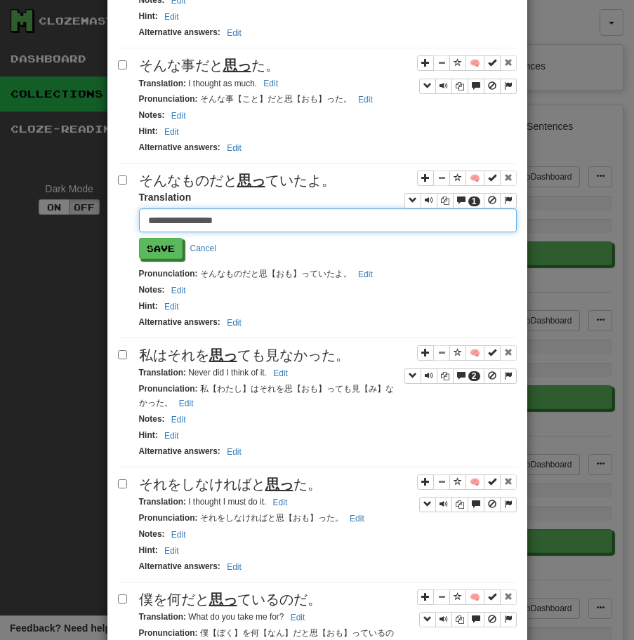
click at [178, 220] on input "**********" at bounding box center [327, 220] width 377 height 24
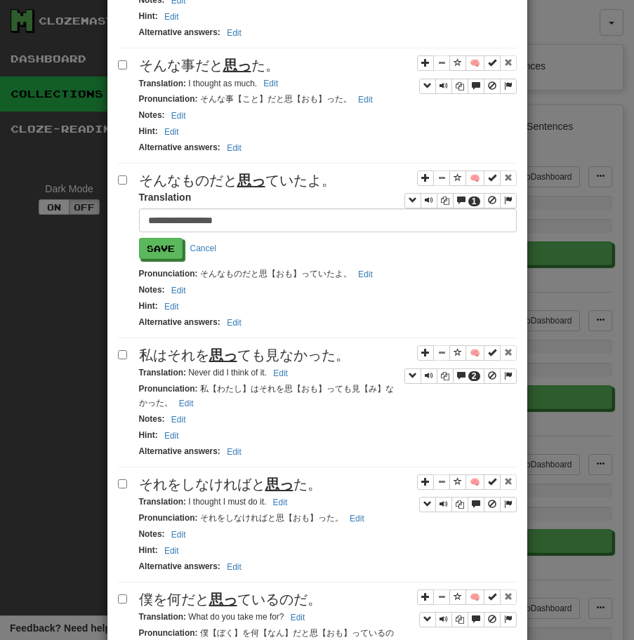
click at [167, 353] on span "私はそれを 思っ ても見なかった。" at bounding box center [244, 354] width 210 height 15
drag, startPoint x: 188, startPoint y: 373, endPoint x: 313, endPoint y: 375, distance: 124.9
click at [313, 375] on div "Translation : Never did I think of it. Edit" at bounding box center [327, 373] width 377 height 16
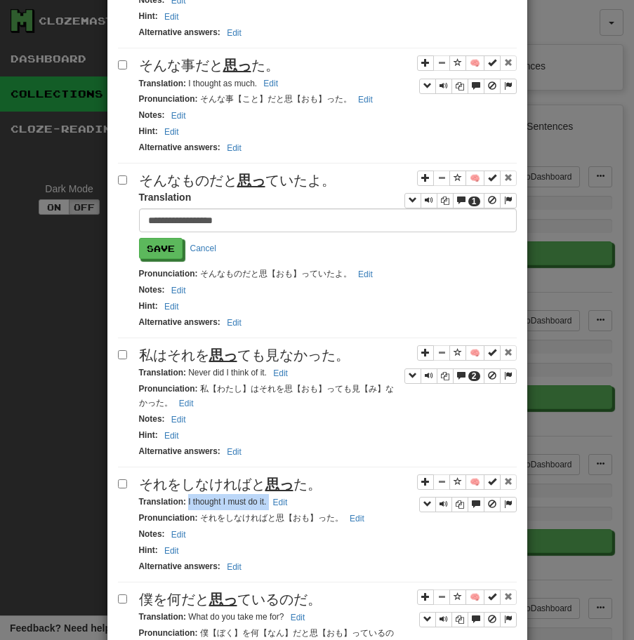
drag, startPoint x: 186, startPoint y: 502, endPoint x: 300, endPoint y: 497, distance: 114.5
click at [300, 497] on div "Translation : I thought I must do it. Edit" at bounding box center [327, 502] width 377 height 16
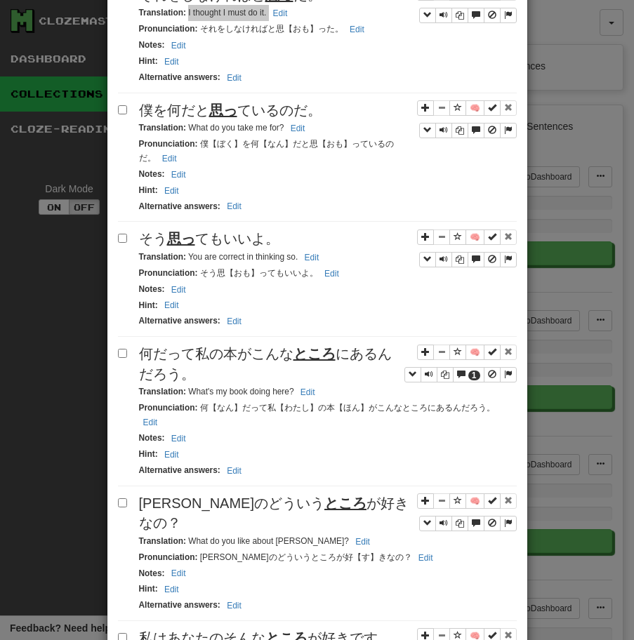
scroll to position [915, 0]
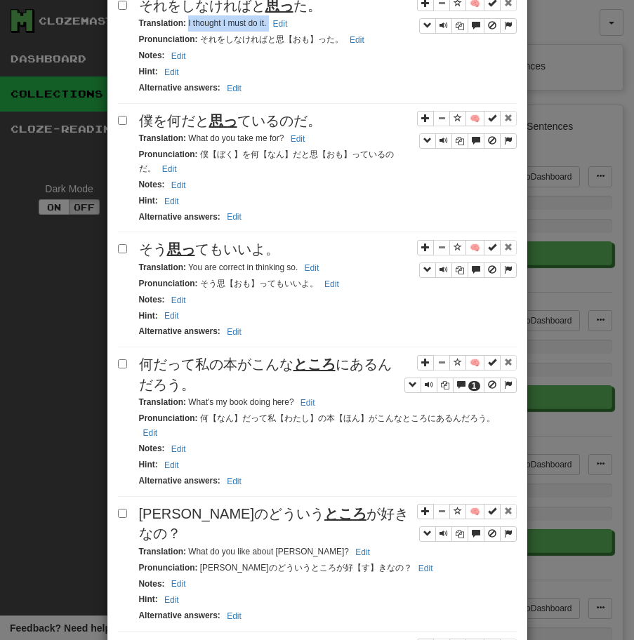
click at [227, 119] on u "思っ" at bounding box center [223, 120] width 28 height 15
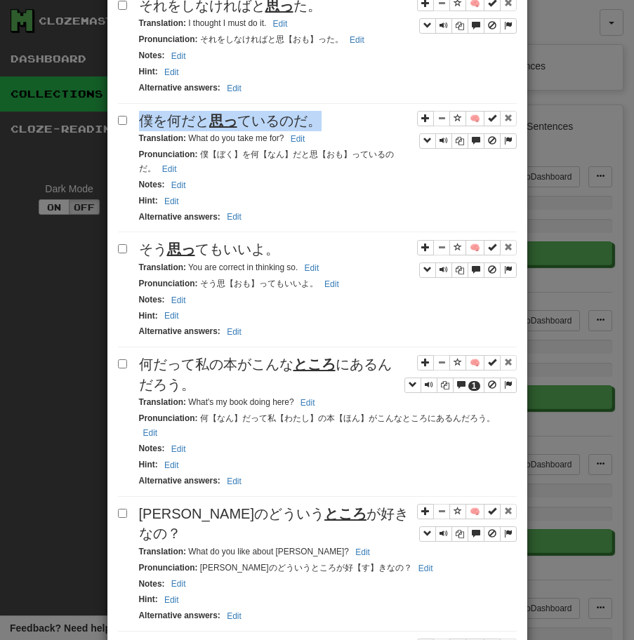
click at [227, 119] on u "思っ" at bounding box center [223, 120] width 28 height 15
click at [185, 140] on small "Translation : What do you take me for? Edit" at bounding box center [224, 138] width 170 height 10
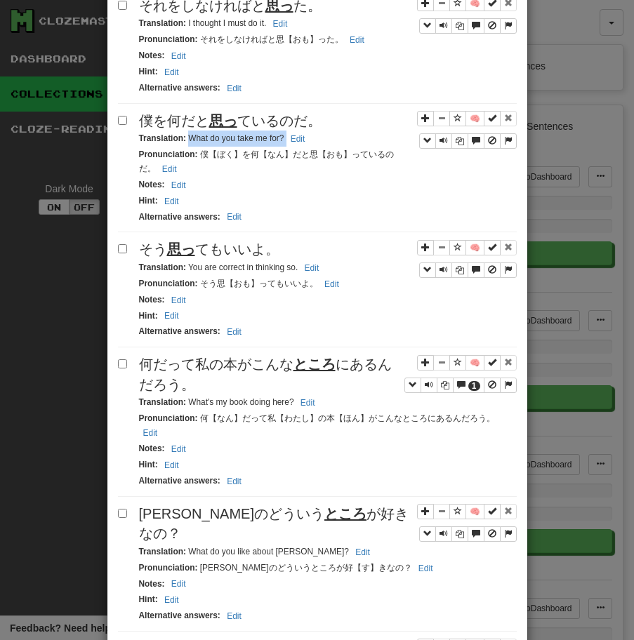
drag, startPoint x: 186, startPoint y: 141, endPoint x: 312, endPoint y: 139, distance: 125.6
click at [312, 139] on div "Translation : What do you take me for? Edit" at bounding box center [327, 138] width 377 height 16
click at [204, 247] on span "そう 思っ てもいいよ。" at bounding box center [209, 248] width 140 height 15
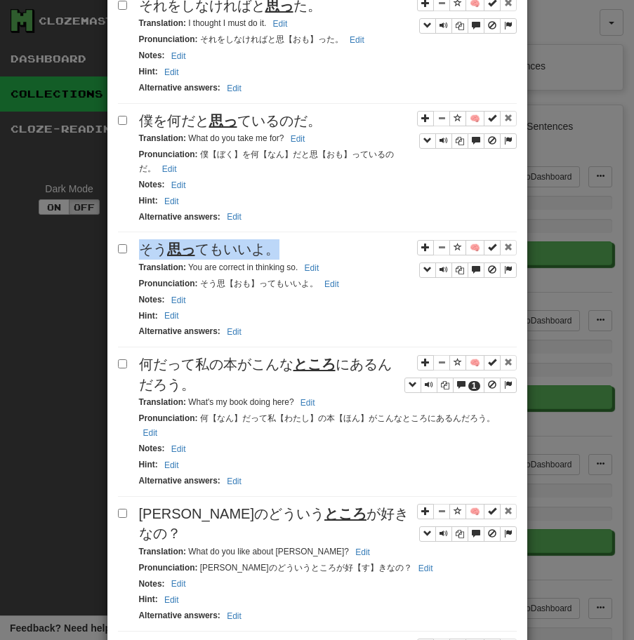
click at [204, 247] on span "そう 思っ てもいいよ。" at bounding box center [209, 248] width 140 height 15
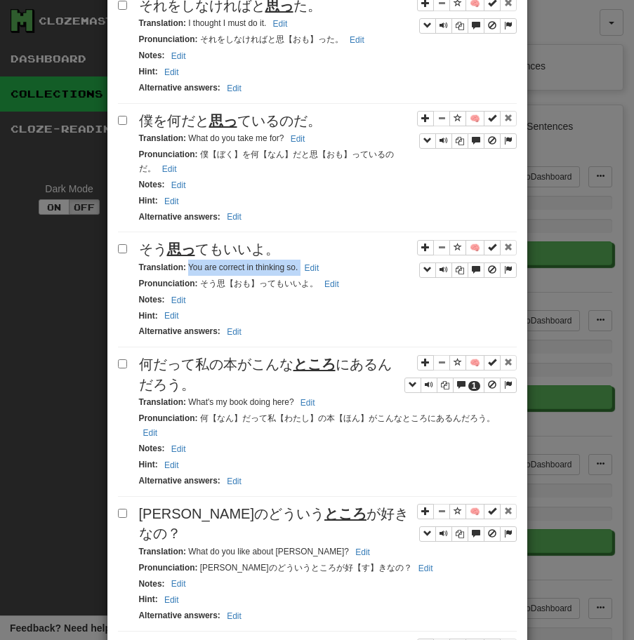
drag, startPoint x: 189, startPoint y: 269, endPoint x: 356, endPoint y: 269, distance: 167.0
click at [356, 269] on div "Translation : You are correct in thinking so. Edit" at bounding box center [327, 268] width 377 height 16
click at [180, 392] on span "何だって私の本がこんな ところ にあるんだろう。" at bounding box center [265, 374] width 253 height 36
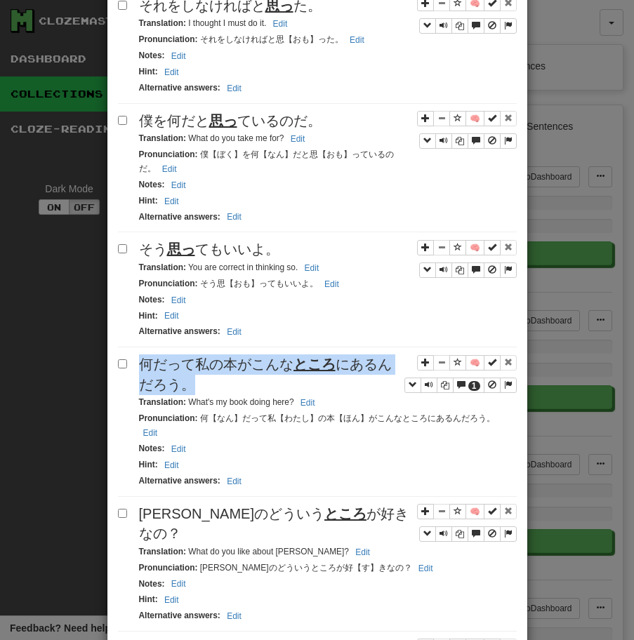
click at [180, 392] on span "何だって私の本がこんな ところ にあるんだろう。" at bounding box center [265, 374] width 253 height 36
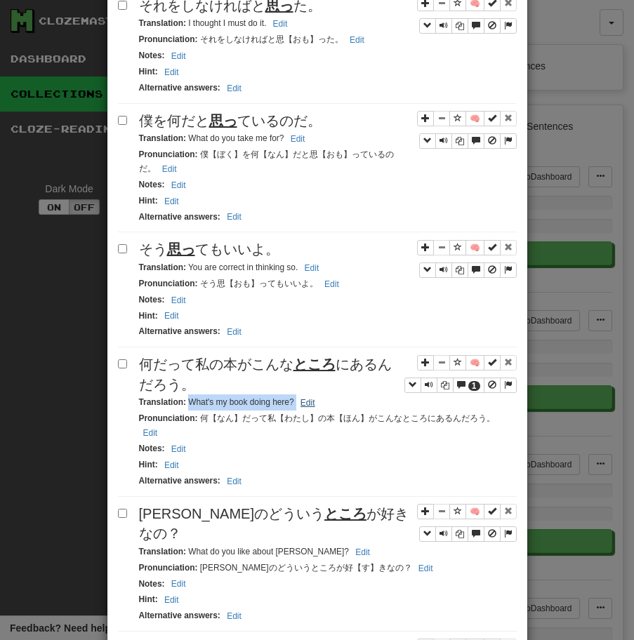
drag, startPoint x: 189, startPoint y: 402, endPoint x: 309, endPoint y: 404, distance: 120.0
click at [309, 404] on small "Translation : What's my book doing here? Edit" at bounding box center [229, 402] width 180 height 10
click at [222, 508] on span "[PERSON_NAME]のどういう ところ が好きなの？" at bounding box center [273, 524] width 269 height 36
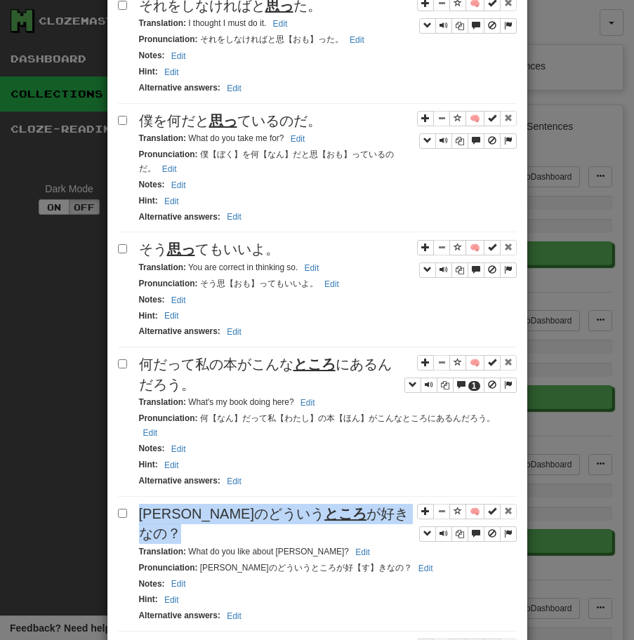
click at [222, 508] on span "[PERSON_NAME]のどういう ところ が好きなの？" at bounding box center [273, 524] width 269 height 36
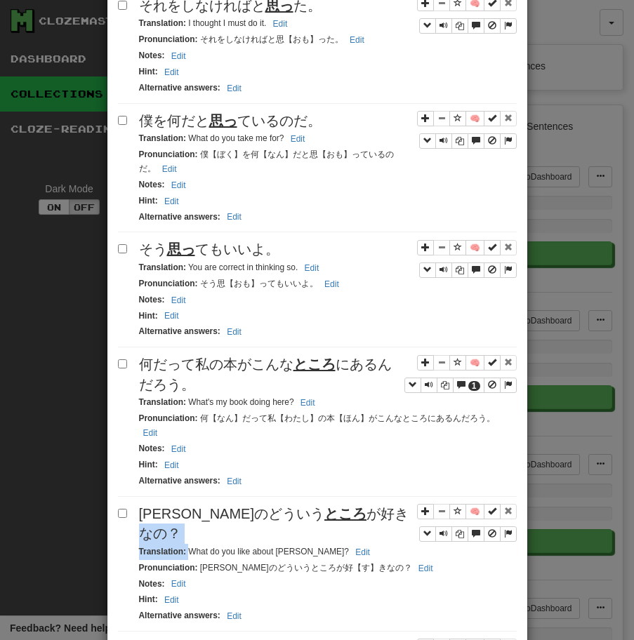
drag, startPoint x: 189, startPoint y: 533, endPoint x: 326, endPoint y: 525, distance: 137.1
click at [326, 525] on div "🧠 [PERSON_NAME]のどういう ところ が好きなの？ Translation : What do you like about [PERSON_NA…" at bounding box center [317, 568] width 399 height 128
click at [202, 563] on small "Pronunciation : [PERSON_NAME]のどういうところが好【す】きなの？ Edit" at bounding box center [288, 568] width 298 height 10
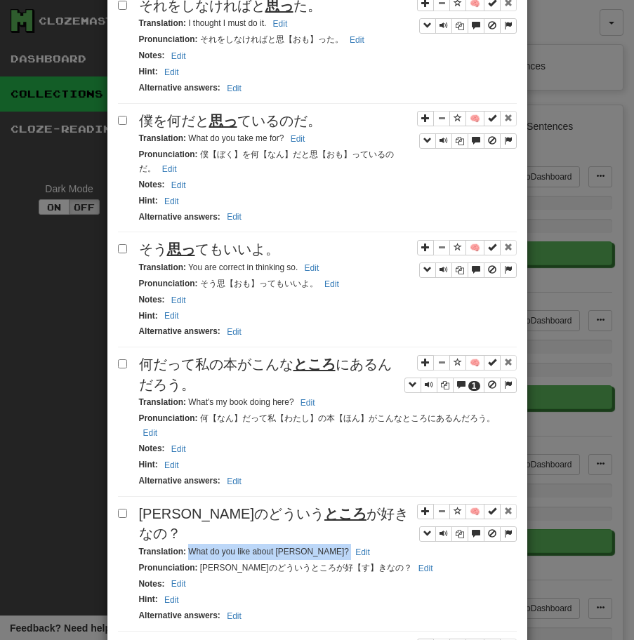
drag, startPoint x: 187, startPoint y: 533, endPoint x: 322, endPoint y: 527, distance: 135.6
click at [322, 544] on div "Translation : What do you like about [PERSON_NAME]? Edit" at bounding box center [327, 552] width 377 height 16
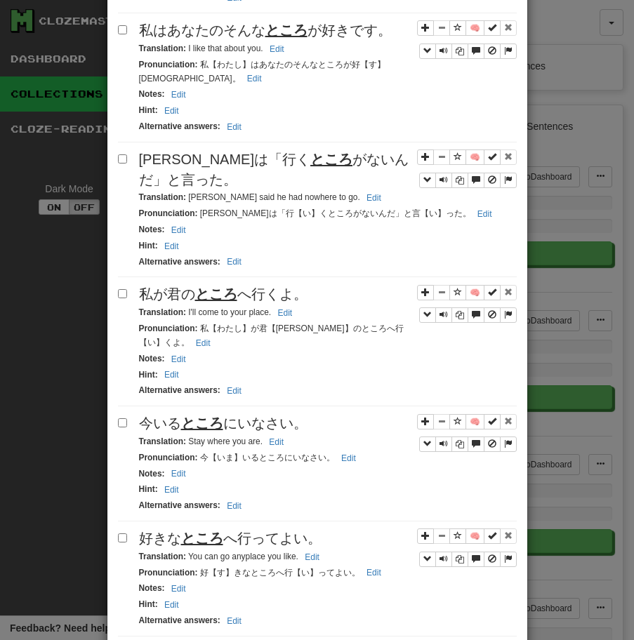
scroll to position [1536, 0]
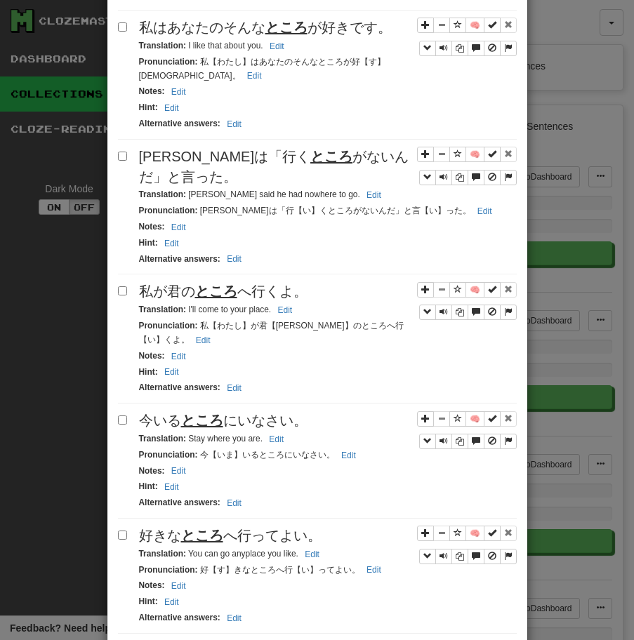
click at [211, 20] on span "私はあなたのそんな ところ が好きです。" at bounding box center [265, 27] width 253 height 15
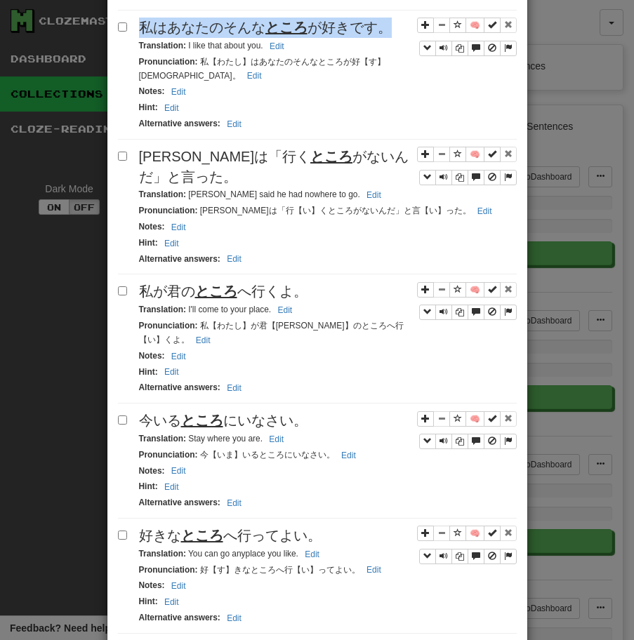
click at [211, 20] on span "私はあなたのそんな ところ が好きです。" at bounding box center [265, 27] width 253 height 15
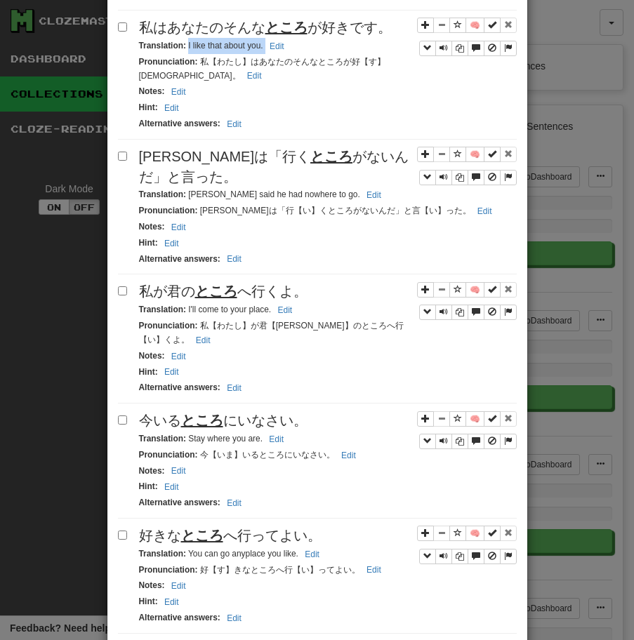
drag, startPoint x: 186, startPoint y: 26, endPoint x: 297, endPoint y: 28, distance: 110.9
click at [297, 38] on div "Translation : I like that about you. Edit" at bounding box center [327, 46] width 377 height 16
click at [227, 150] on div "[PERSON_NAME]は「行く ところ がないんだ」と言った。" at bounding box center [327, 167] width 377 height 40
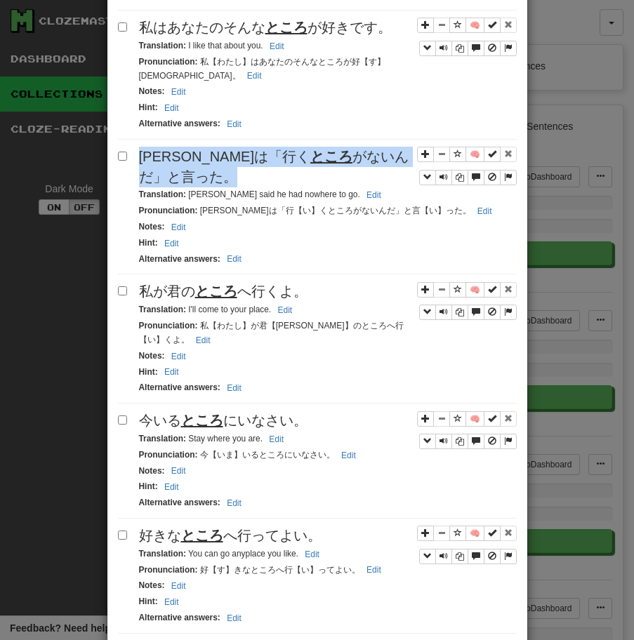
click at [227, 150] on div "[PERSON_NAME]は「行く ところ がないんだ」と言った。" at bounding box center [327, 167] width 377 height 40
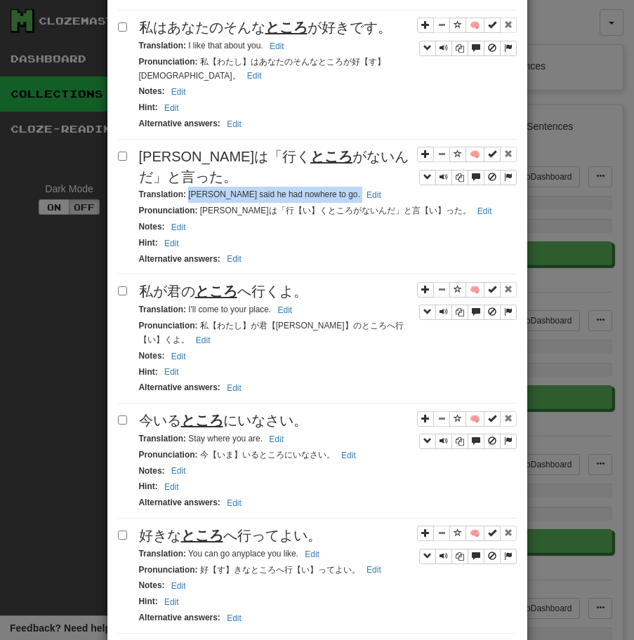
drag, startPoint x: 189, startPoint y: 176, endPoint x: 338, endPoint y: 175, distance: 149.4
click at [338, 187] on div "Translation : [PERSON_NAME] said he had nowhere to go. Edit" at bounding box center [327, 195] width 377 height 16
click at [158, 283] on span "私が君の ところ へ行くよ。" at bounding box center [223, 290] width 168 height 15
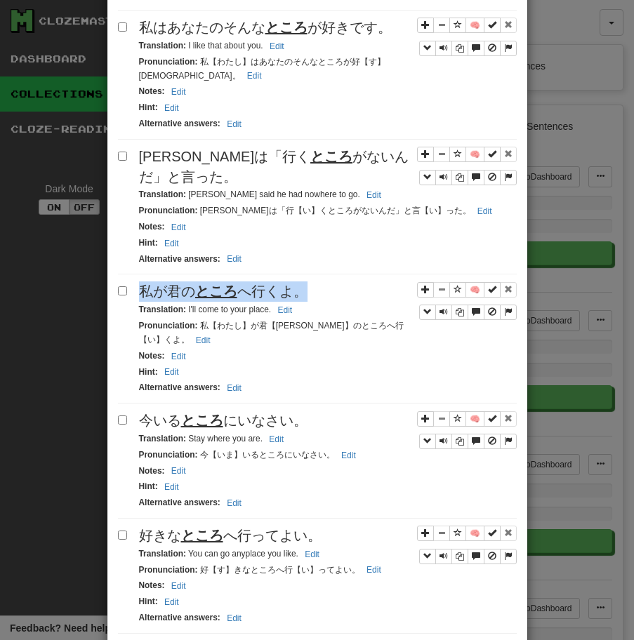
click at [158, 283] on span "私が君の ところ へ行くよ。" at bounding box center [223, 290] width 168 height 15
drag, startPoint x: 186, startPoint y: 288, endPoint x: 305, endPoint y: 290, distance: 119.3
click at [313, 302] on div "Translation : I'll come to your place. Edit" at bounding box center [327, 310] width 377 height 16
drag, startPoint x: 186, startPoint y: 292, endPoint x: 310, endPoint y: 290, distance: 124.2
click at [309, 302] on div "Translation : I'll come to your place. Edit" at bounding box center [327, 310] width 377 height 16
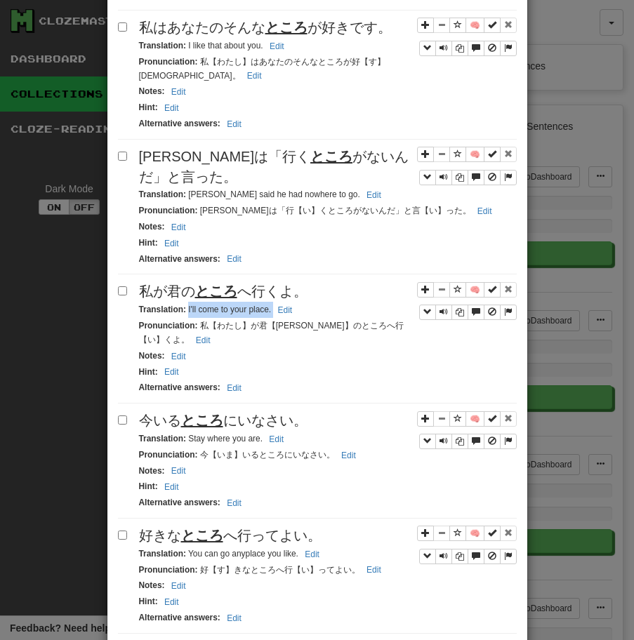
click at [168, 413] on span "今いる ところ にいなさい。" at bounding box center [223, 420] width 168 height 15
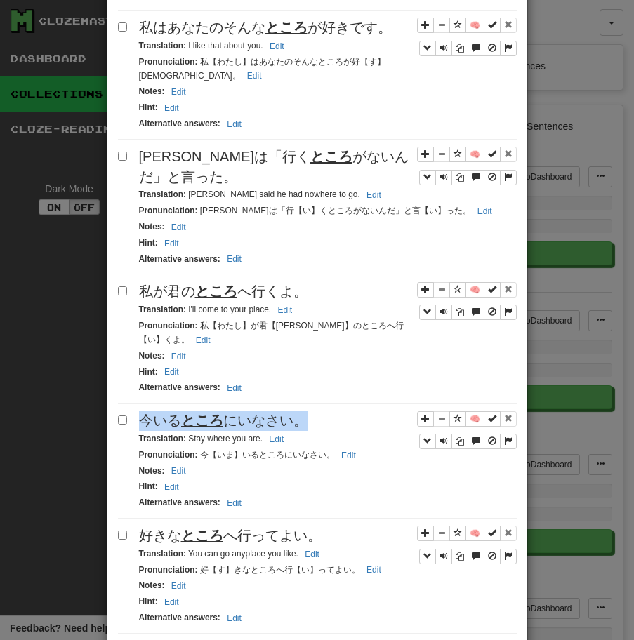
click at [168, 413] on span "今いる ところ にいなさい。" at bounding box center [223, 420] width 168 height 15
drag, startPoint x: 189, startPoint y: 420, endPoint x: 286, endPoint y: 422, distance: 97.6
click at [286, 431] on div "Translation : Stay where you are. Edit" at bounding box center [327, 439] width 377 height 16
click at [206, 498] on div "🧠 今いる ところ にいなさい。 Translation : Stay where you are. Edit Pronunciation : 今【いま】いる…" at bounding box center [317, 464] width 399 height 108
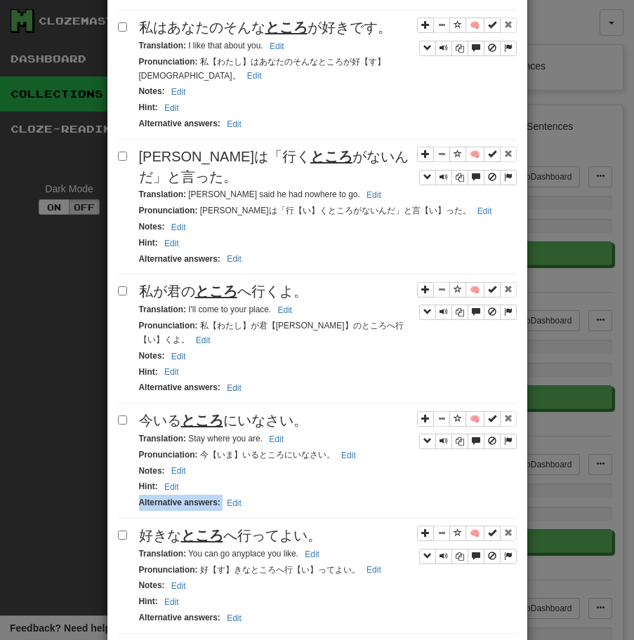
click at [206, 498] on div "🧠 今いる ところ にいなさい。 Translation : Stay where you are. Edit Pronunciation : 今【いま】いる…" at bounding box center [317, 464] width 399 height 108
click at [198, 528] on u "ところ" at bounding box center [202, 535] width 42 height 15
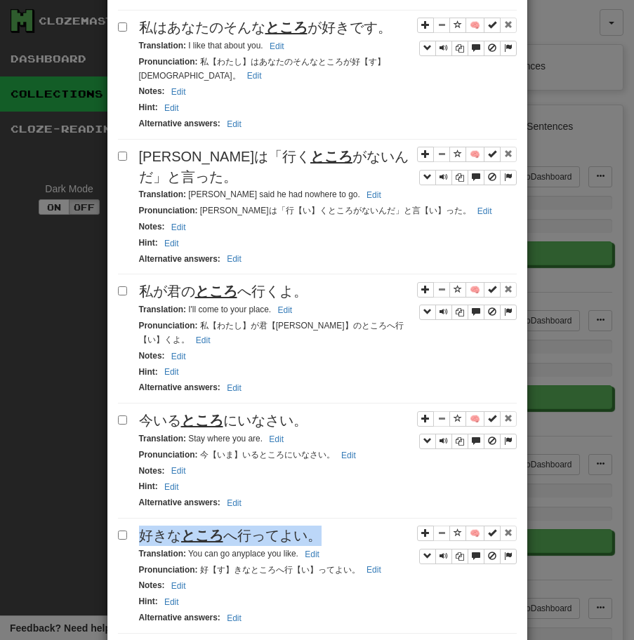
click at [198, 528] on u "ところ" at bounding box center [202, 535] width 42 height 15
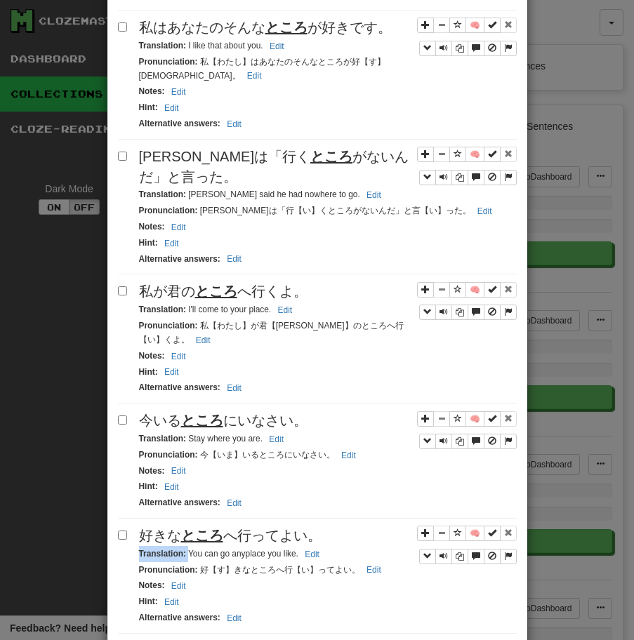
drag, startPoint x: 187, startPoint y: 536, endPoint x: 340, endPoint y: 525, distance: 153.3
click at [340, 526] on div "🧠 好きな ところ へ行ってよい。 Translation : You can go anyplace you like. Edit Pronunciatio…" at bounding box center [317, 579] width 399 height 108
click at [215, 528] on u "ところ" at bounding box center [202, 535] width 42 height 15
drag, startPoint x: 187, startPoint y: 538, endPoint x: 339, endPoint y: 531, distance: 151.7
click at [339, 546] on div "Translation : You can go anyplace you like. Edit" at bounding box center [327, 554] width 377 height 16
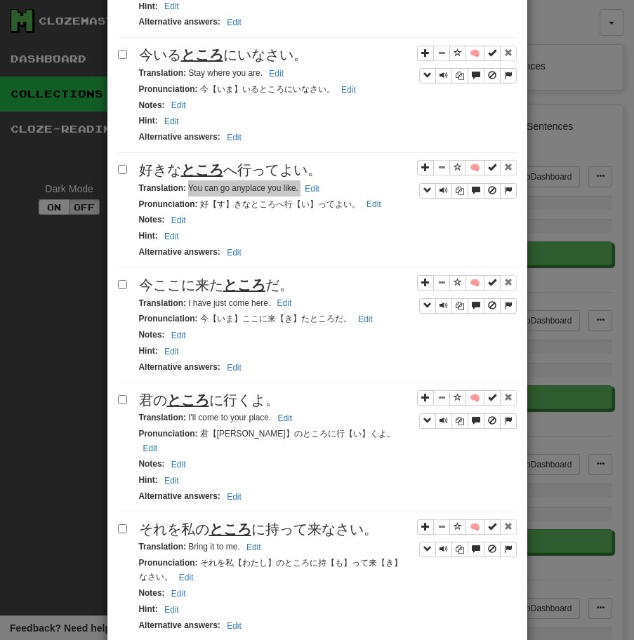
scroll to position [1996, 0]
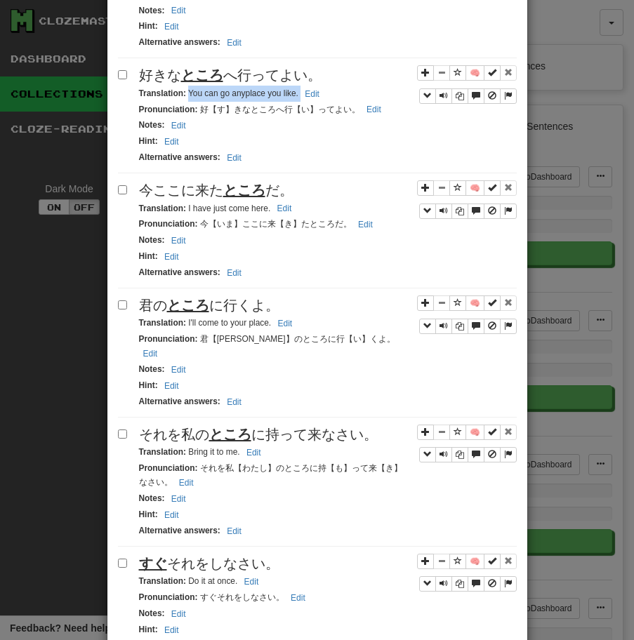
click at [240, 182] on u "ところ" at bounding box center [244, 189] width 42 height 15
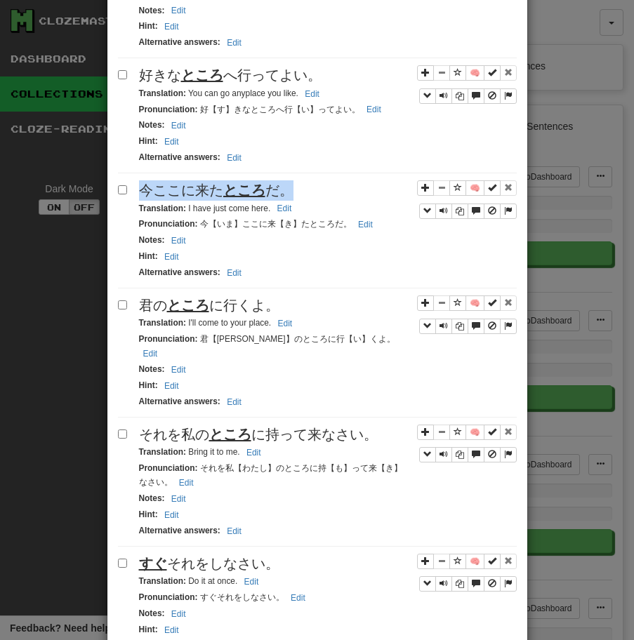
click at [240, 182] on u "ところ" at bounding box center [244, 189] width 42 height 15
drag, startPoint x: 187, startPoint y: 191, endPoint x: 333, endPoint y: 182, distance: 146.2
click at [331, 182] on div "🧠 今ここに来た ところ だ。 Translation : I have just come here. Edit Pronunciation : 今【いま】…" at bounding box center [317, 234] width 399 height 108
click at [197, 201] on div "Translation : I have just come here. Edit" at bounding box center [327, 209] width 377 height 16
drag, startPoint x: 187, startPoint y: 190, endPoint x: 321, endPoint y: 180, distance: 135.1
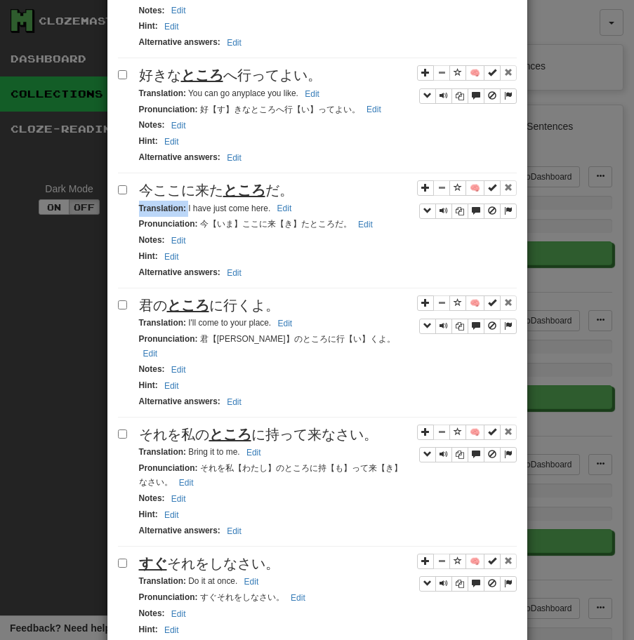
click at [321, 181] on div "🧠 今ここに来た ところ だ。 Translation : I have just come here. Edit Pronunciation : 今【いま】…" at bounding box center [317, 234] width 399 height 108
click at [225, 203] on small "Translation : I have just come here. Edit" at bounding box center [217, 208] width 157 height 10
drag, startPoint x: 187, startPoint y: 192, endPoint x: 307, endPoint y: 184, distance: 120.9
click at [307, 201] on div "Translation : I have just come here. Edit" at bounding box center [327, 209] width 377 height 16
click at [170, 297] on u "ところ" at bounding box center [188, 304] width 42 height 15
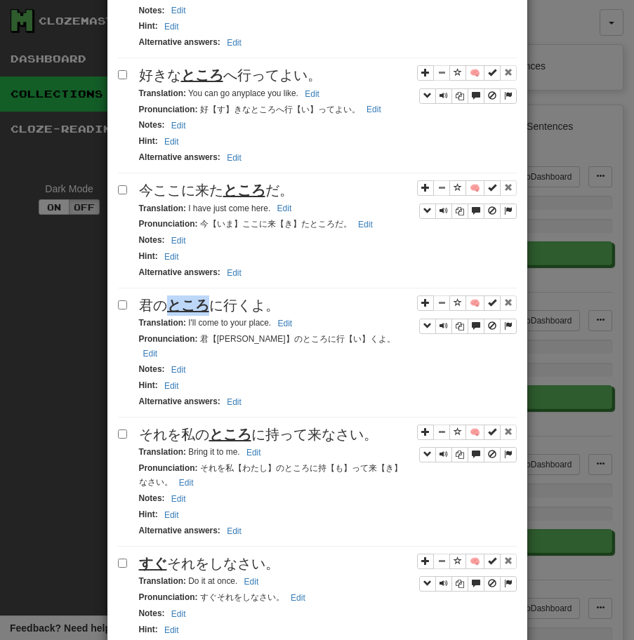
click at [170, 297] on u "ところ" at bounding box center [188, 304] width 42 height 15
drag, startPoint x: 187, startPoint y: 306, endPoint x: 320, endPoint y: 302, distance: 133.4
click at [319, 315] on div "Translation : I'll come to your place. Edit" at bounding box center [327, 323] width 377 height 16
click at [194, 427] on span "それを私の ところ に持って来なさい。" at bounding box center [258, 434] width 239 height 15
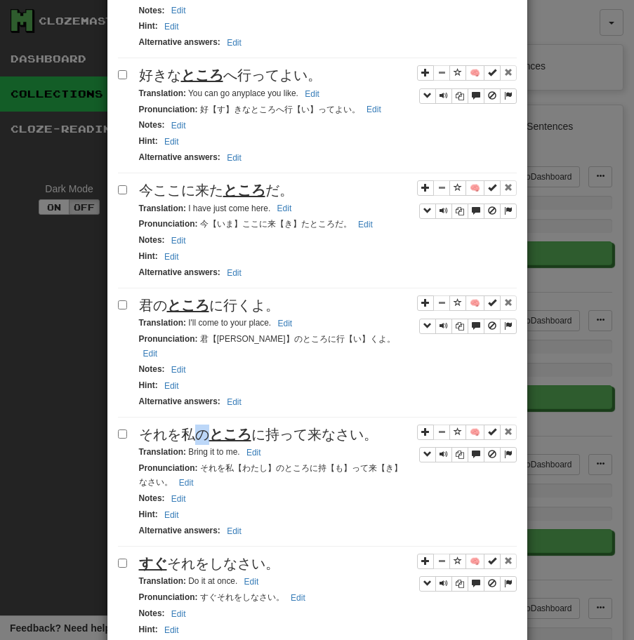
click at [194, 427] on span "それを私の ところ に持って来なさい。" at bounding box center [258, 434] width 239 height 15
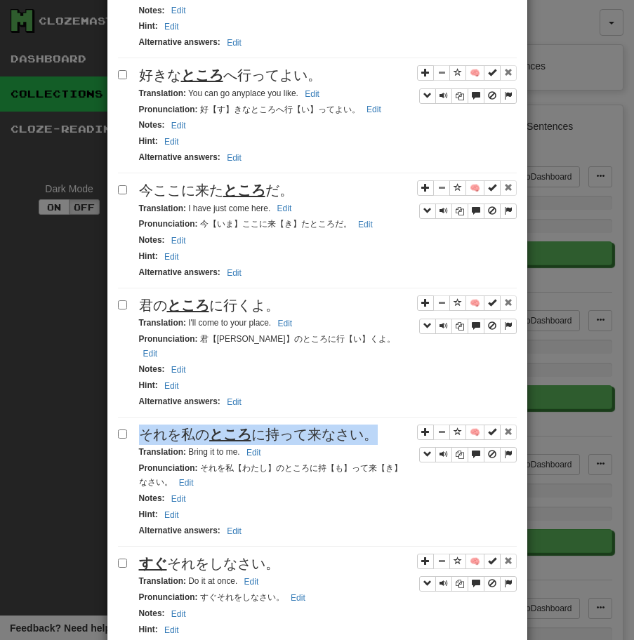
click at [194, 427] on span "それを私の ところ に持って来なさい。" at bounding box center [258, 434] width 239 height 15
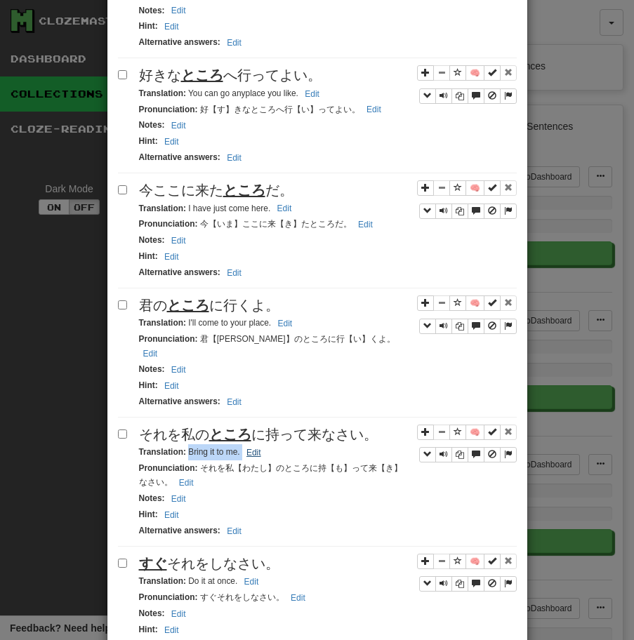
drag, startPoint x: 189, startPoint y: 421, endPoint x: 265, endPoint y: 422, distance: 75.8
click at [263, 447] on small "Translation : Bring it to me. Edit" at bounding box center [202, 452] width 126 height 10
click at [181, 513] on div "🧠 それを私の ところ に持って来なさい。 Translation : Bring it to me. Edit Pronunciation : それを私【わ…" at bounding box center [317, 485] width 399 height 122
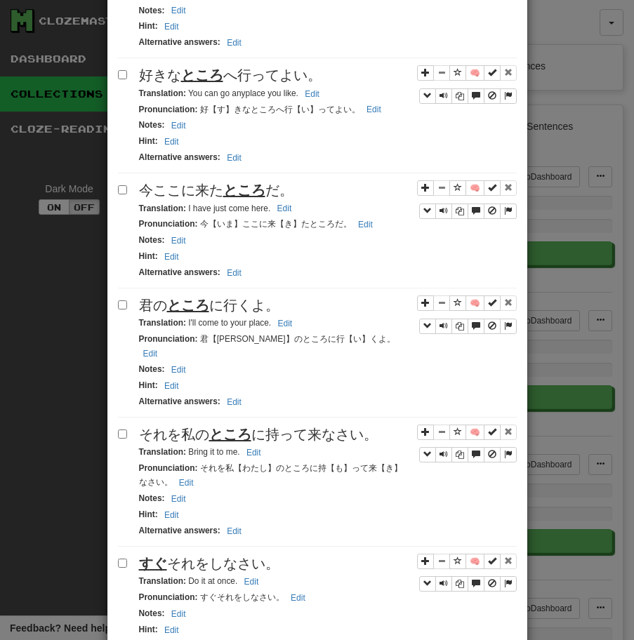
click at [171, 556] on span "すぐ それをしなさい。" at bounding box center [209, 563] width 140 height 15
drag, startPoint x: 187, startPoint y: 549, endPoint x: 256, endPoint y: 549, distance: 69.5
click at [255, 576] on small "Translation : Do it at once. Edit" at bounding box center [201, 581] width 124 height 10
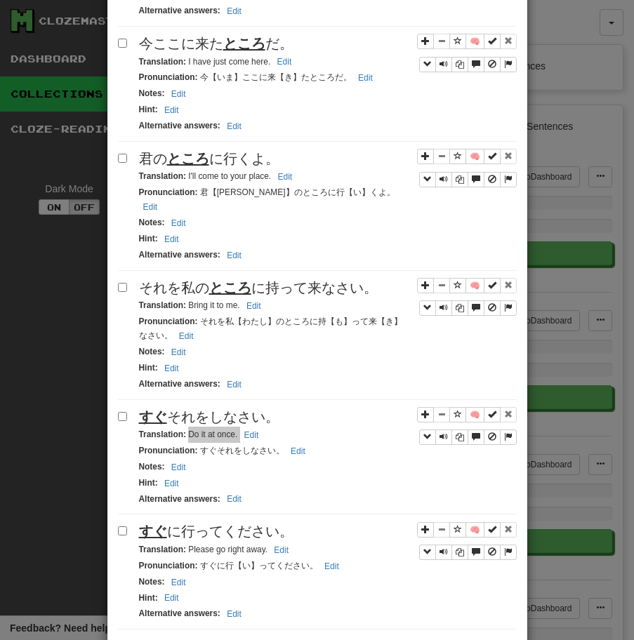
scroll to position [2225, 0]
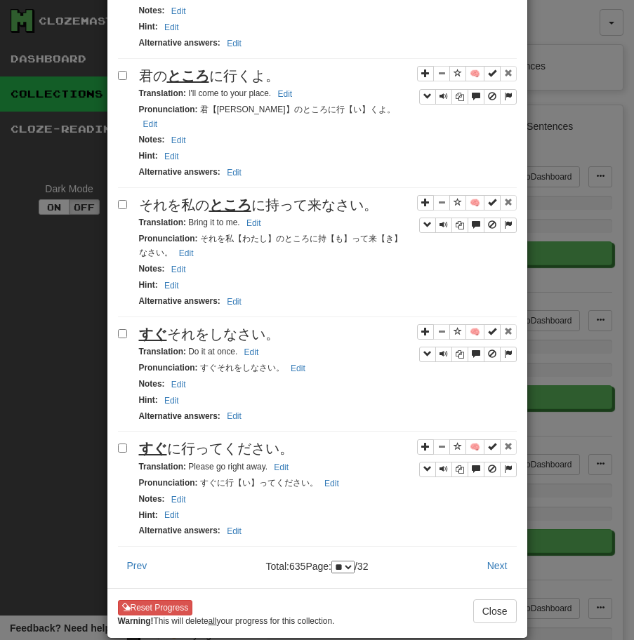
click at [216, 441] on span "すぐ に行ってください。" at bounding box center [216, 448] width 154 height 15
drag, startPoint x: 188, startPoint y: 436, endPoint x: 307, endPoint y: 438, distance: 119.3
click at [307, 459] on div "Translation : Please go right away. Edit" at bounding box center [327, 467] width 377 height 16
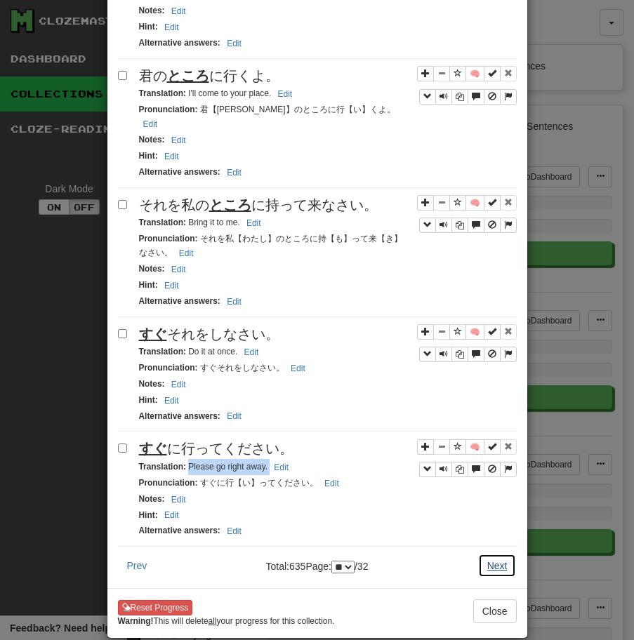
click at [494, 554] on button "Next" at bounding box center [497, 566] width 39 height 24
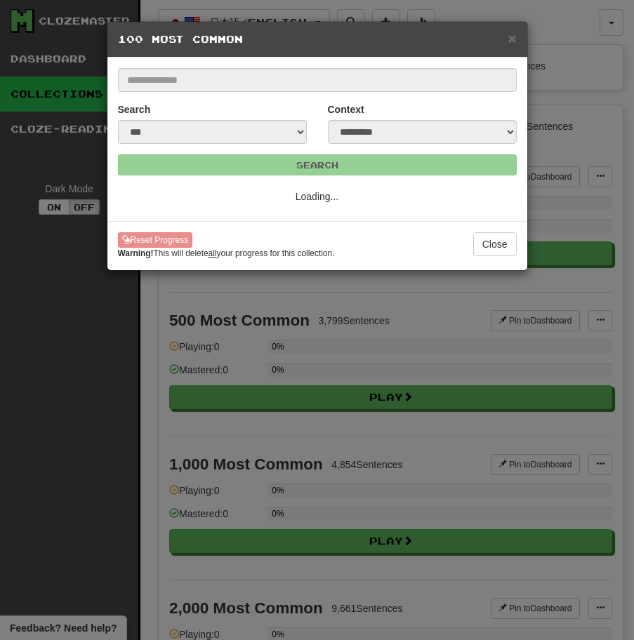
select select "**"
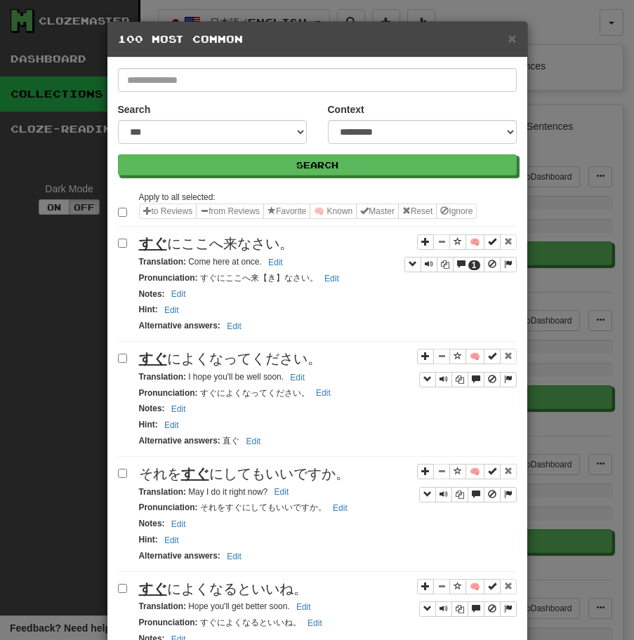
click at [240, 241] on span "すぐ にここへ来なさい。" at bounding box center [216, 243] width 154 height 15
drag, startPoint x: 188, startPoint y: 263, endPoint x: 283, endPoint y: 263, distance: 95.4
click at [281, 263] on small "Translation : Come here at once. Edit" at bounding box center [213, 262] width 148 height 10
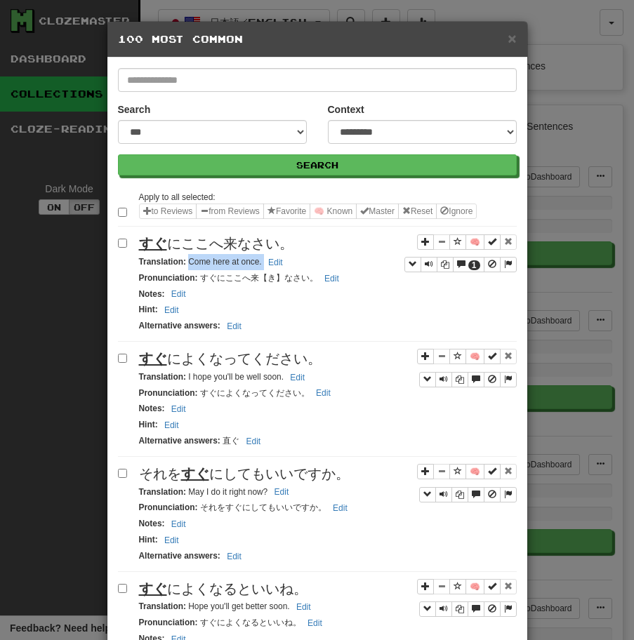
click at [197, 357] on span "すぐ によくなってください。" at bounding box center [230, 358] width 182 height 15
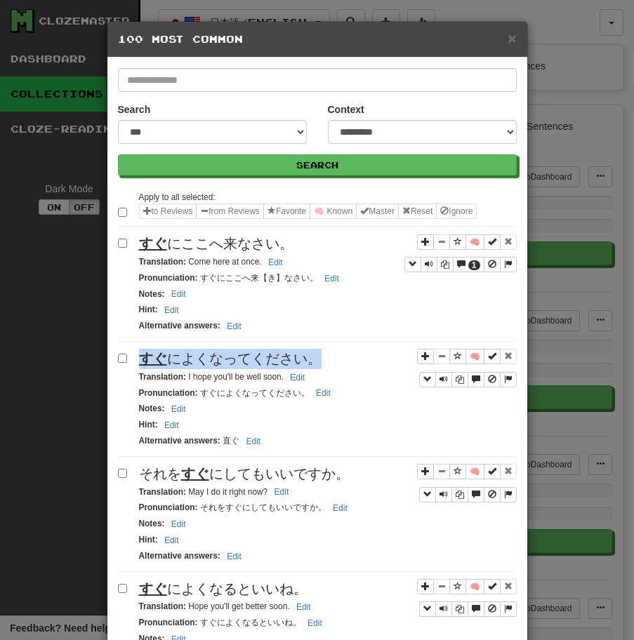
click at [197, 357] on span "すぐ によくなってください。" at bounding box center [230, 358] width 182 height 15
drag, startPoint x: 186, startPoint y: 375, endPoint x: 250, endPoint y: 375, distance: 64.6
click at [250, 375] on small "Translation : I hope you'll be well soon. Edit" at bounding box center [224, 377] width 170 height 10
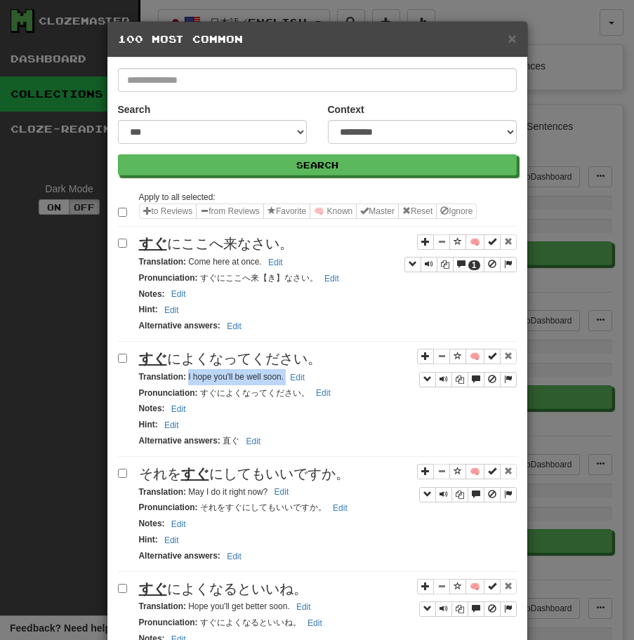
drag, startPoint x: 188, startPoint y: 379, endPoint x: 335, endPoint y: 374, distance: 147.4
click at [335, 374] on div "Translation : I hope you'll be well soon. Edit" at bounding box center [327, 377] width 377 height 16
click at [210, 476] on span "それを すぐ にしてもいいですか。" at bounding box center [244, 473] width 210 height 15
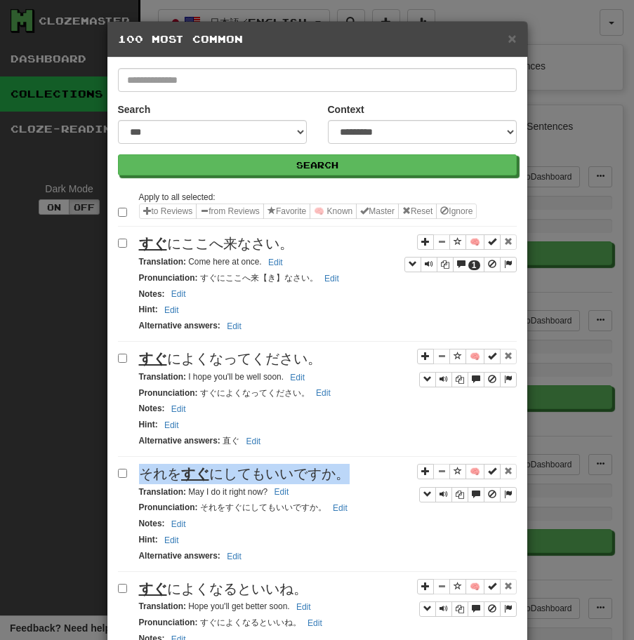
click at [210, 476] on span "それを すぐ にしてもいいですか。" at bounding box center [244, 473] width 210 height 15
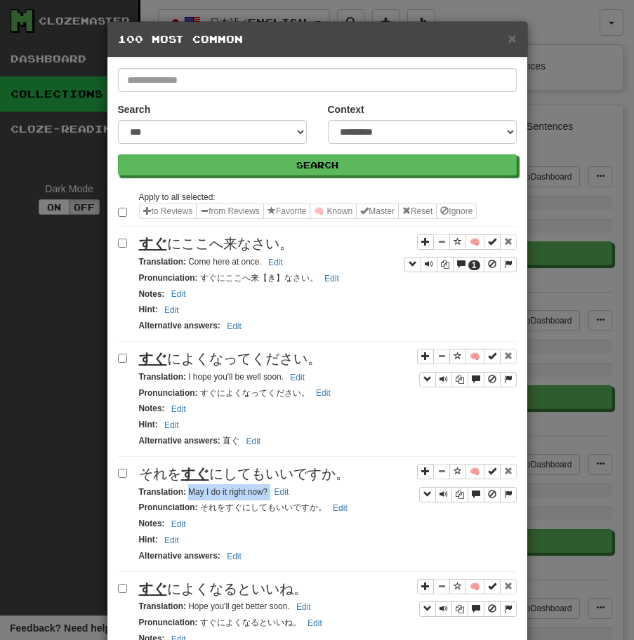
drag, startPoint x: 188, startPoint y: 495, endPoint x: 296, endPoint y: 493, distance: 108.1
click at [295, 493] on div "Translation : May I do it right now? Edit" at bounding box center [327, 492] width 377 height 16
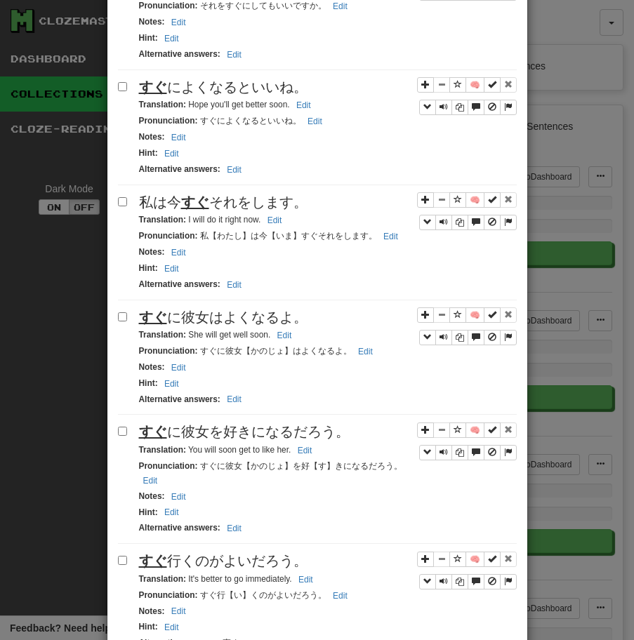
scroll to position [499, 0]
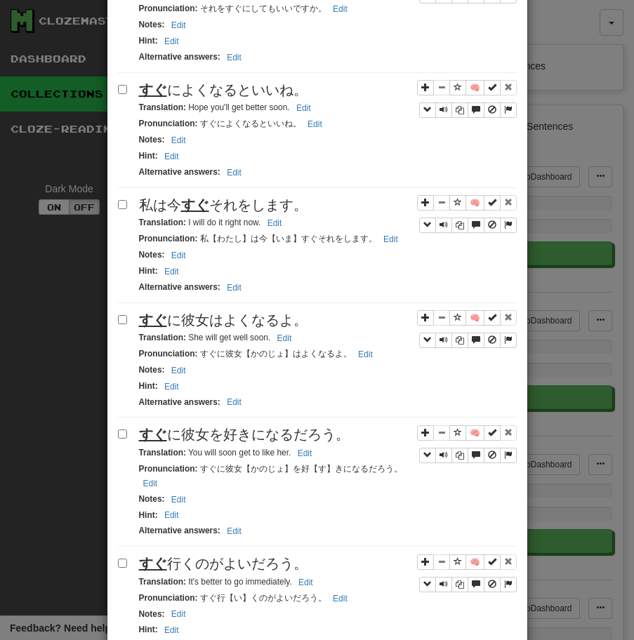
click at [208, 95] on span "すぐ によくなるといいね。" at bounding box center [223, 89] width 168 height 15
drag, startPoint x: 189, startPoint y: 109, endPoint x: 330, endPoint y: 102, distance: 141.9
click at [330, 102] on div "Translation : Hope you'll get better soon. Edit" at bounding box center [327, 108] width 377 height 16
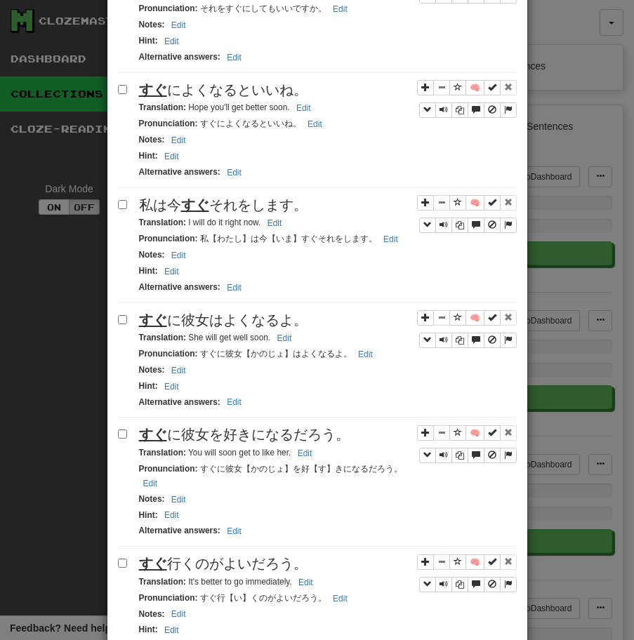
click at [225, 205] on span "私は今 すぐ それをします。" at bounding box center [223, 204] width 168 height 15
drag, startPoint x: 187, startPoint y: 223, endPoint x: 295, endPoint y: 214, distance: 107.7
click at [295, 214] on div "🧠 私は今 すぐ それをします。 Translation : I will do it right now. Edit Pronunciation : 私【わ…" at bounding box center [317, 249] width 399 height 108
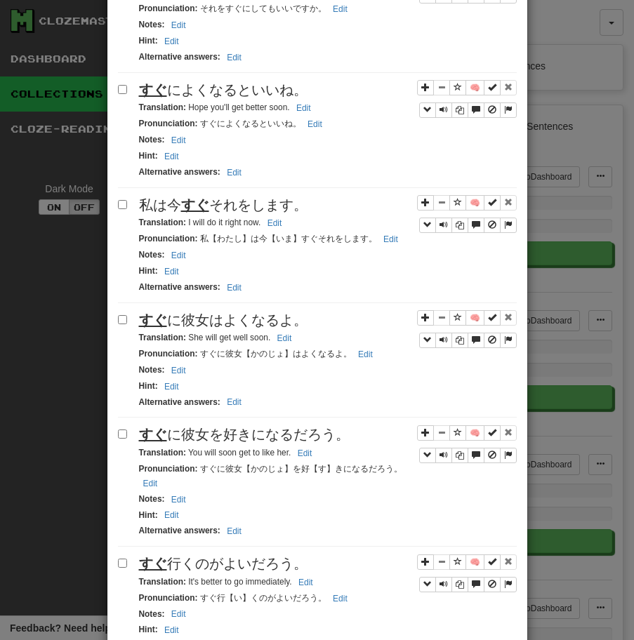
click at [214, 229] on div "Translation : I will do it right now. Edit" at bounding box center [327, 223] width 377 height 16
drag, startPoint x: 188, startPoint y: 225, endPoint x: 266, endPoint y: 225, distance: 77.9
click at [266, 225] on small "Translation : I will do it right now. Edit" at bounding box center [212, 222] width 147 height 10
drag, startPoint x: 187, startPoint y: 223, endPoint x: 260, endPoint y: 224, distance: 73.0
click at [260, 224] on small "Translation : I will do it right now. Edit" at bounding box center [212, 222] width 147 height 10
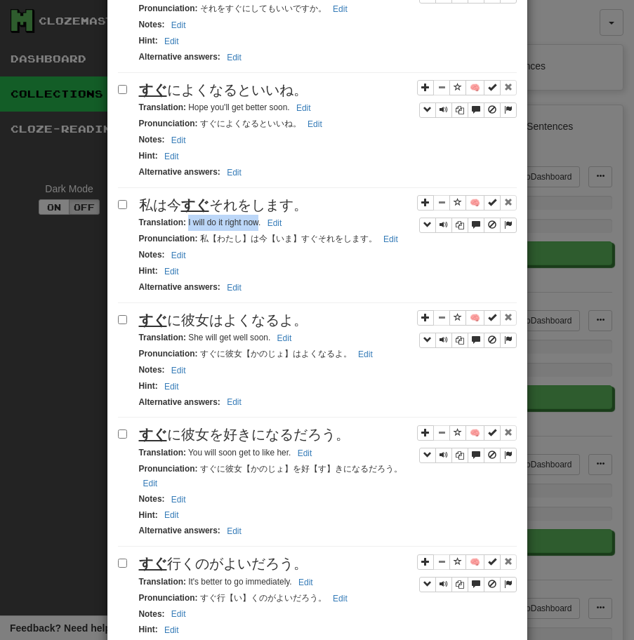
click at [175, 321] on span "すぐ に彼女はよくなるよ。" at bounding box center [223, 319] width 168 height 15
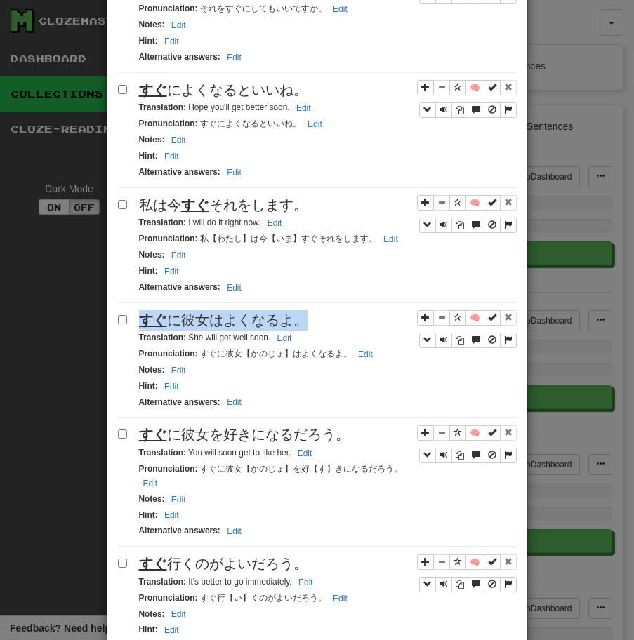
click at [175, 321] on span "すぐ に彼女はよくなるよ。" at bounding box center [223, 319] width 168 height 15
click at [189, 337] on small "Translation : She will get well soon. Edit" at bounding box center [217, 338] width 157 height 10
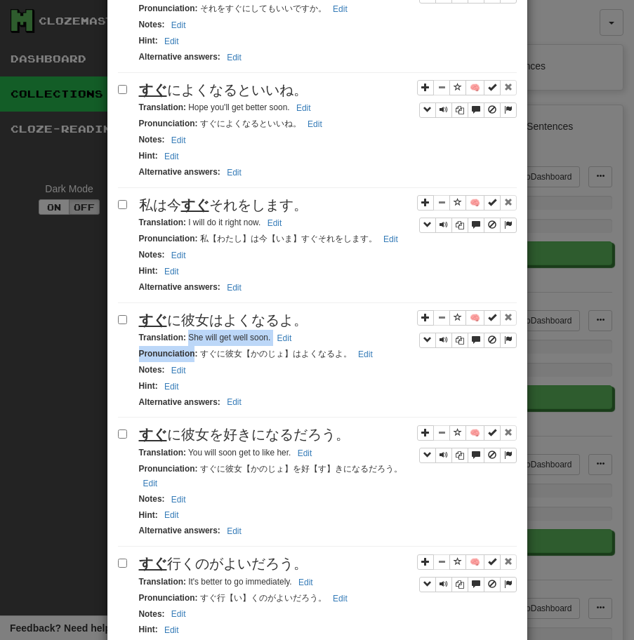
drag, startPoint x: 189, startPoint y: 337, endPoint x: 297, endPoint y: 340, distance: 108.1
click at [297, 339] on div "Translation : She will get well soon. Edit" at bounding box center [327, 338] width 377 height 16
click at [170, 344] on div "Translation : She will get well soon. Edit" at bounding box center [327, 338] width 377 height 16
drag, startPoint x: 188, startPoint y: 340, endPoint x: 287, endPoint y: 339, distance: 98.9
click at [287, 339] on small "Translation : She will get well soon. Edit" at bounding box center [217, 338] width 157 height 10
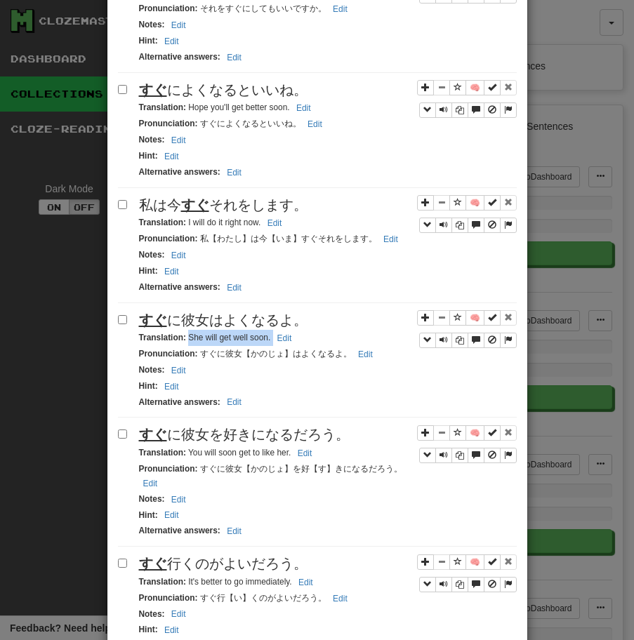
click at [154, 431] on u "すぐ" at bounding box center [153, 434] width 28 height 15
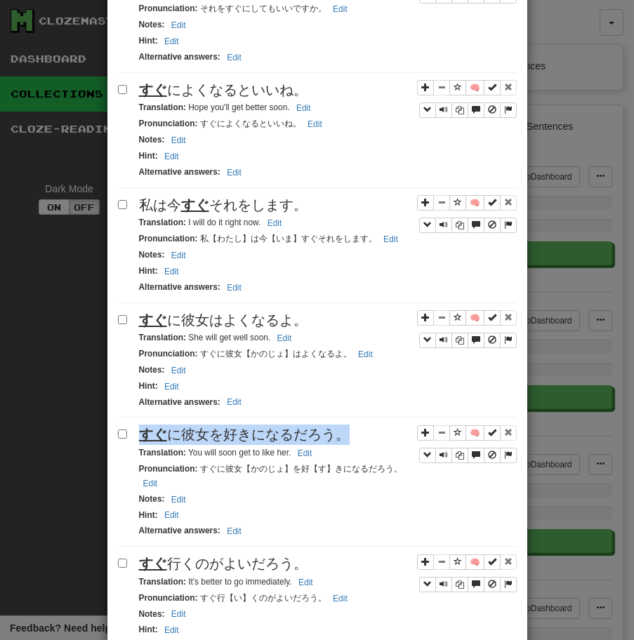
click at [154, 431] on u "すぐ" at bounding box center [153, 434] width 28 height 15
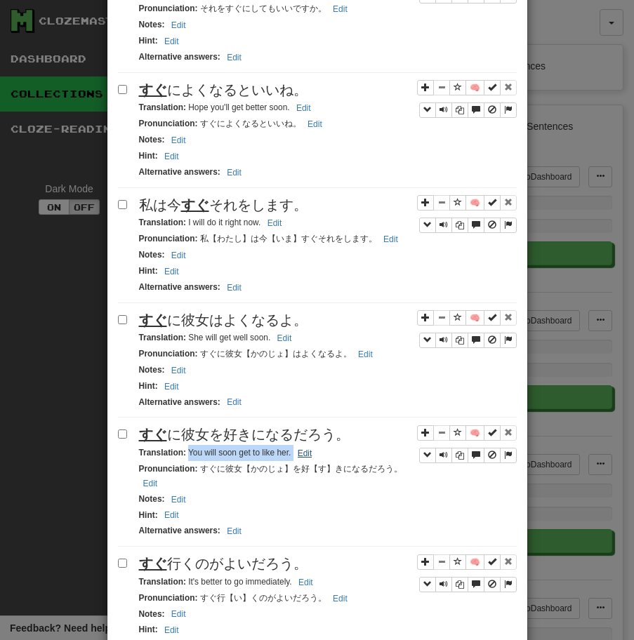
drag, startPoint x: 186, startPoint y: 452, endPoint x: 314, endPoint y: 455, distance: 127.7
click at [314, 455] on small "Translation : You will soon get to like her. Edit" at bounding box center [228, 453] width 178 height 10
click at [223, 565] on span "すぐ 行くのがよいだろう。" at bounding box center [223, 563] width 168 height 15
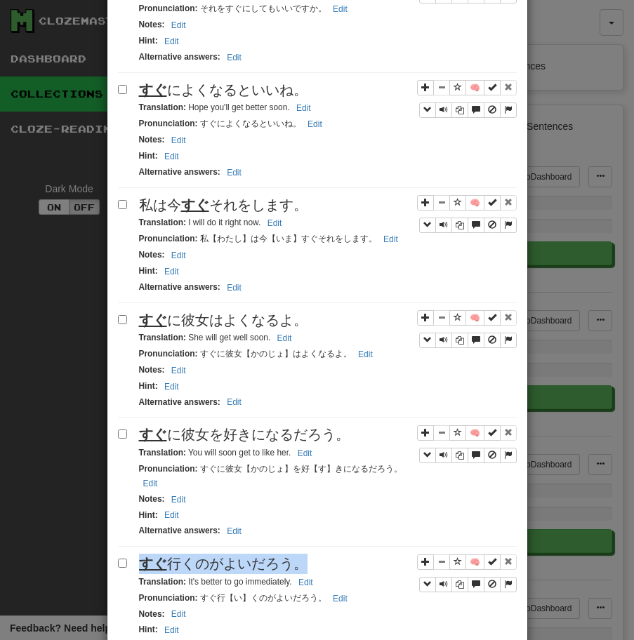
click at [223, 565] on span "すぐ 行くのがよいだろう。" at bounding box center [223, 563] width 168 height 15
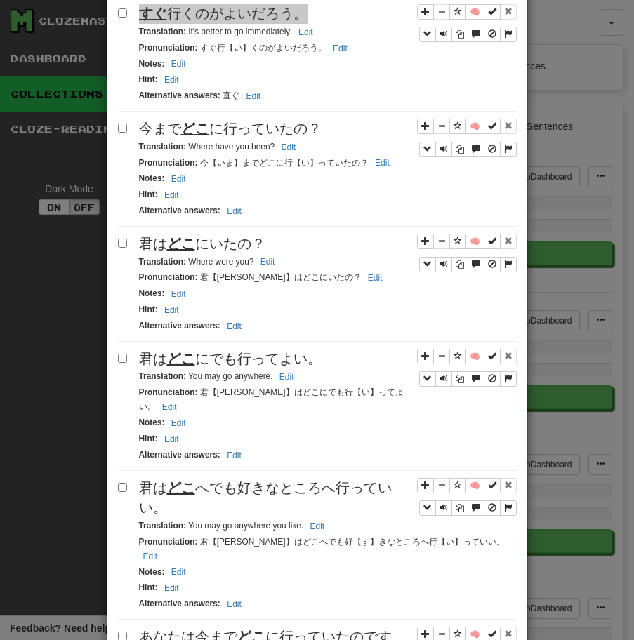
scroll to position [1039, 0]
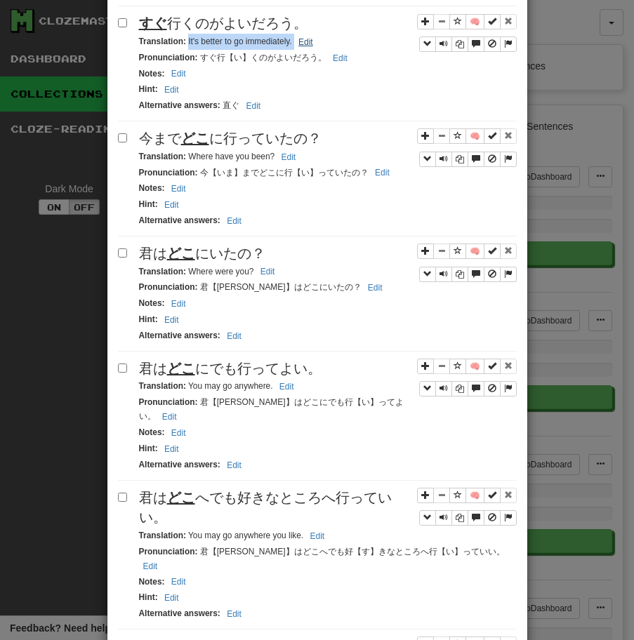
drag, startPoint x: 187, startPoint y: 43, endPoint x: 307, endPoint y: 41, distance: 120.7
click at [307, 41] on small "Translation : It's better to go immediately. Edit" at bounding box center [228, 41] width 178 height 10
click at [185, 145] on u "どこ" at bounding box center [195, 137] width 28 height 15
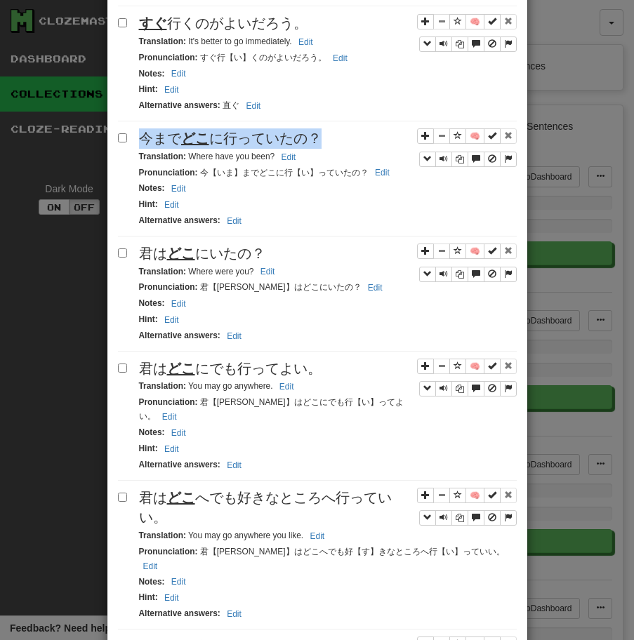
click at [185, 145] on u "どこ" at bounding box center [195, 137] width 28 height 15
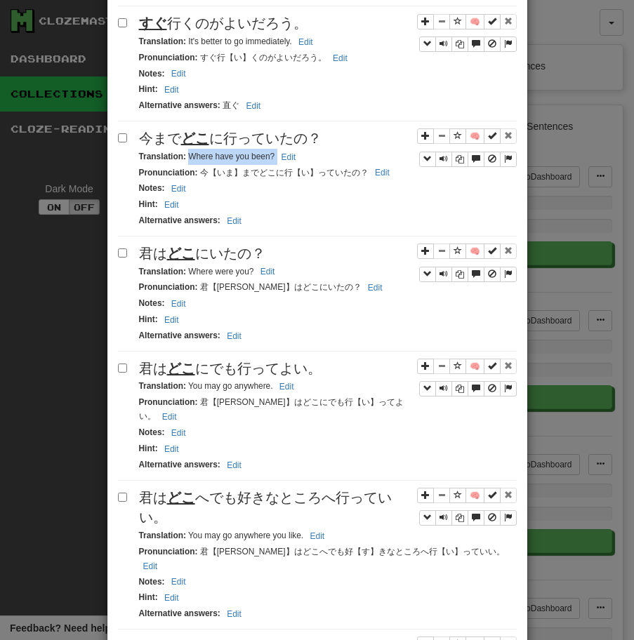
drag, startPoint x: 187, startPoint y: 157, endPoint x: 300, endPoint y: 154, distance: 113.7
click at [300, 154] on div "Translation : Where have you been? Edit" at bounding box center [327, 157] width 377 height 16
click at [178, 257] on u "どこ" at bounding box center [181, 253] width 28 height 15
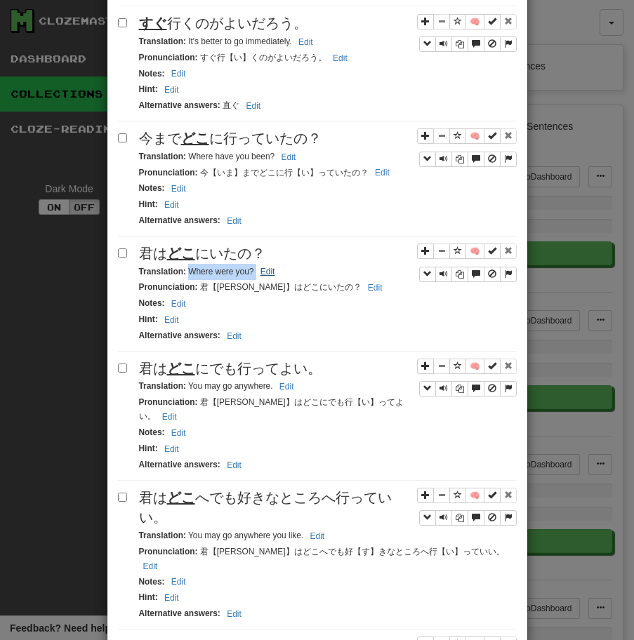
drag, startPoint x: 187, startPoint y: 272, endPoint x: 275, endPoint y: 267, distance: 87.9
click at [274, 267] on small "Translation : Where were you? Edit" at bounding box center [209, 272] width 140 height 10
click at [194, 374] on u "どこ" at bounding box center [181, 368] width 28 height 15
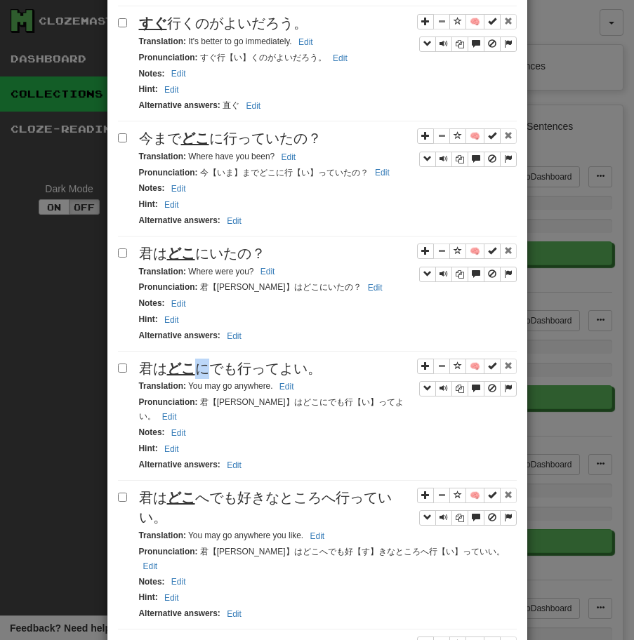
click at [194, 374] on u "どこ" at bounding box center [181, 368] width 28 height 15
drag, startPoint x: 187, startPoint y: 387, endPoint x: 299, endPoint y: 388, distance: 111.6
click at [299, 388] on div "Translation : You may go anywhere. Edit" at bounding box center [327, 386] width 377 height 16
click at [159, 506] on span "君は どこ へでも好きなところへ行っていい。" at bounding box center [265, 508] width 253 height 36
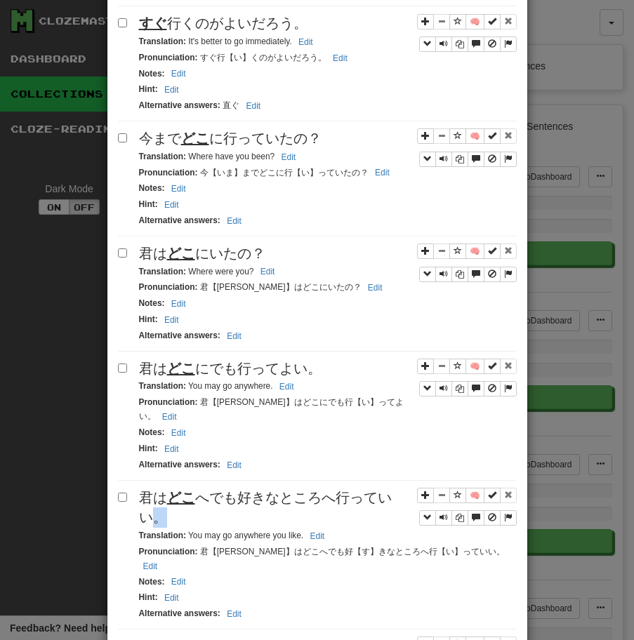
click at [159, 506] on span "君は どこ へでも好きなところへ行っていい。" at bounding box center [265, 508] width 253 height 36
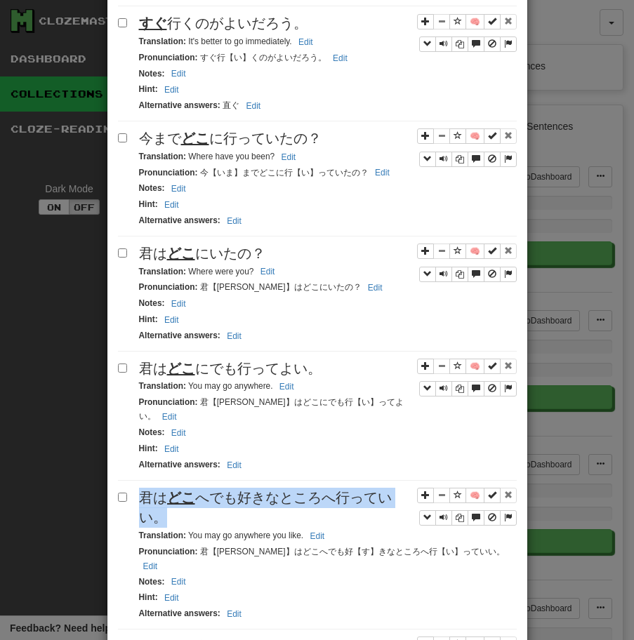
click at [159, 506] on span "君は どこ へでも好きなところへ行っていい。" at bounding box center [265, 508] width 253 height 36
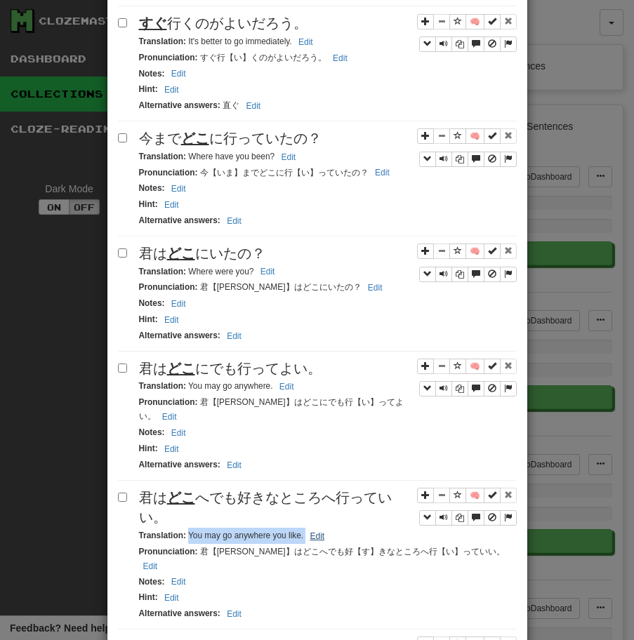
drag, startPoint x: 188, startPoint y: 523, endPoint x: 316, endPoint y: 529, distance: 127.8
click at [316, 530] on small "Translation : You may go anywhere you like. Edit" at bounding box center [234, 535] width 190 height 10
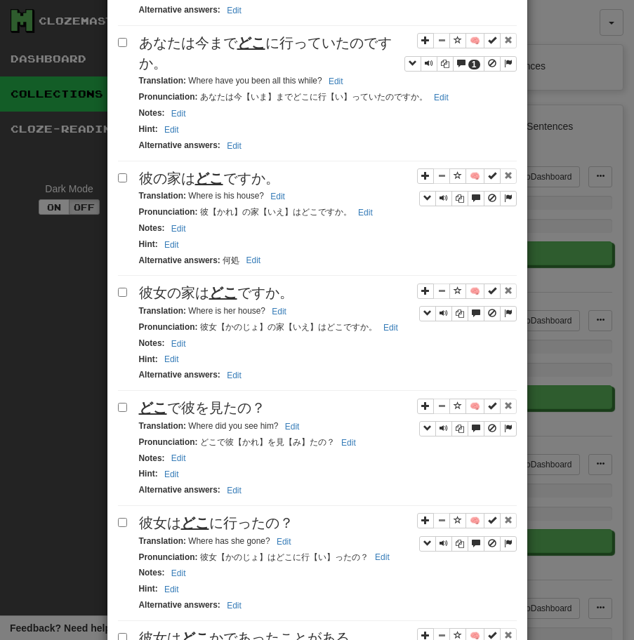
scroll to position [1652, 0]
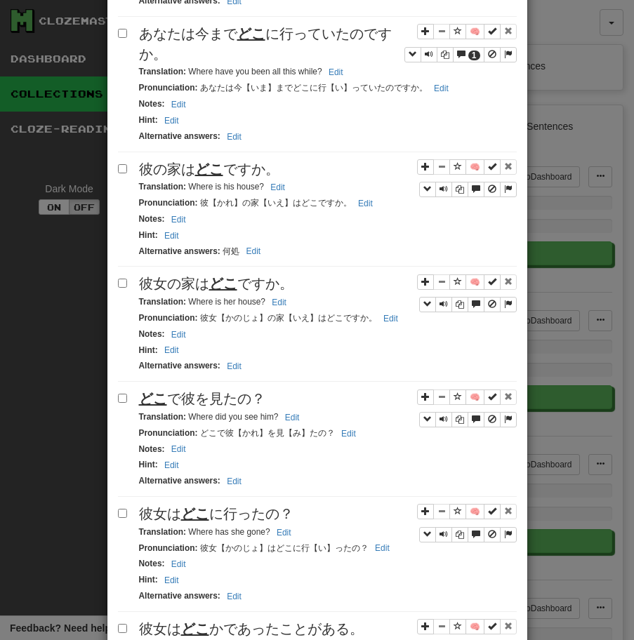
click at [166, 24] on div "あなたは今まで どこ に行っていたのですか。" at bounding box center [327, 44] width 377 height 40
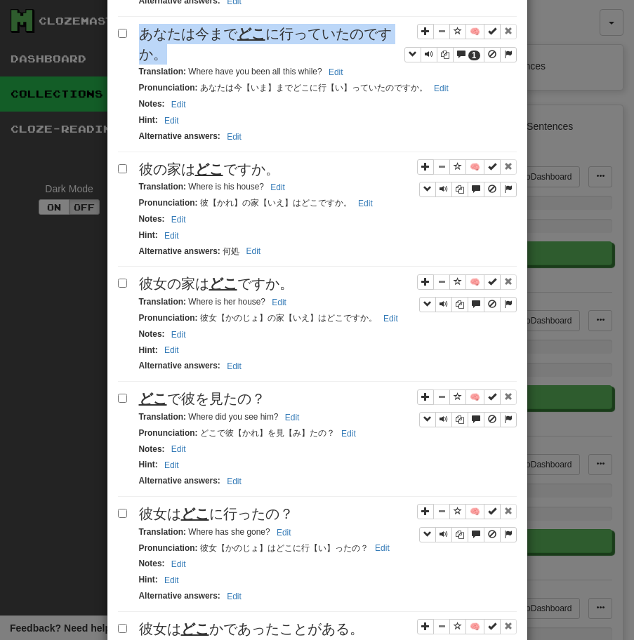
click at [166, 24] on div "あなたは今まで どこ に行っていたのですか。" at bounding box center [327, 44] width 377 height 40
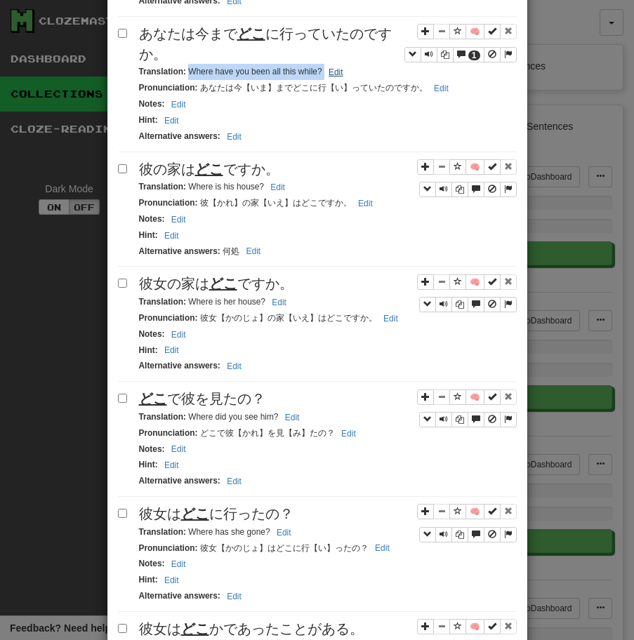
drag, startPoint x: 187, startPoint y: 46, endPoint x: 331, endPoint y: 49, distance: 144.6
click at [331, 67] on small "Translation : Where have you been all this while? Edit" at bounding box center [243, 72] width 208 height 10
click at [191, 159] on div "彼の家は どこ ですか。" at bounding box center [327, 169] width 377 height 20
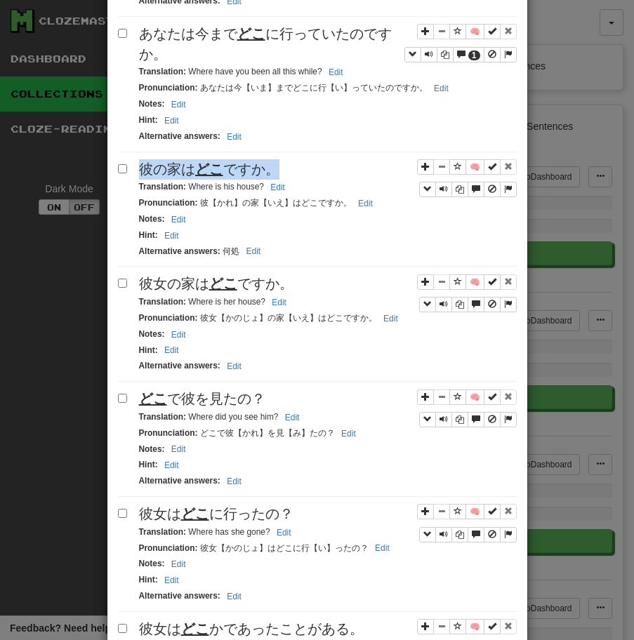
click at [191, 159] on div "彼の家は どこ ですか。" at bounding box center [327, 169] width 377 height 20
drag, startPoint x: 189, startPoint y: 161, endPoint x: 276, endPoint y: 165, distance: 87.1
click at [276, 182] on small "Translation : Where is his house? Edit" at bounding box center [214, 187] width 150 height 10
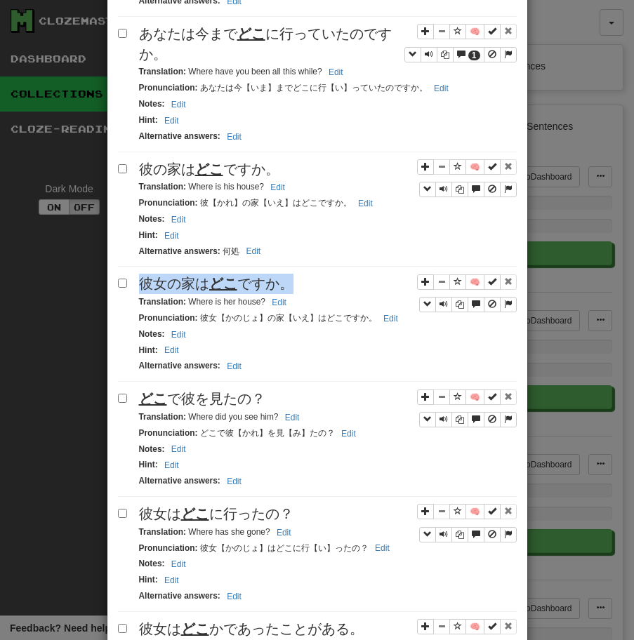
drag, startPoint x: 187, startPoint y: 275, endPoint x: 290, endPoint y: 282, distance: 102.7
click at [289, 294] on div "Translation : Where is her house? Edit" at bounding box center [327, 302] width 377 height 16
click at [228, 391] on span "どこ で彼を見たの？" at bounding box center [202, 398] width 126 height 15
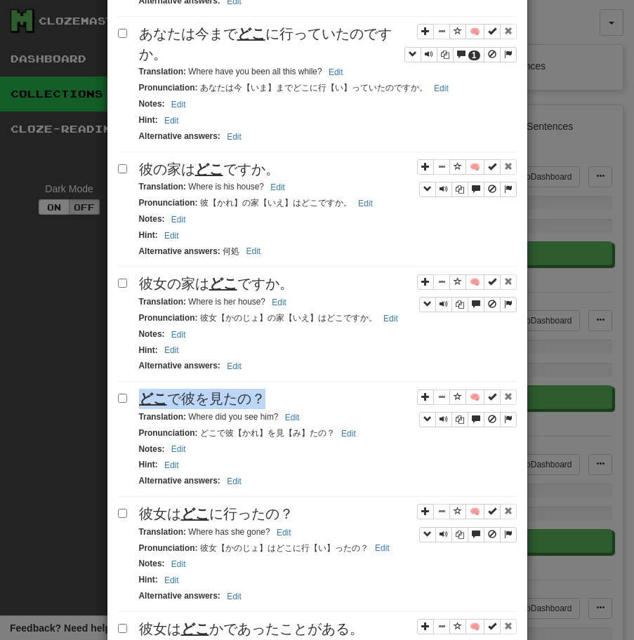
click at [228, 391] on span "どこ で彼を見たの？" at bounding box center [202, 398] width 126 height 15
drag, startPoint x: 190, startPoint y: 394, endPoint x: 323, endPoint y: 397, distance: 133.4
click at [323, 409] on div "Translation : Where did you see him? Edit" at bounding box center [327, 417] width 377 height 16
click at [176, 524] on div "Translation : Where has she gone? Edit" at bounding box center [327, 532] width 377 height 16
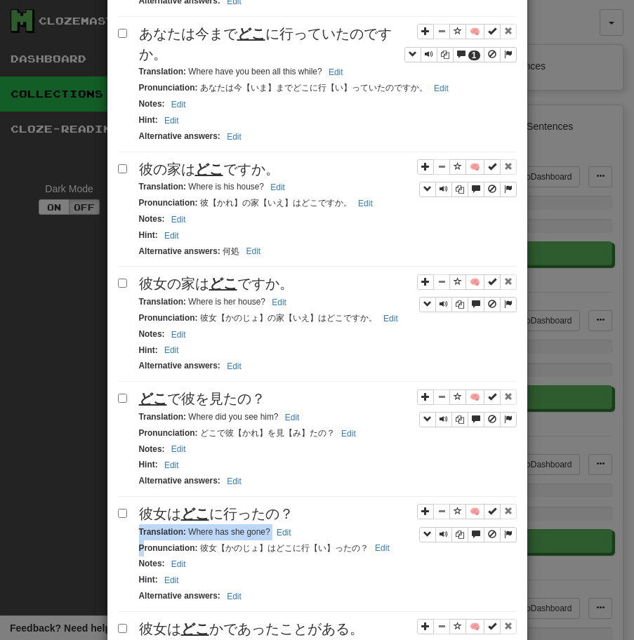
click at [176, 524] on div "Translation : Where has she gone? Edit" at bounding box center [327, 532] width 377 height 16
click at [194, 506] on u "どこ" at bounding box center [195, 513] width 28 height 15
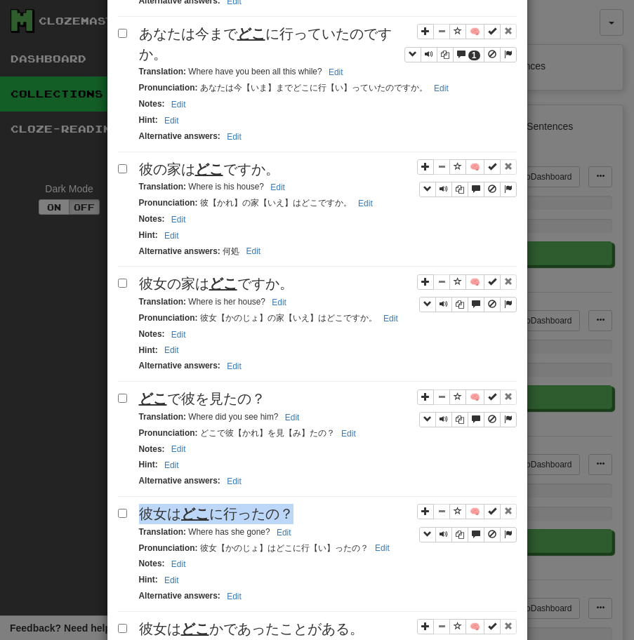
click at [194, 506] on u "どこ" at bounding box center [195, 513] width 28 height 15
drag, startPoint x: 188, startPoint y: 505, endPoint x: 285, endPoint y: 505, distance: 96.8
click at [284, 527] on small "Translation : Where has she gone? Edit" at bounding box center [217, 532] width 156 height 10
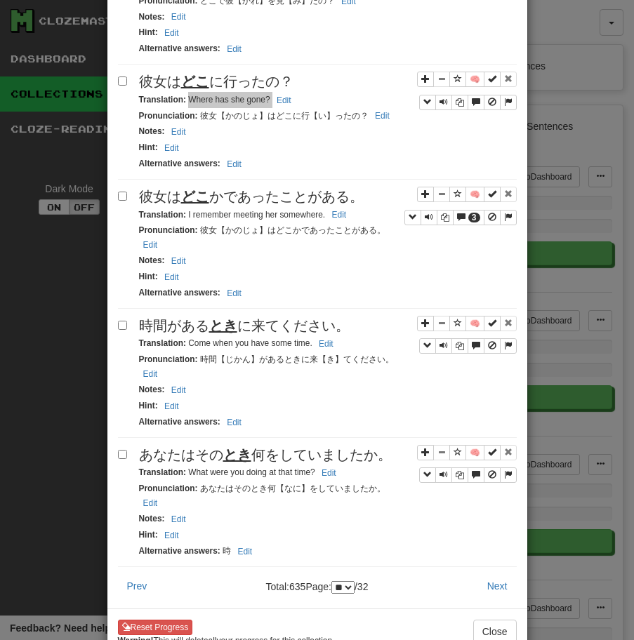
scroll to position [2096, 0]
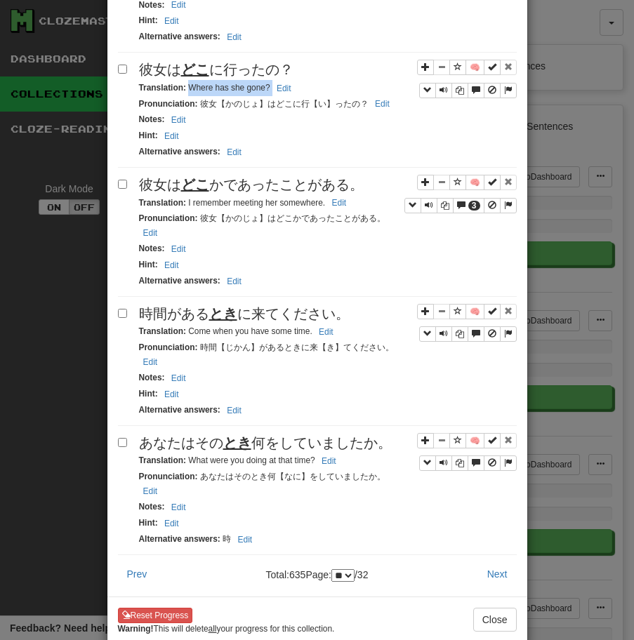
click at [281, 175] on div "彼女は どこ かであったことがある。" at bounding box center [327, 185] width 377 height 20
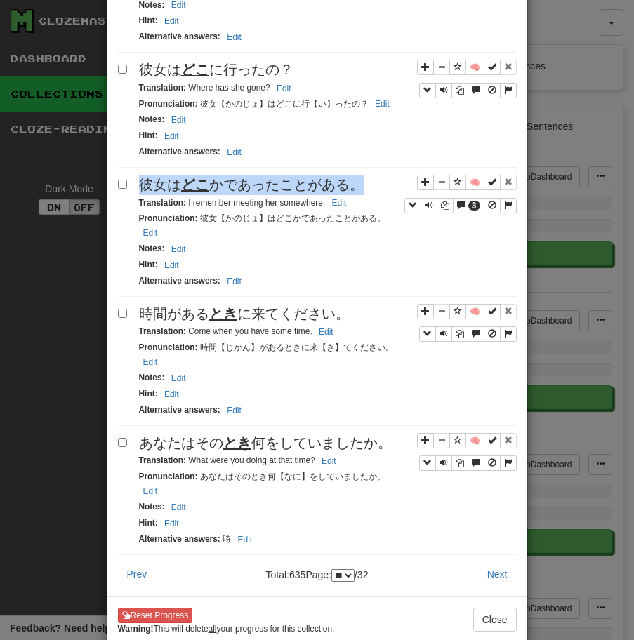
click at [281, 175] on div "彼女は どこ かであったことがある。" at bounding box center [327, 185] width 377 height 20
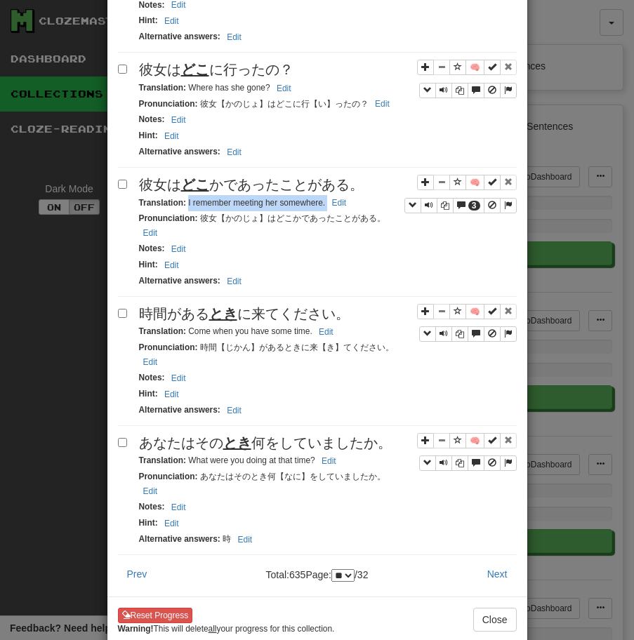
drag, startPoint x: 187, startPoint y: 178, endPoint x: 356, endPoint y: 179, distance: 169.1
click at [356, 195] on div "Translation : I remember meeting her somewhere. Edit" at bounding box center [327, 203] width 377 height 16
click at [218, 326] on small "Translation : Come when you have some time. Edit" at bounding box center [238, 331] width 199 height 10
click at [227, 306] on u "とき" at bounding box center [223, 313] width 28 height 15
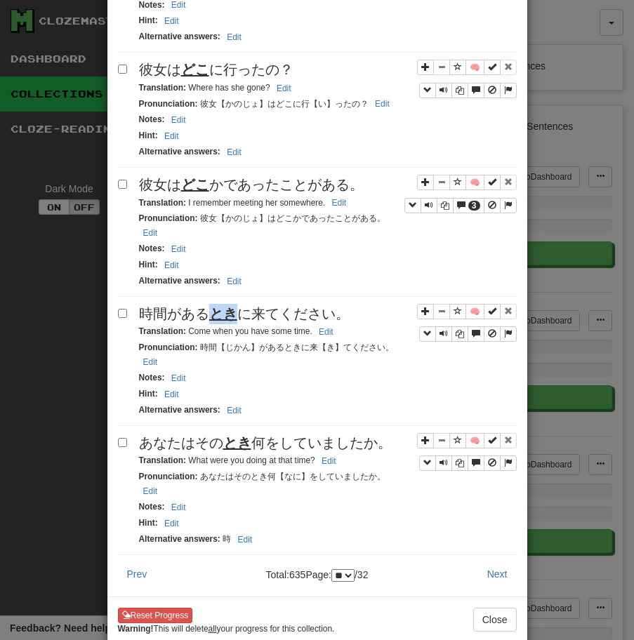
click at [227, 306] on u "とき" at bounding box center [223, 313] width 28 height 15
drag, startPoint x: 186, startPoint y: 302, endPoint x: 326, endPoint y: 314, distance: 140.1
click at [326, 326] on small "Translation : Come when you have some time. Edit" at bounding box center [238, 331] width 199 height 10
click at [204, 435] on span "あなたはその とき 何をしていましたか。" at bounding box center [265, 442] width 253 height 15
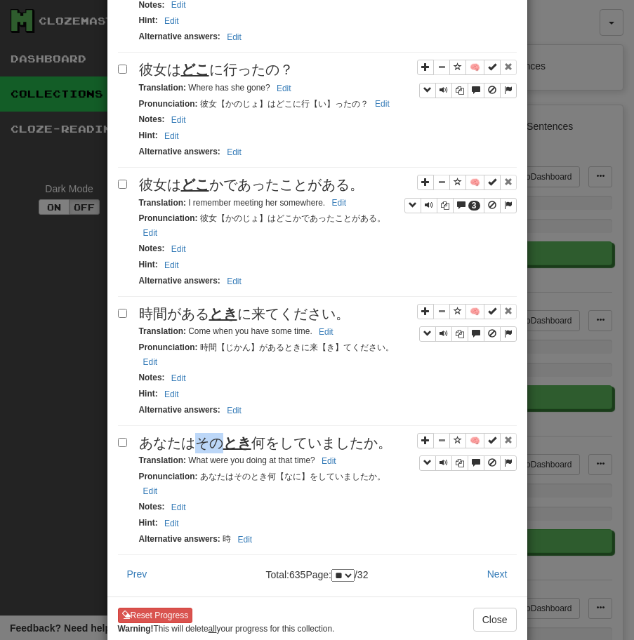
click at [204, 435] on span "あなたはその とき 何をしていましたか。" at bounding box center [265, 442] width 253 height 15
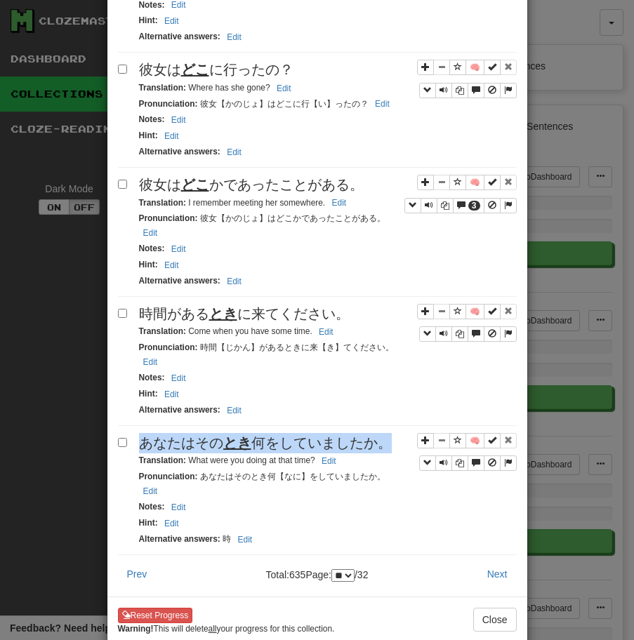
click at [204, 435] on span "あなたはその とき 何をしていましたか。" at bounding box center [265, 442] width 253 height 15
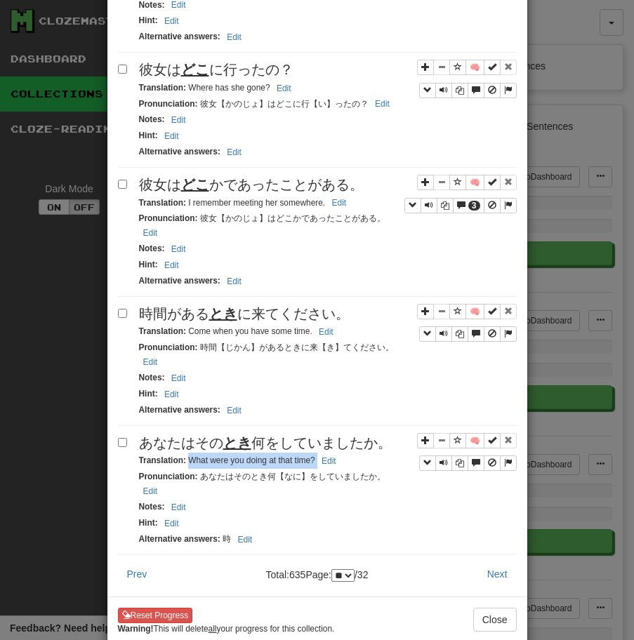
drag, startPoint x: 189, startPoint y: 436, endPoint x: 344, endPoint y: 440, distance: 155.1
click at [344, 453] on div "Translation : What were you doing at that time? Edit" at bounding box center [327, 461] width 377 height 16
click at [490, 562] on button "Next" at bounding box center [497, 574] width 39 height 24
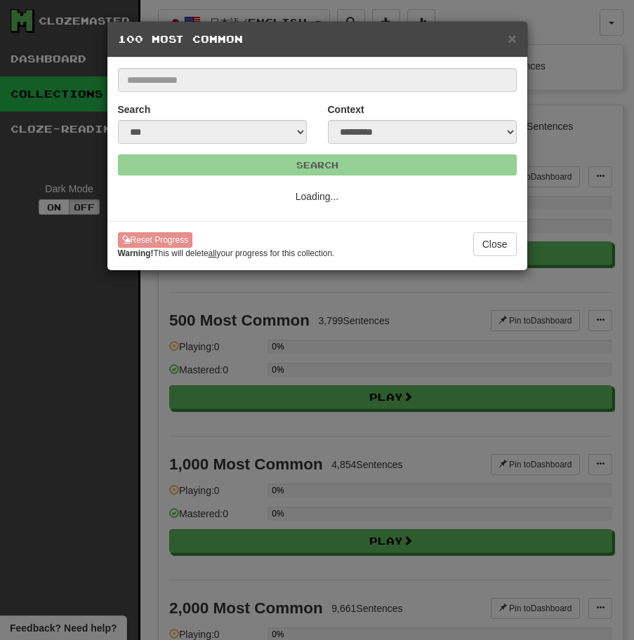
scroll to position [0, 0]
select select "**"
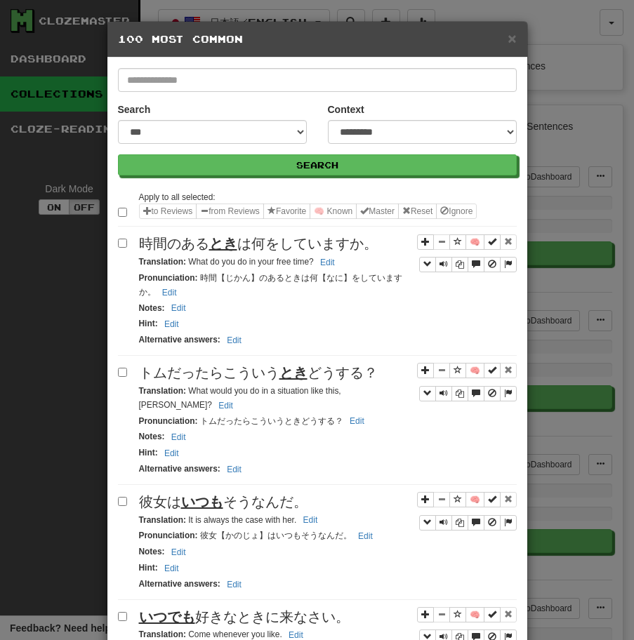
click at [259, 223] on div "Apply to all selected: to Reviews from Reviews Favorite 🧠 Known Master Reset Ig…" at bounding box center [317, 207] width 399 height 37
click at [250, 245] on span "時間のある とき は何をしていますか。" at bounding box center [258, 243] width 239 height 15
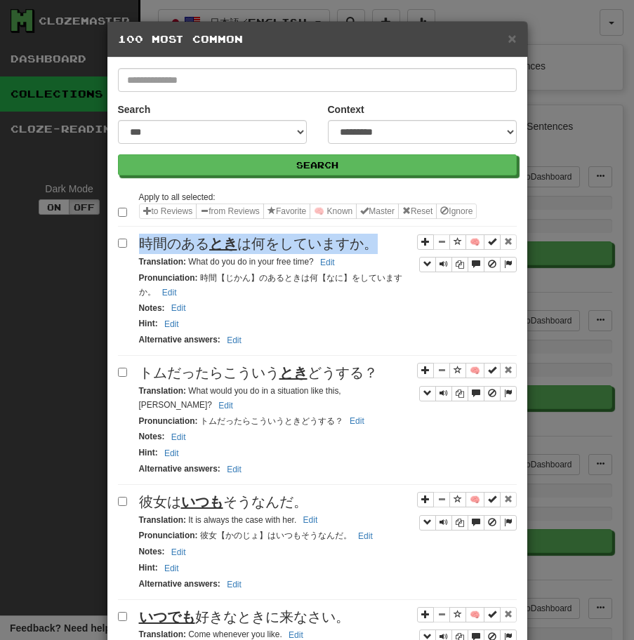
click at [250, 245] on span "時間のある とき は何をしていますか。" at bounding box center [258, 243] width 239 height 15
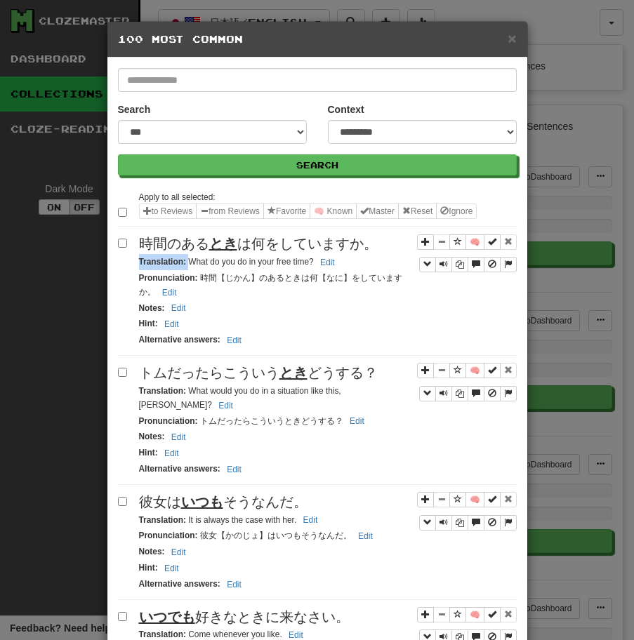
drag, startPoint x: 188, startPoint y: 260, endPoint x: 380, endPoint y: 253, distance: 191.7
click at [380, 253] on div "🧠 時間のある とき は何をしていますか。 Translation : What do you do in your free time? Edit Pron…" at bounding box center [317, 295] width 399 height 122
click at [242, 257] on small "Translation : What do you do in your free time? Edit" at bounding box center [239, 262] width 200 height 10
drag, startPoint x: 187, startPoint y: 260, endPoint x: 347, endPoint y: 261, distance: 159.3
click at [347, 261] on div "Translation : What do you do in your free time? Edit" at bounding box center [327, 262] width 377 height 16
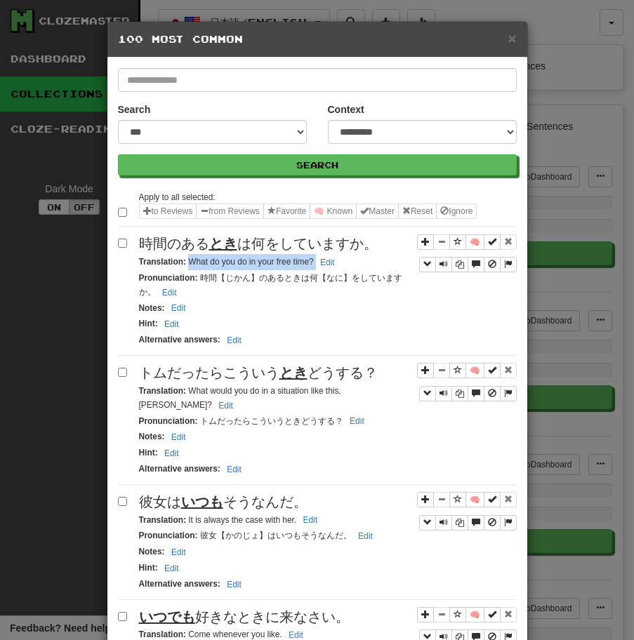
click at [183, 373] on span "[PERSON_NAME]だったらこういう とき どうする？" at bounding box center [258, 372] width 239 height 15
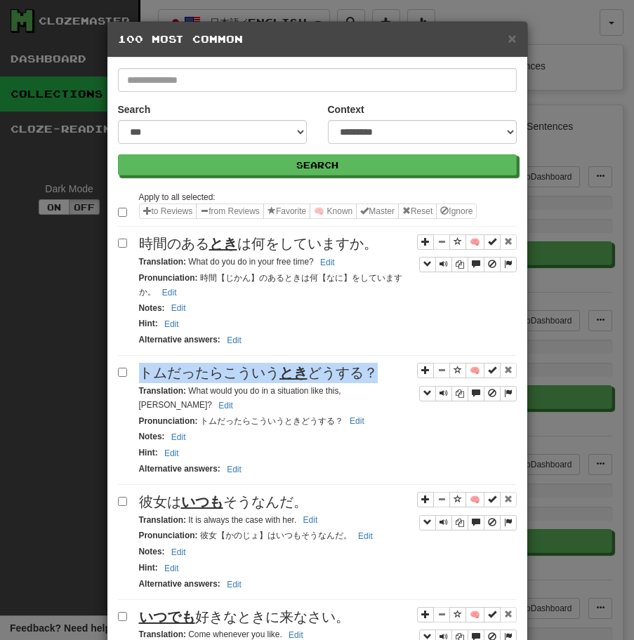
click at [183, 373] on span "[PERSON_NAME]だったらこういう とき どうする？" at bounding box center [258, 372] width 239 height 15
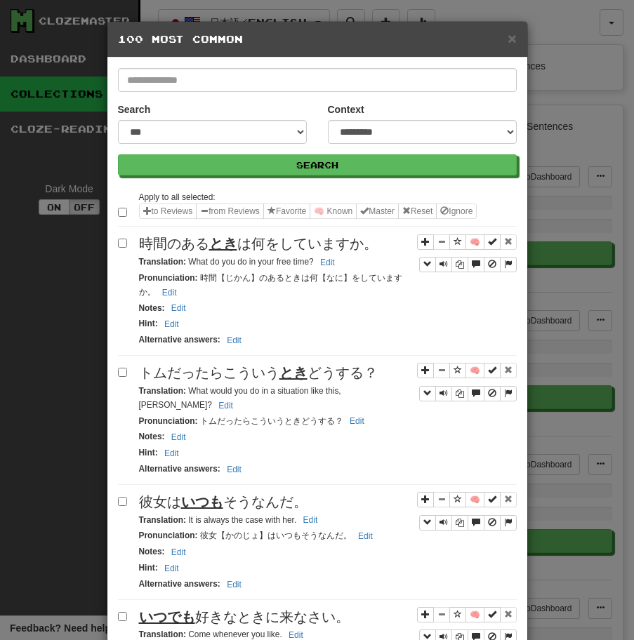
drag, startPoint x: 186, startPoint y: 388, endPoint x: 248, endPoint y: 390, distance: 62.5
click at [312, 394] on small "Translation : What would you do in a situation like this, [PERSON_NAME]? Edit" at bounding box center [240, 398] width 202 height 24
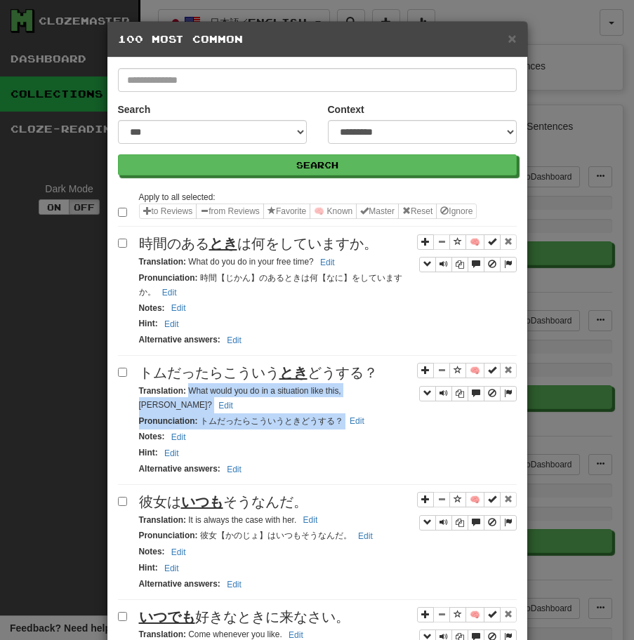
drag, startPoint x: 187, startPoint y: 391, endPoint x: 369, endPoint y: 400, distance: 181.9
click at [369, 400] on div "🧠 [PERSON_NAME]だったらこういう とき どうする？ Translation : What would you do in a situation…" at bounding box center [317, 424] width 399 height 122
click at [369, 413] on div "Pronunciation : トムだったらこういうときどうする？ Edit" at bounding box center [327, 421] width 377 height 16
drag, startPoint x: 187, startPoint y: 391, endPoint x: 401, endPoint y: 393, distance: 214.0
click at [401, 393] on div "Translation : What would you do in a situation like this, [PERSON_NAME]? Edit" at bounding box center [327, 398] width 377 height 30
